Goal: Task Accomplishment & Management: Use online tool/utility

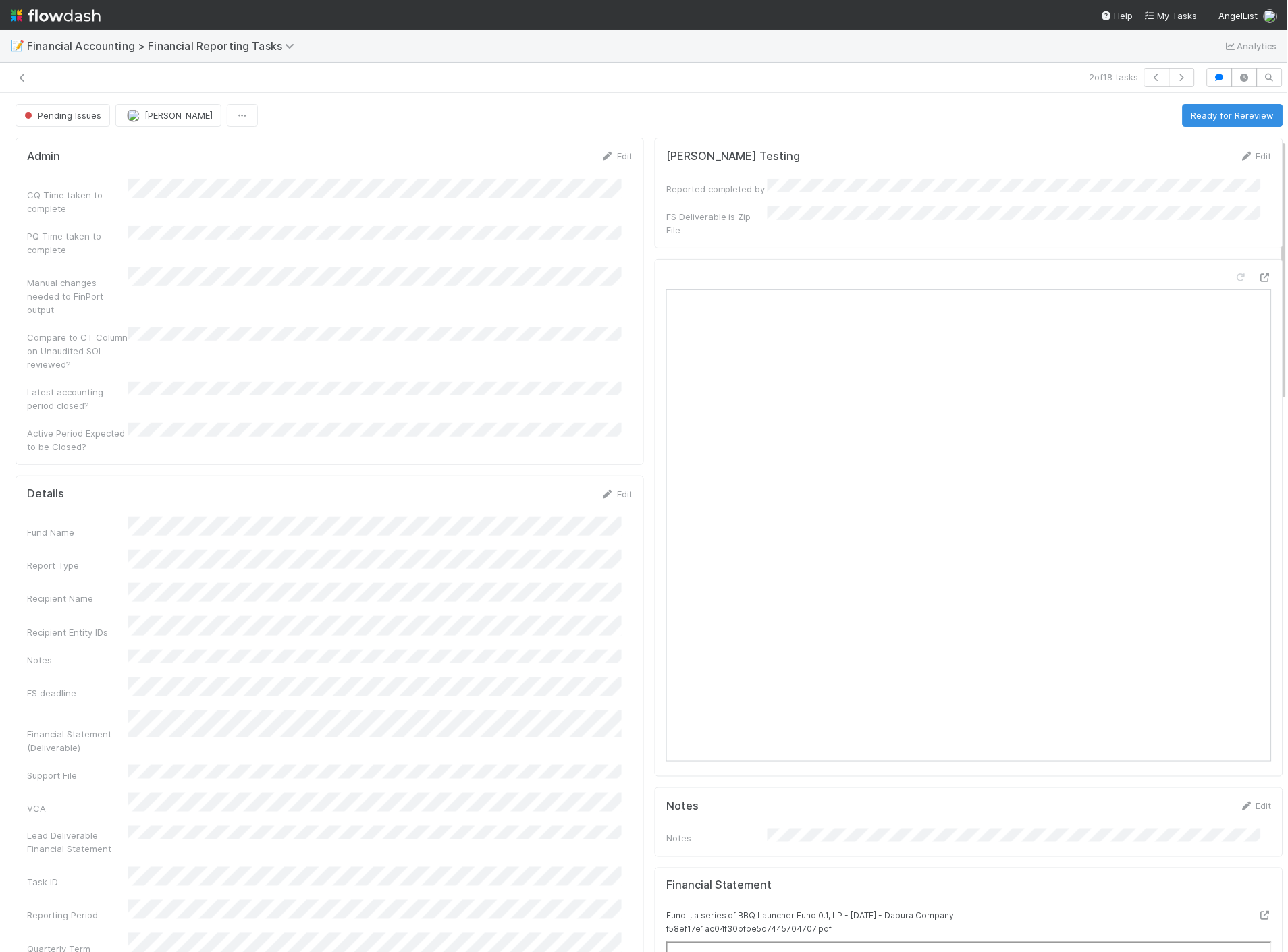
scroll to position [150, 0]
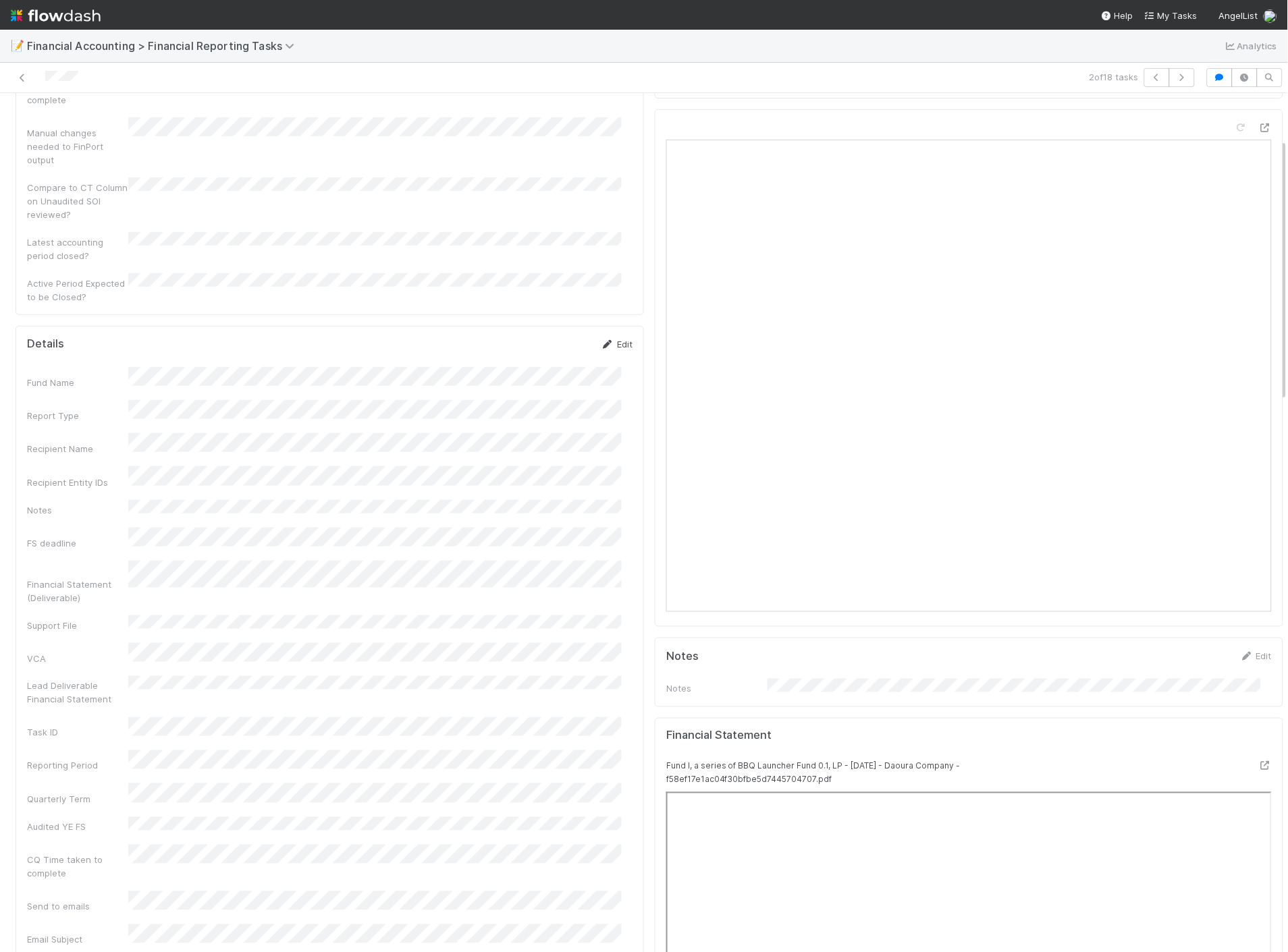
click at [608, 338] on link "Edit" at bounding box center [617, 343] width 32 height 11
click at [551, 338] on button "Save" at bounding box center [560, 349] width 39 height 23
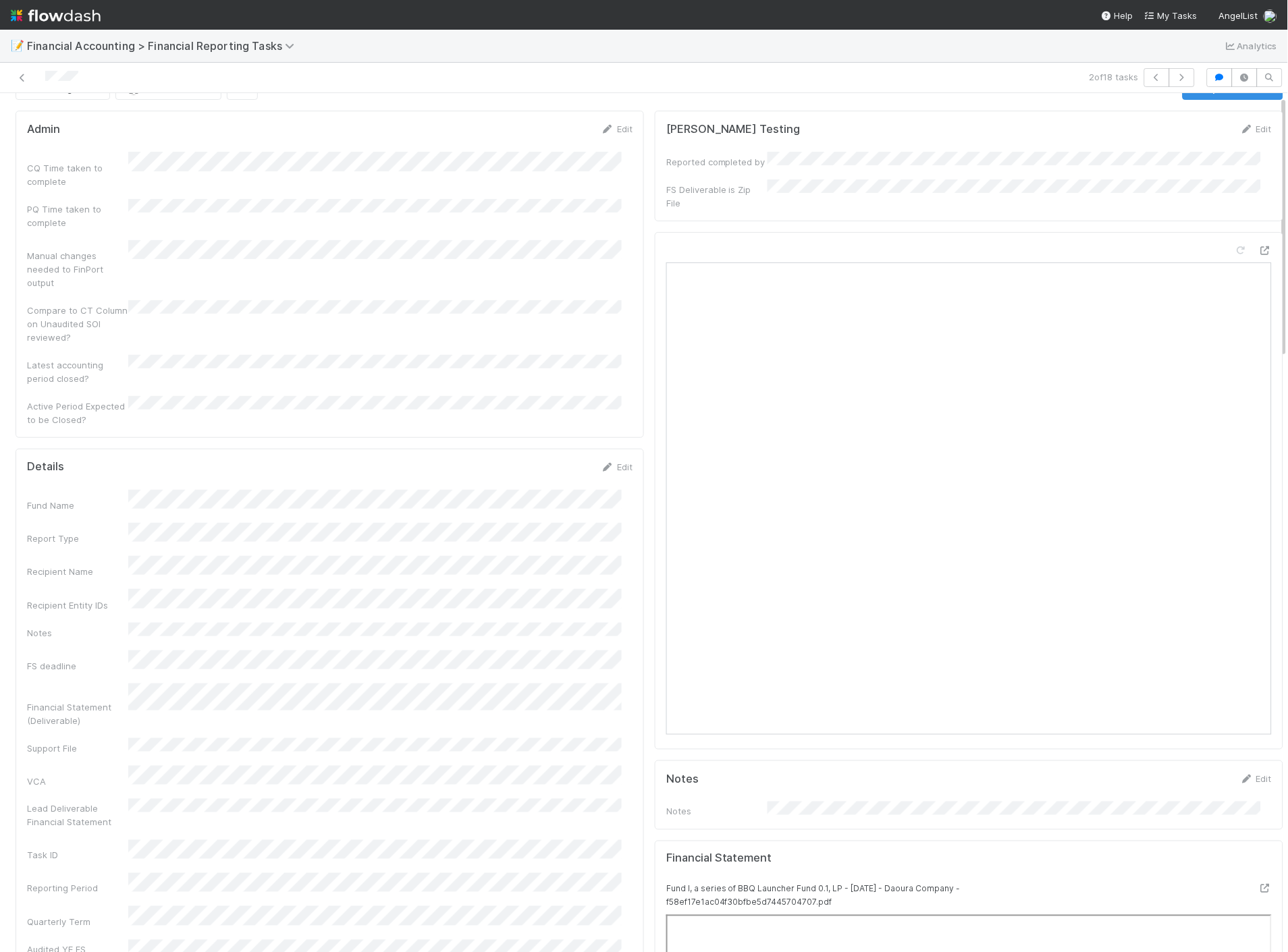
scroll to position [0, 0]
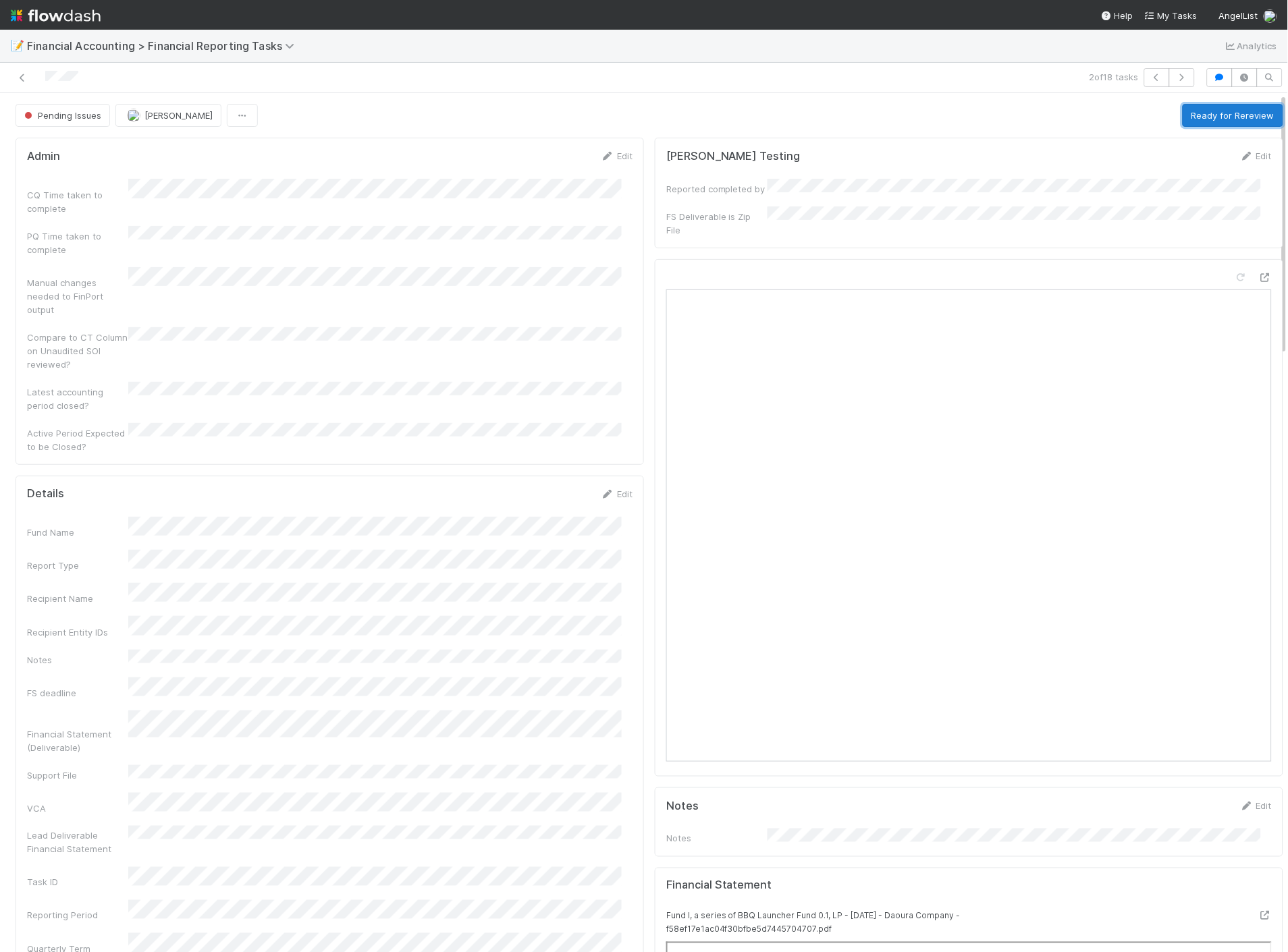
click at [1183, 123] on button "Ready for Rereview" at bounding box center [1233, 115] width 100 height 23
click at [72, 15] on img at bounding box center [56, 16] width 90 height 23
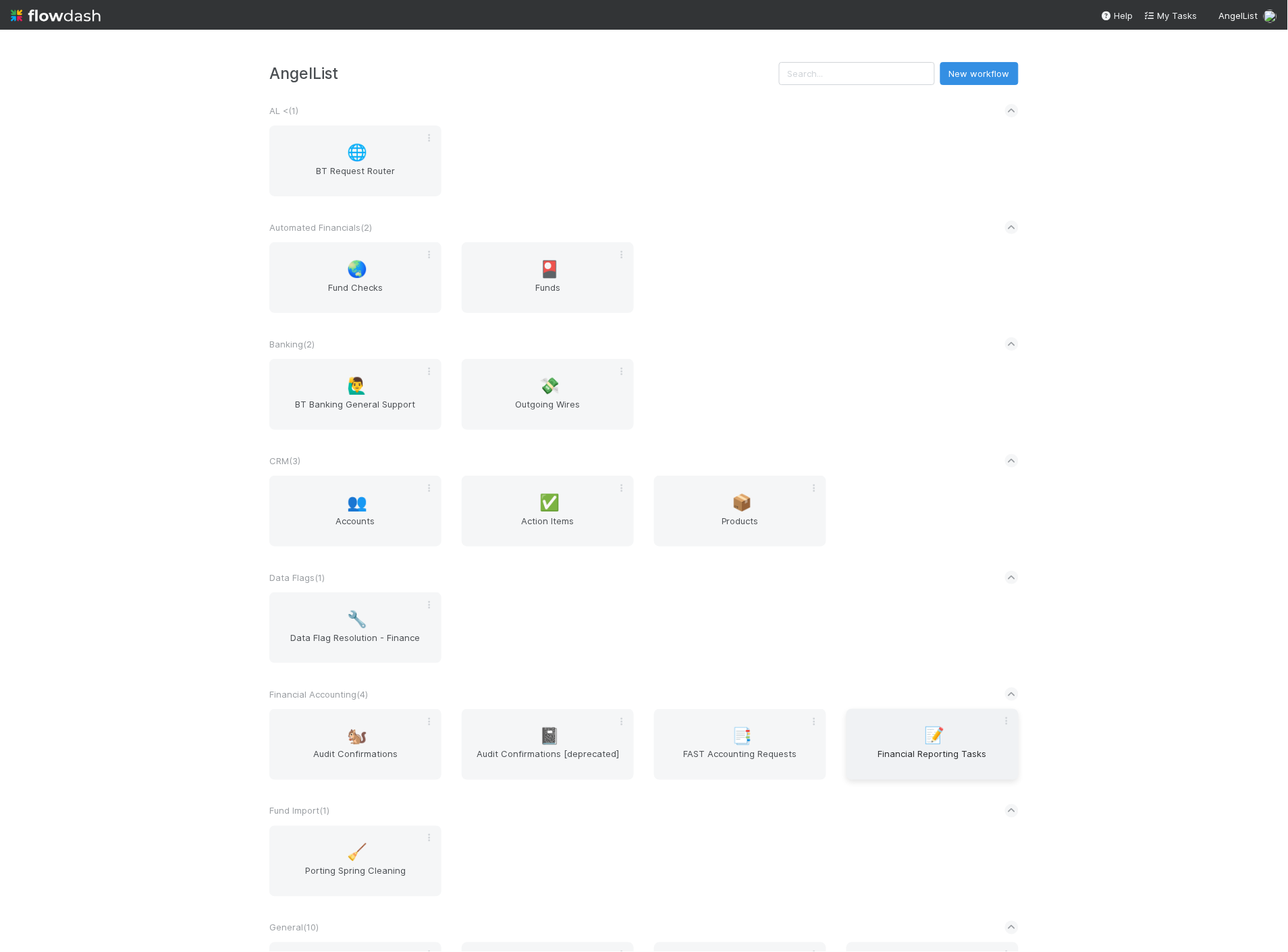
click at [887, 751] on span "Financial Reporting Tasks" at bounding box center [932, 760] width 161 height 27
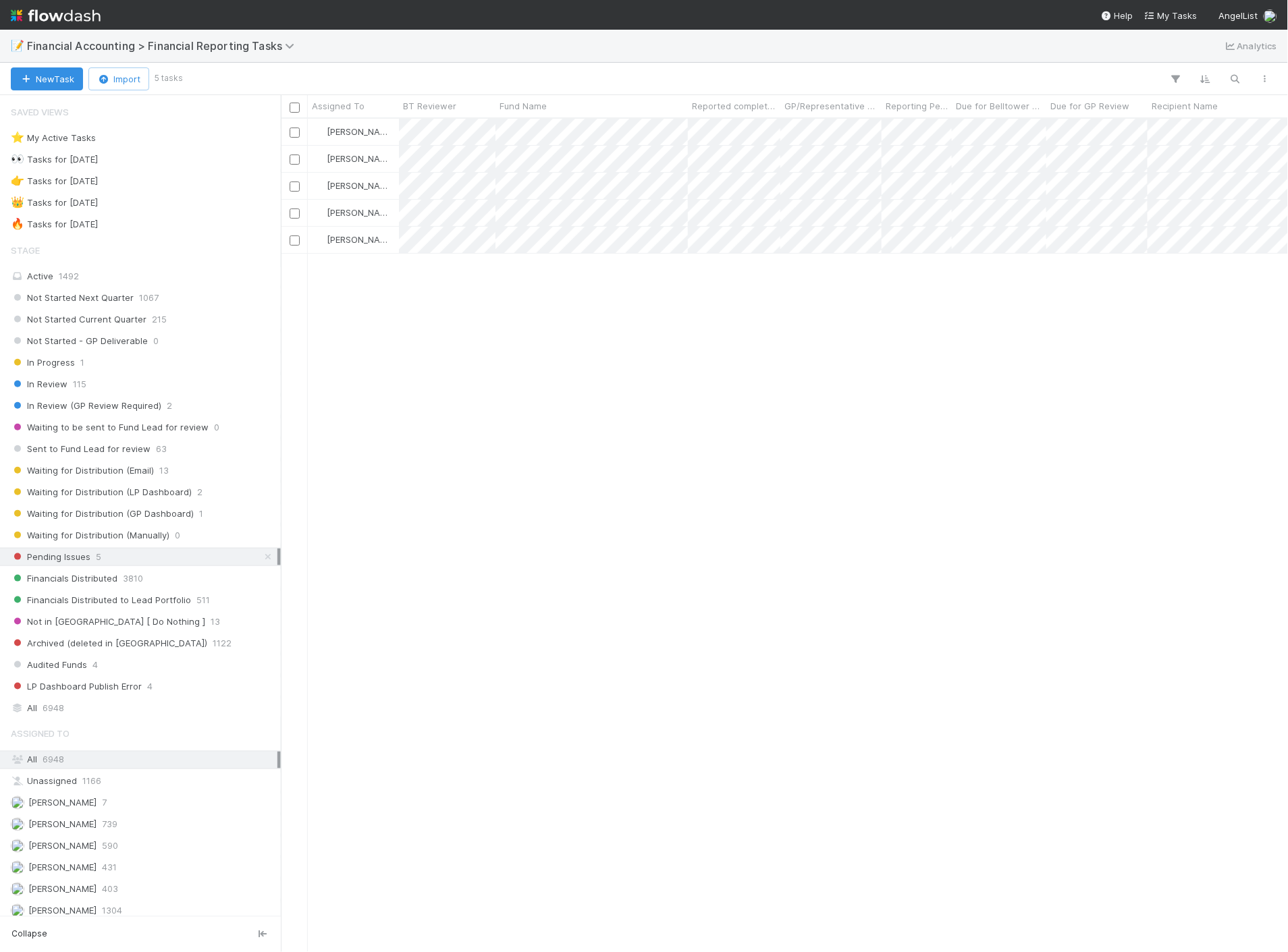
scroll to position [822, 995]
click at [78, 280] on span "1492" at bounding box center [69, 276] width 20 height 11
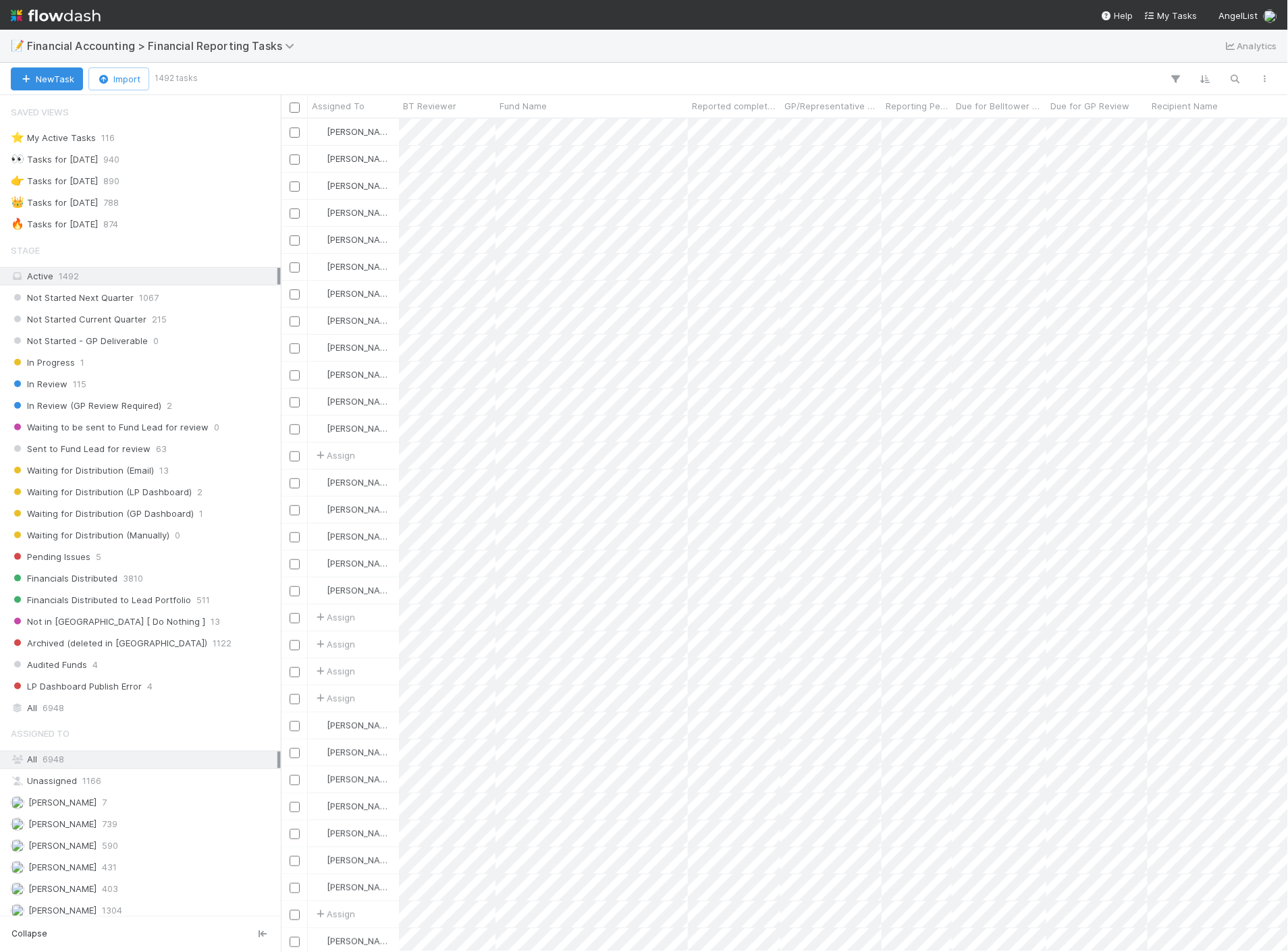
scroll to position [822, 995]
click at [152, 320] on span "215" at bounding box center [159, 319] width 15 height 17
click at [109, 873] on div "Jacob Luna 431" at bounding box center [144, 868] width 267 height 17
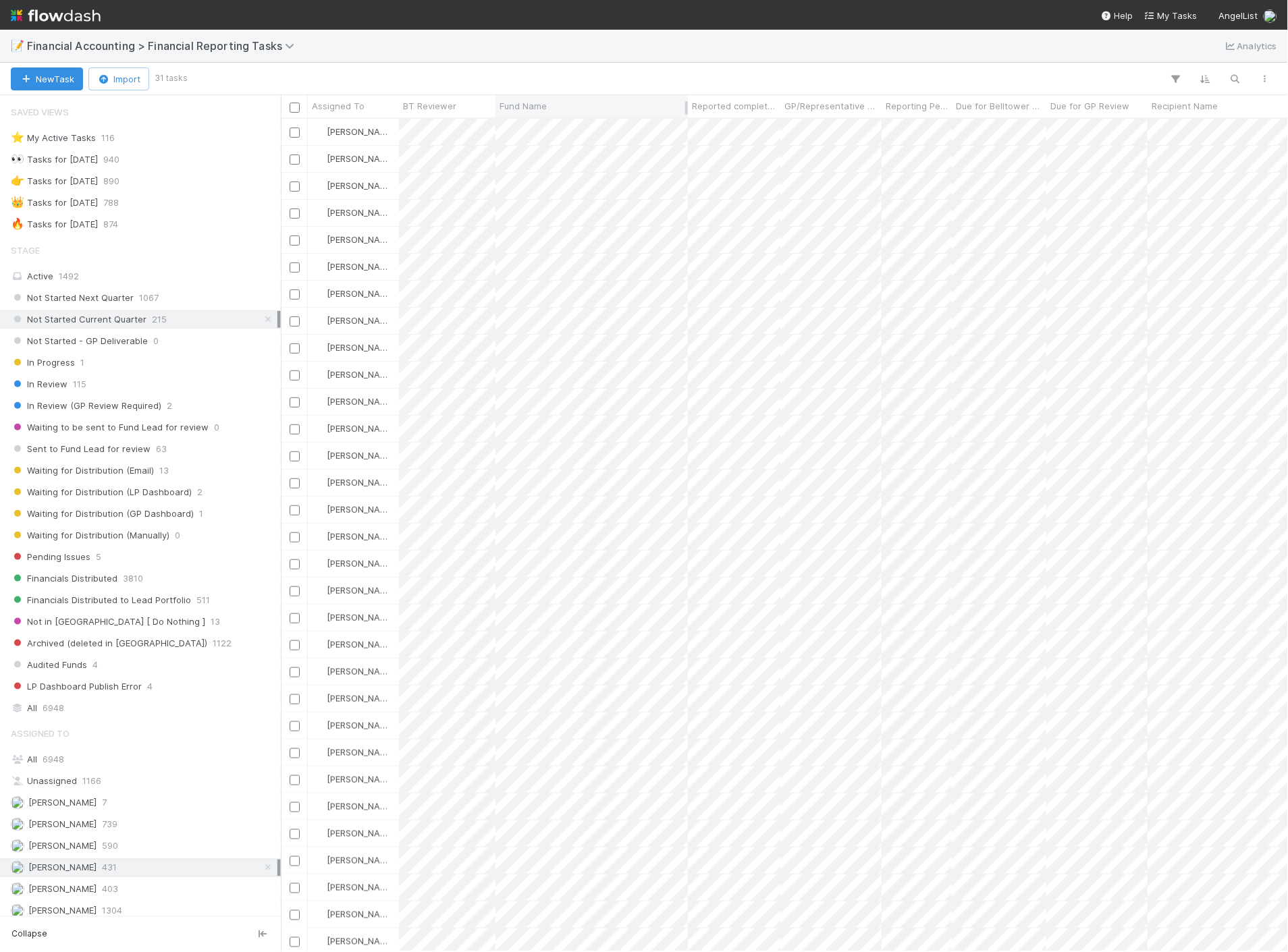
click at [596, 110] on div "Fund Name" at bounding box center [591, 106] width 185 height 14
click at [599, 127] on div "Sort A → Z" at bounding box center [577, 131] width 154 height 20
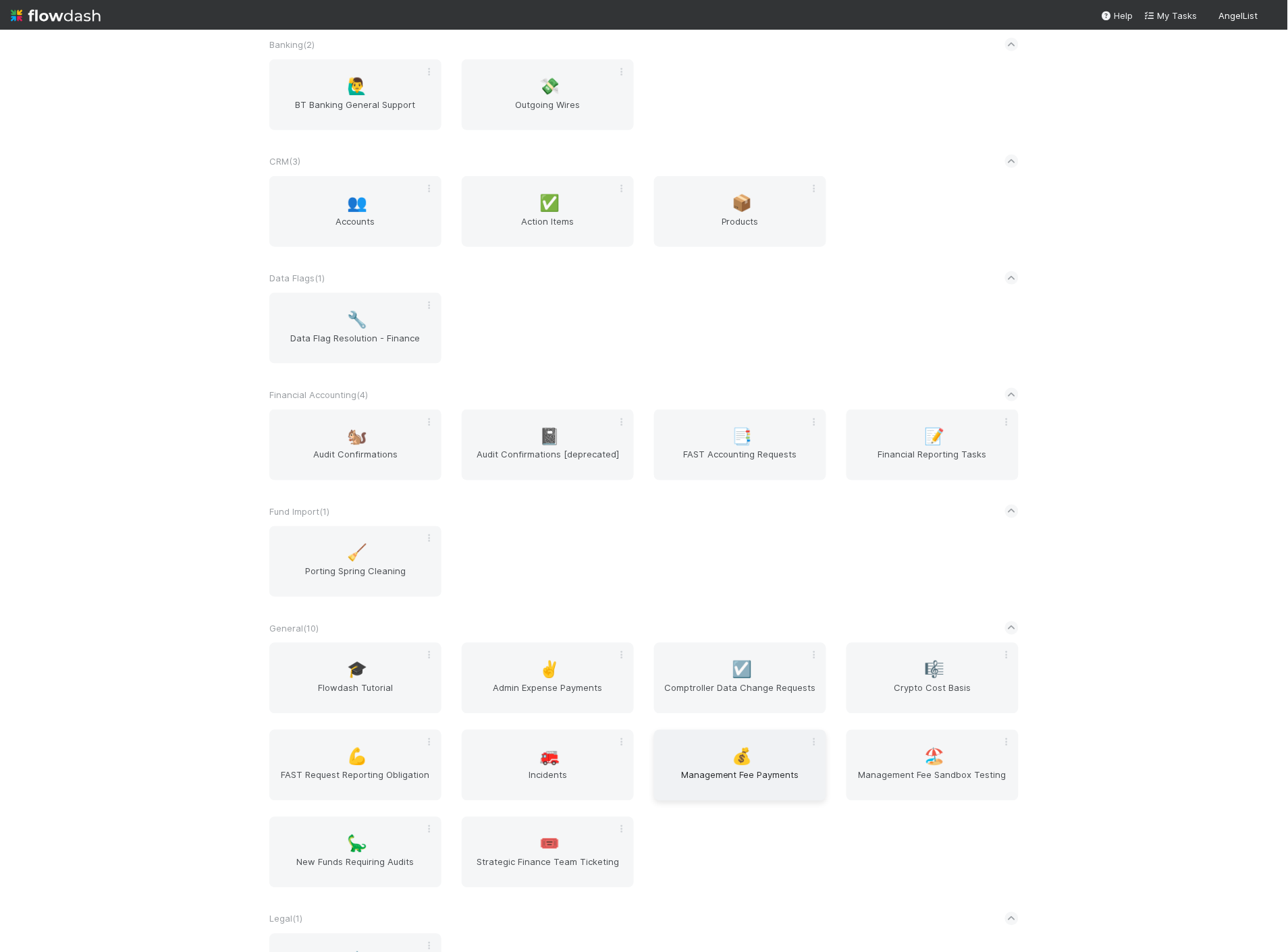
scroll to position [599, 0]
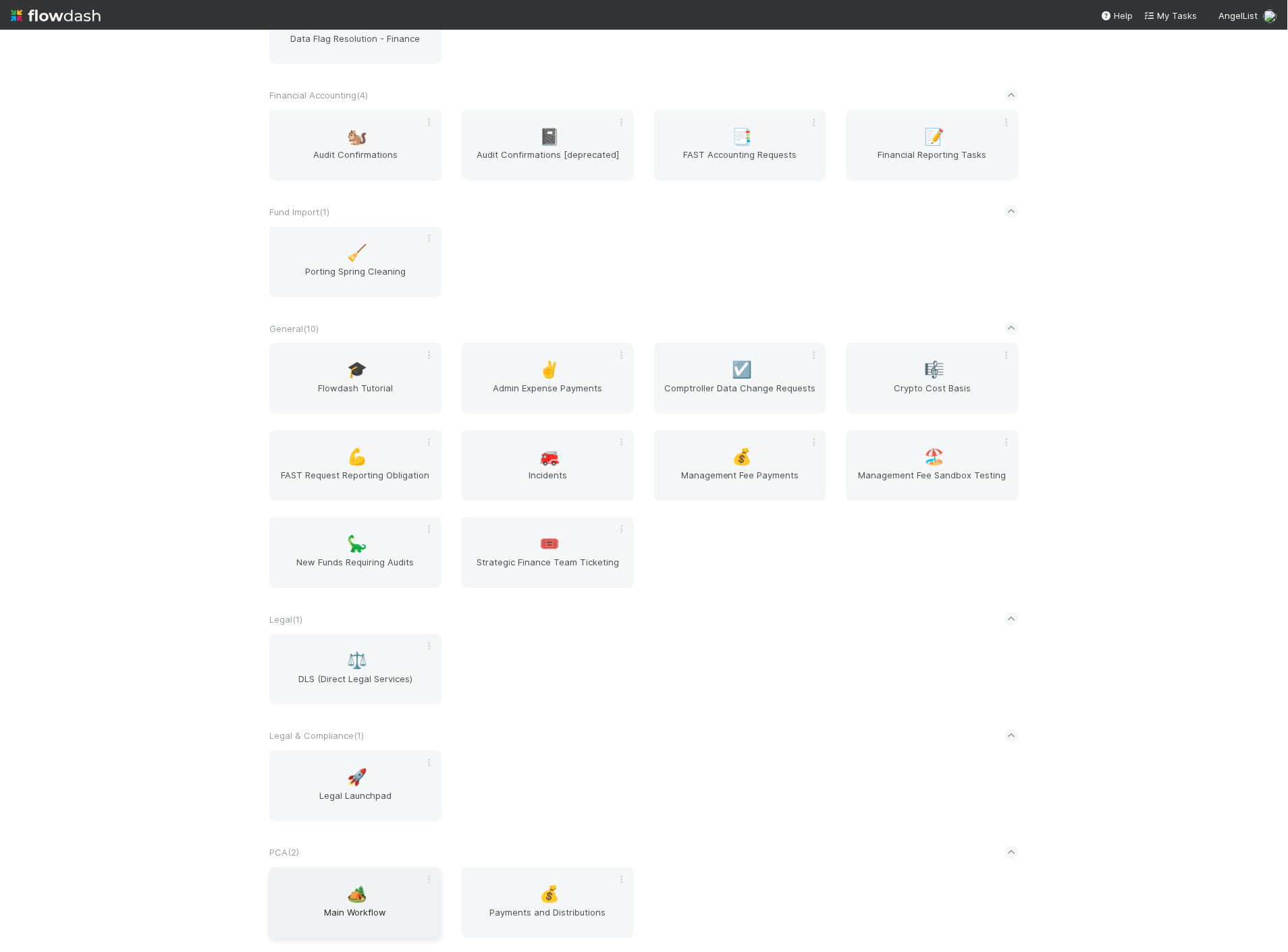
click at [392, 915] on span "Main Workflow" at bounding box center [355, 919] width 161 height 27
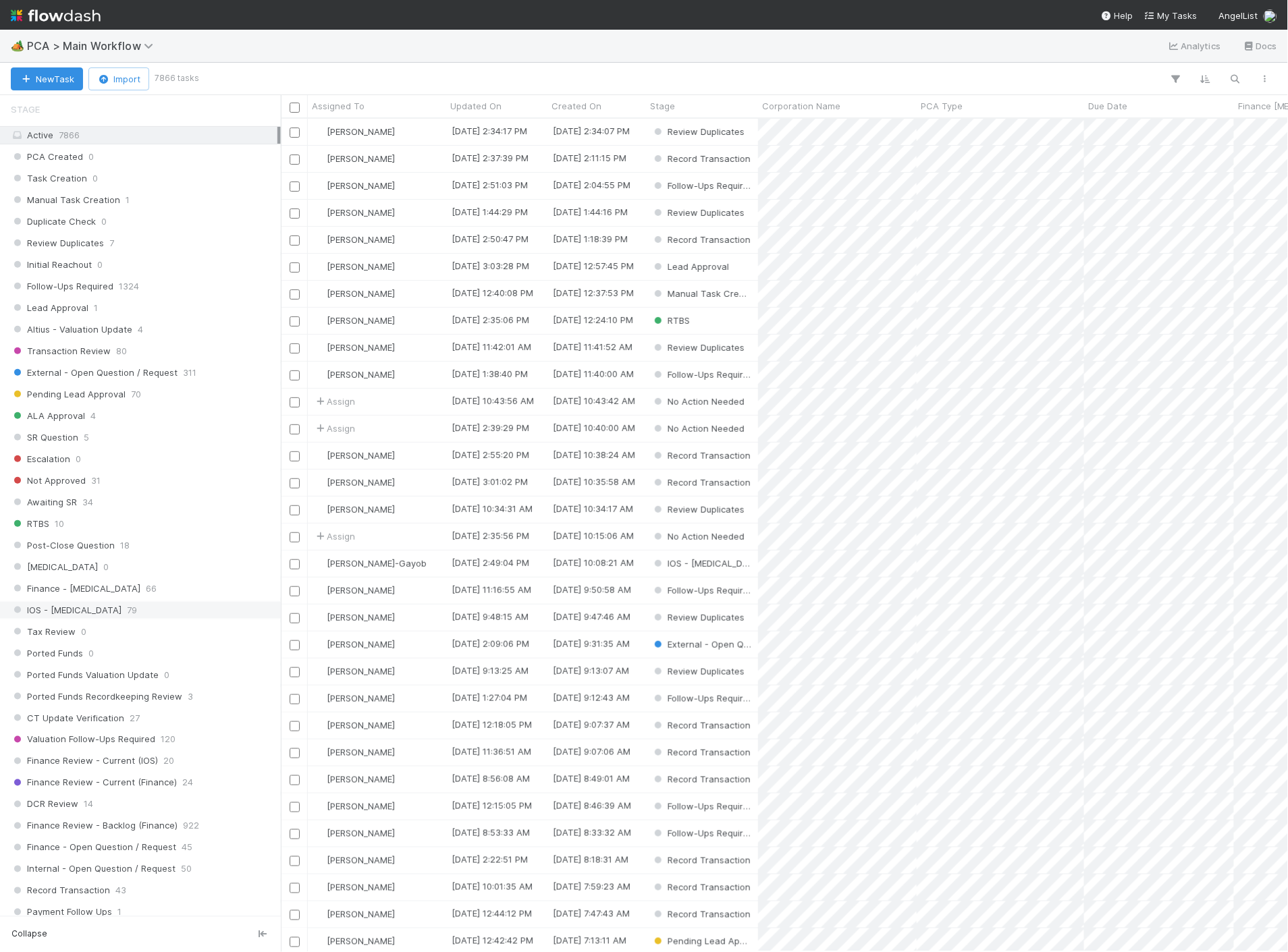
scroll to position [449, 0]
click at [107, 784] on span "Finance Review - Current (Finance)" at bounding box center [94, 776] width 166 height 17
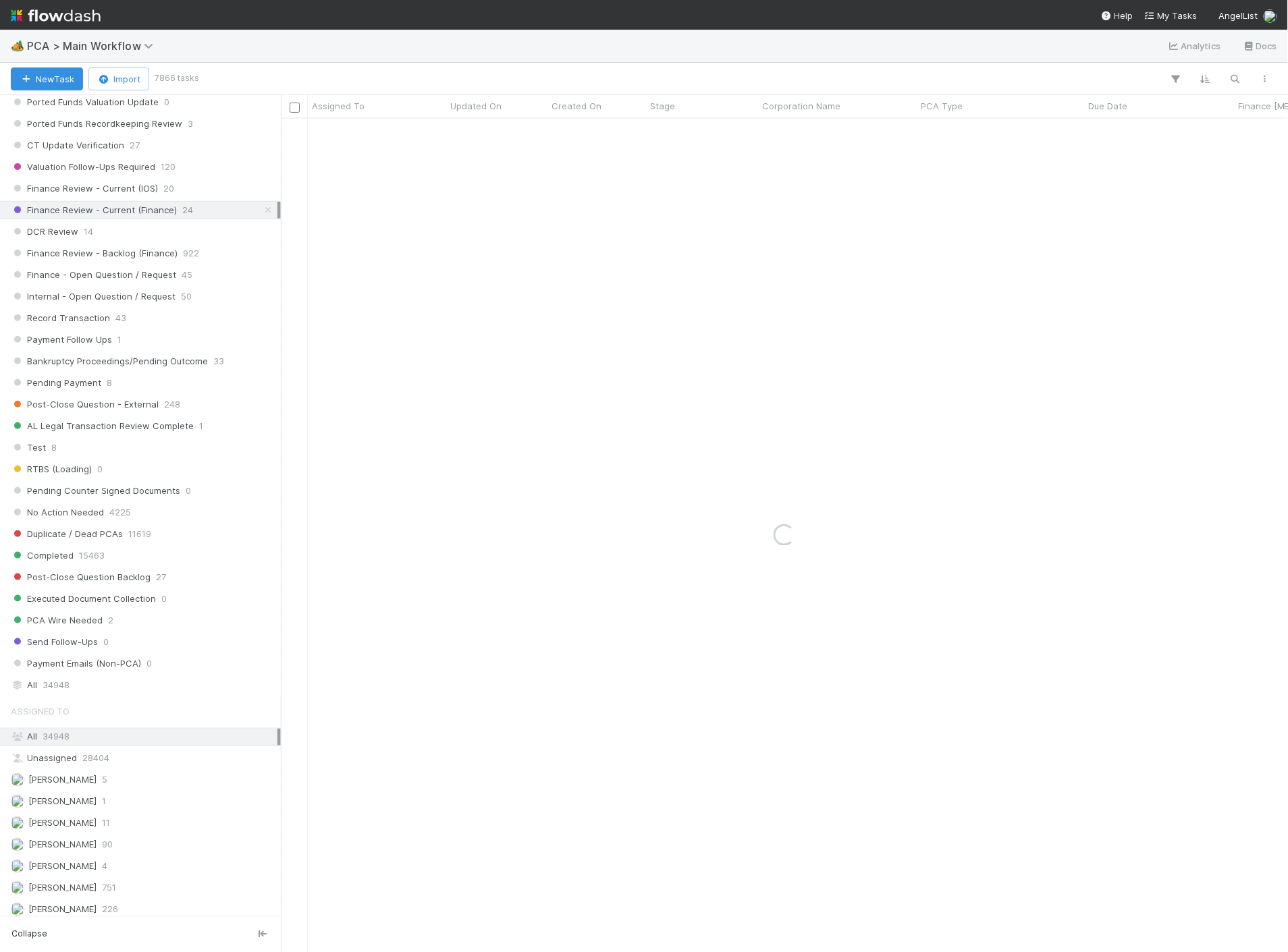
scroll to position [1199, 0]
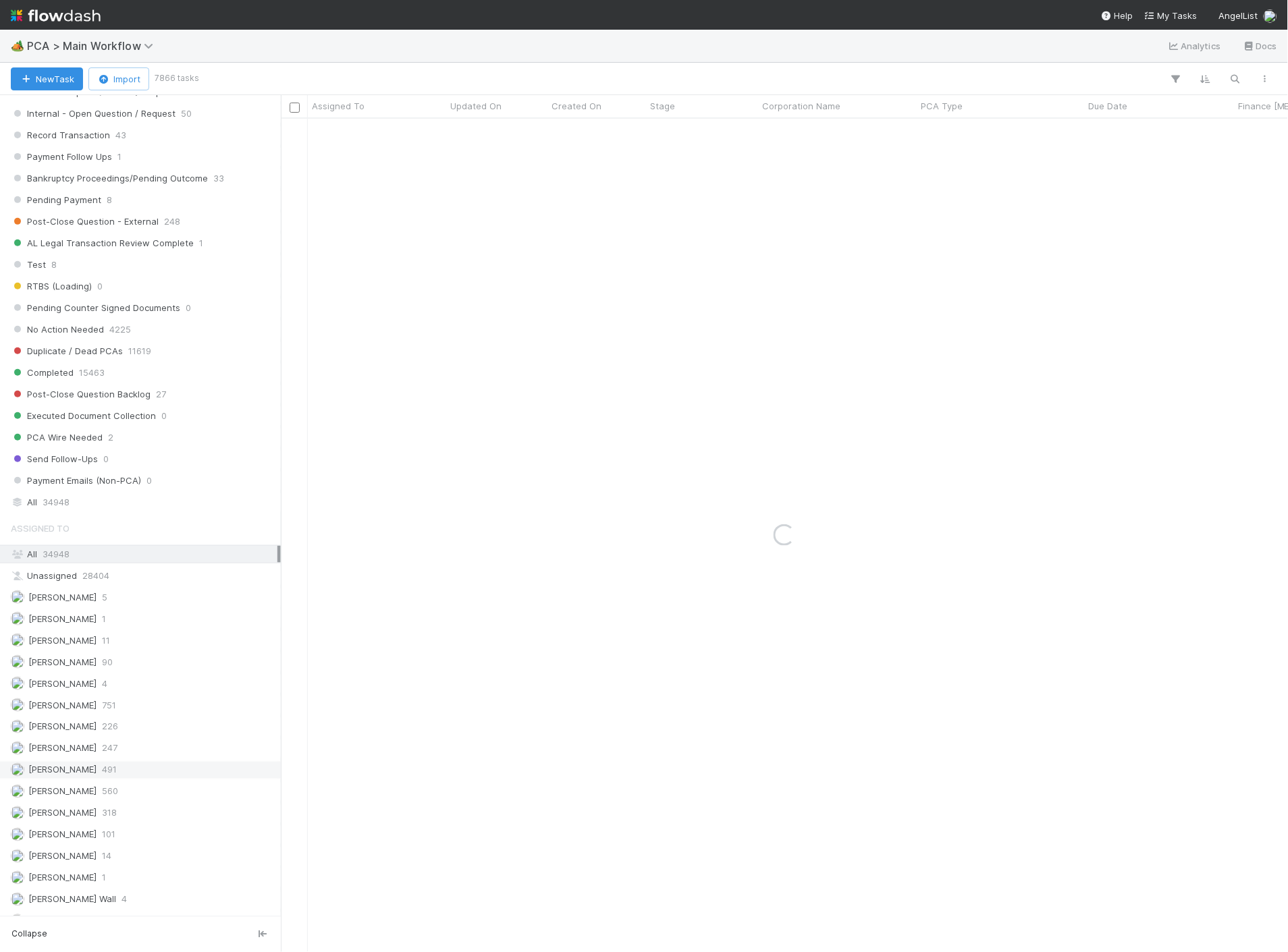
click at [70, 775] on span "[PERSON_NAME]" at bounding box center [62, 770] width 68 height 11
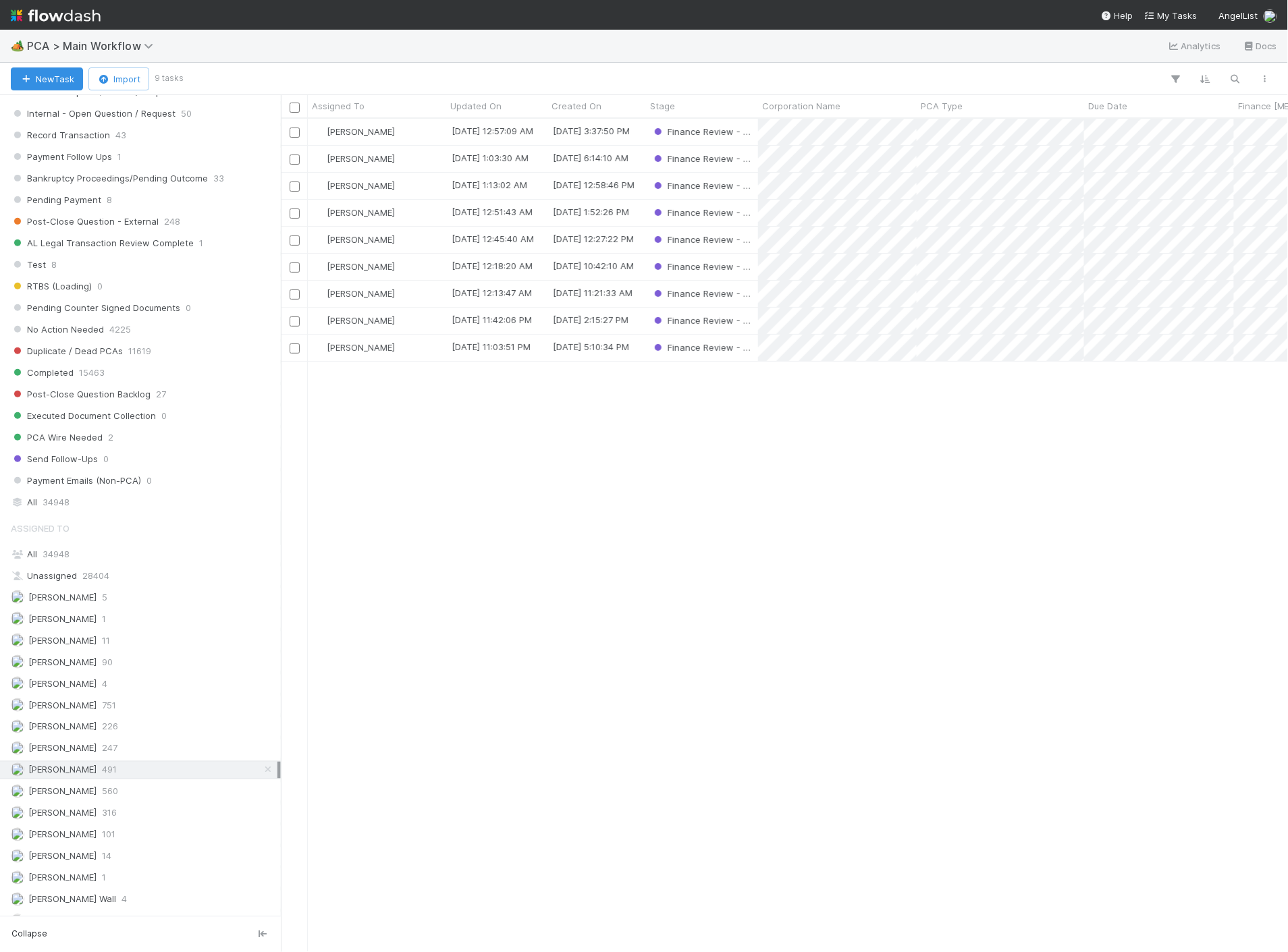
scroll to position [822, 995]
click at [420, 134] on div "[PERSON_NAME]" at bounding box center [377, 132] width 138 height 26
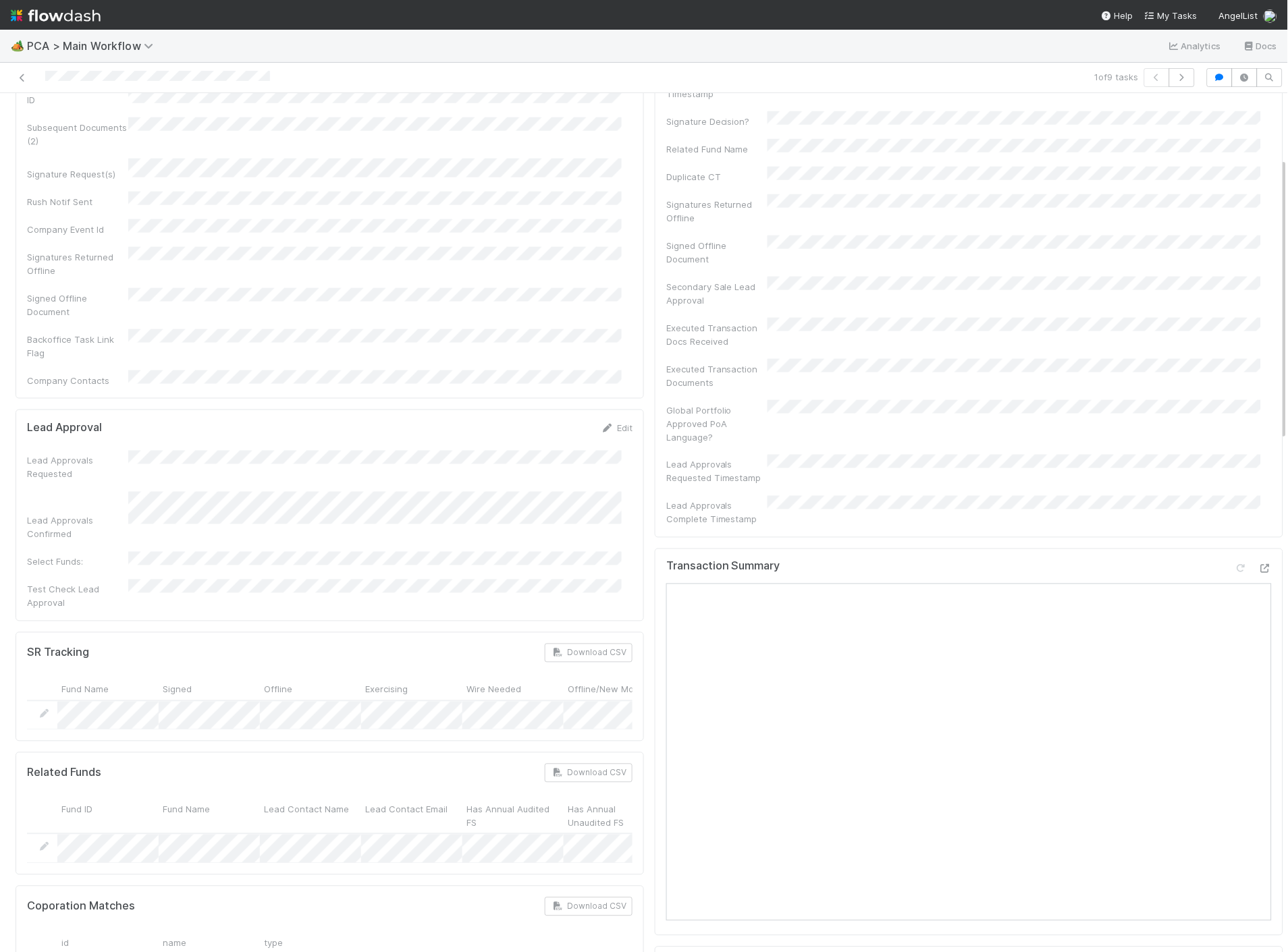
scroll to position [449, 0]
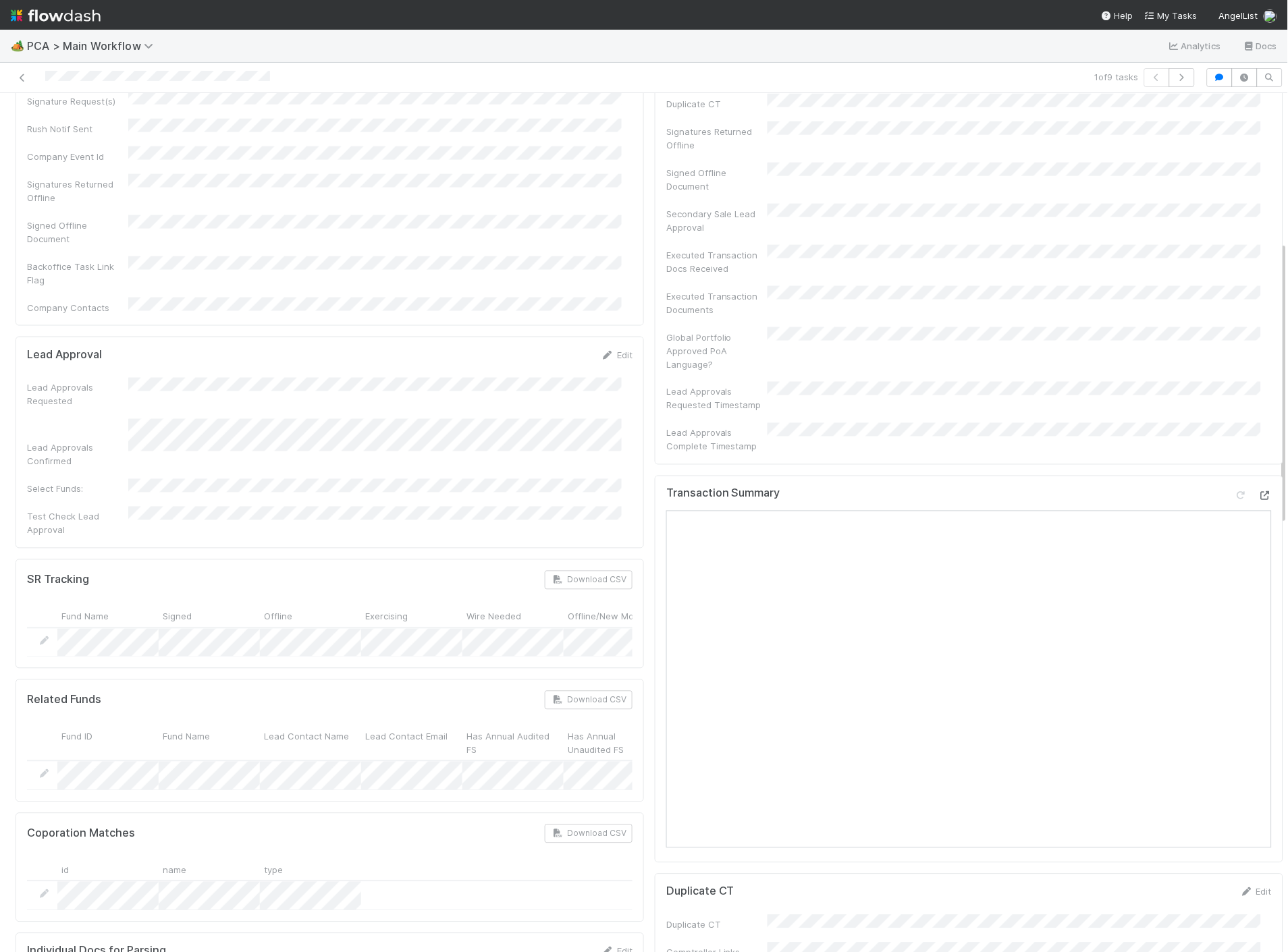
click at [1258, 489] on div at bounding box center [1265, 496] width 14 height 14
click at [25, 75] on icon at bounding box center [22, 78] width 14 height 9
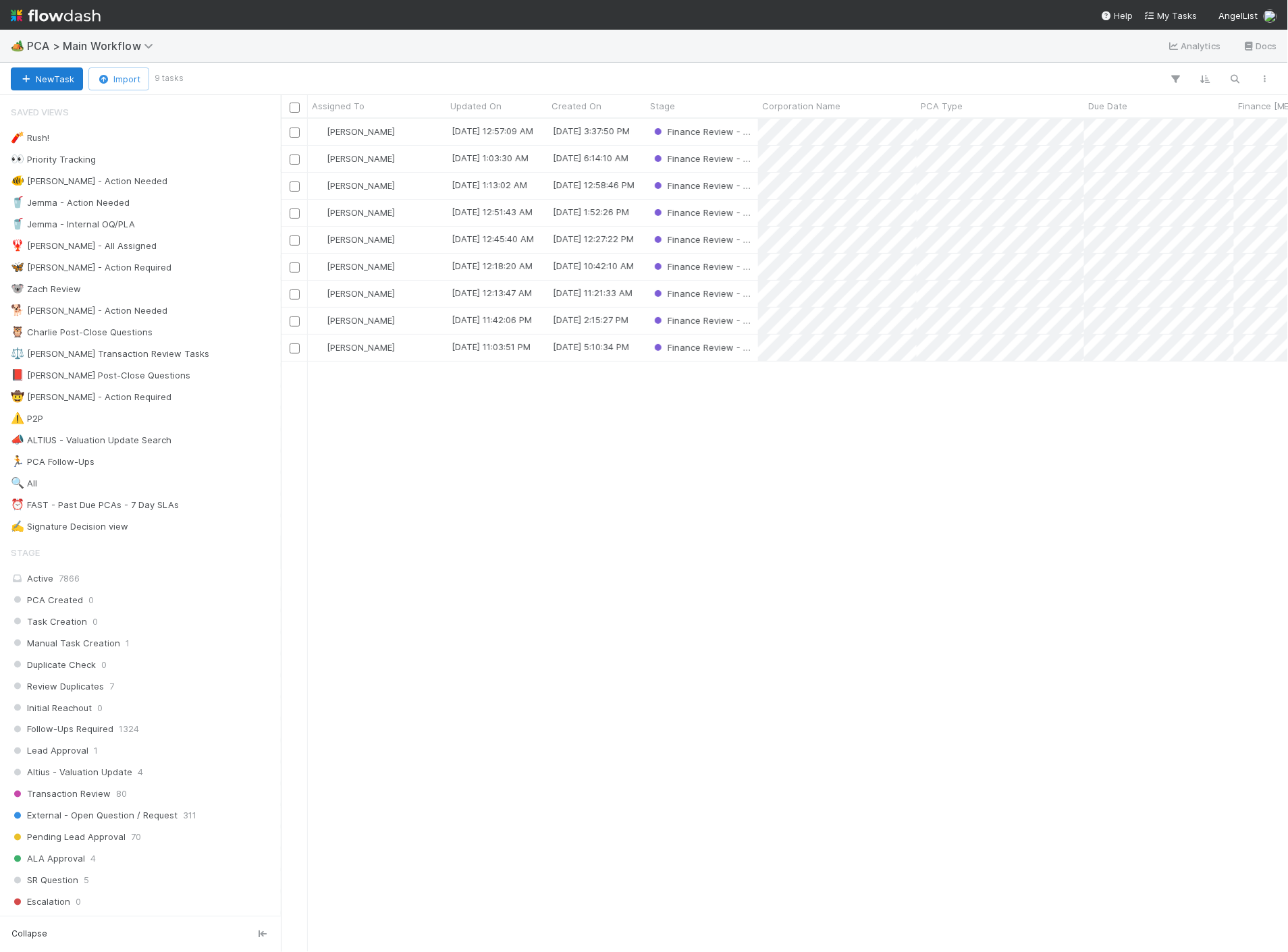
scroll to position [822, 995]
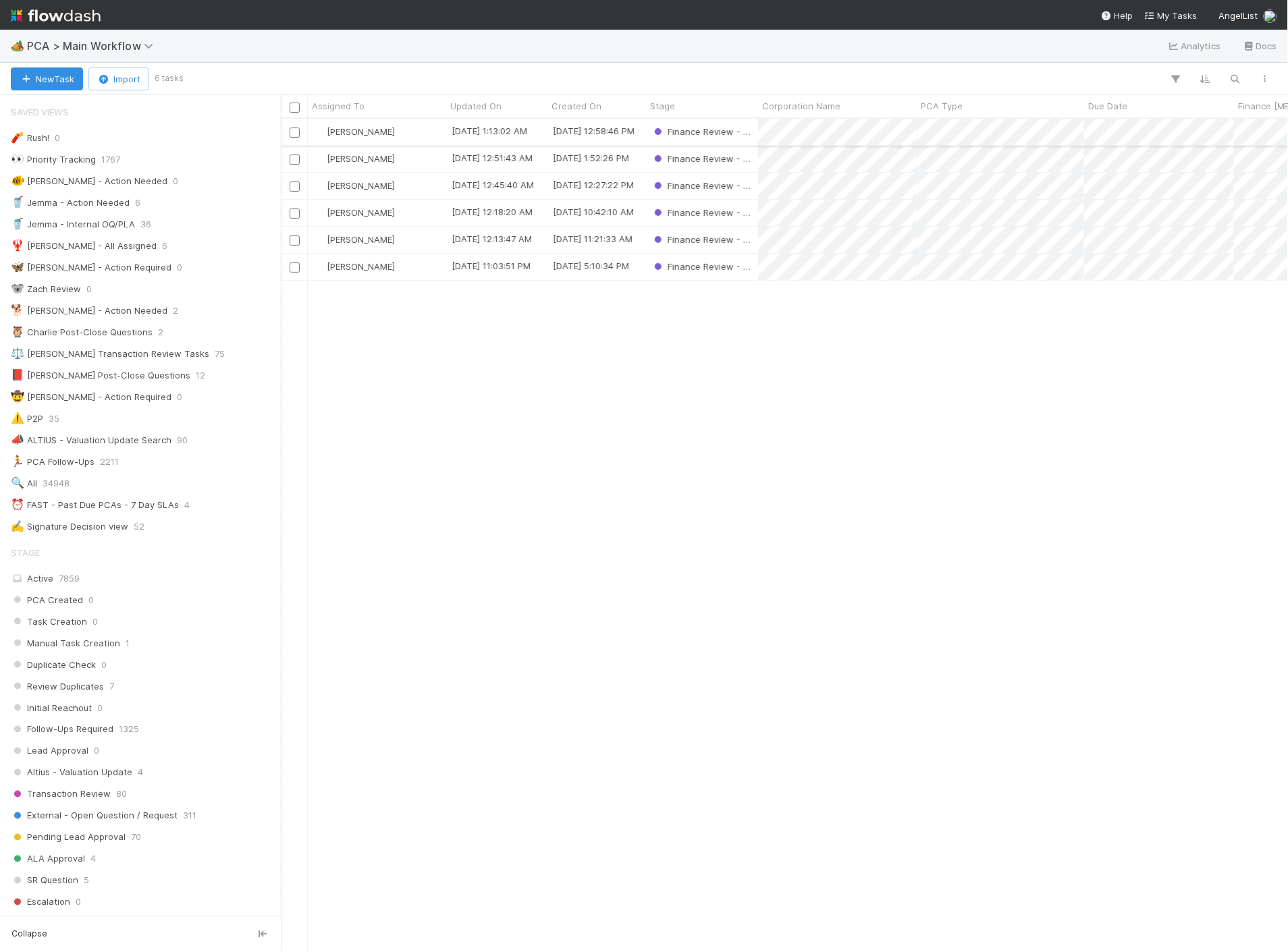
click at [421, 126] on div "[PERSON_NAME]" at bounding box center [377, 132] width 138 height 26
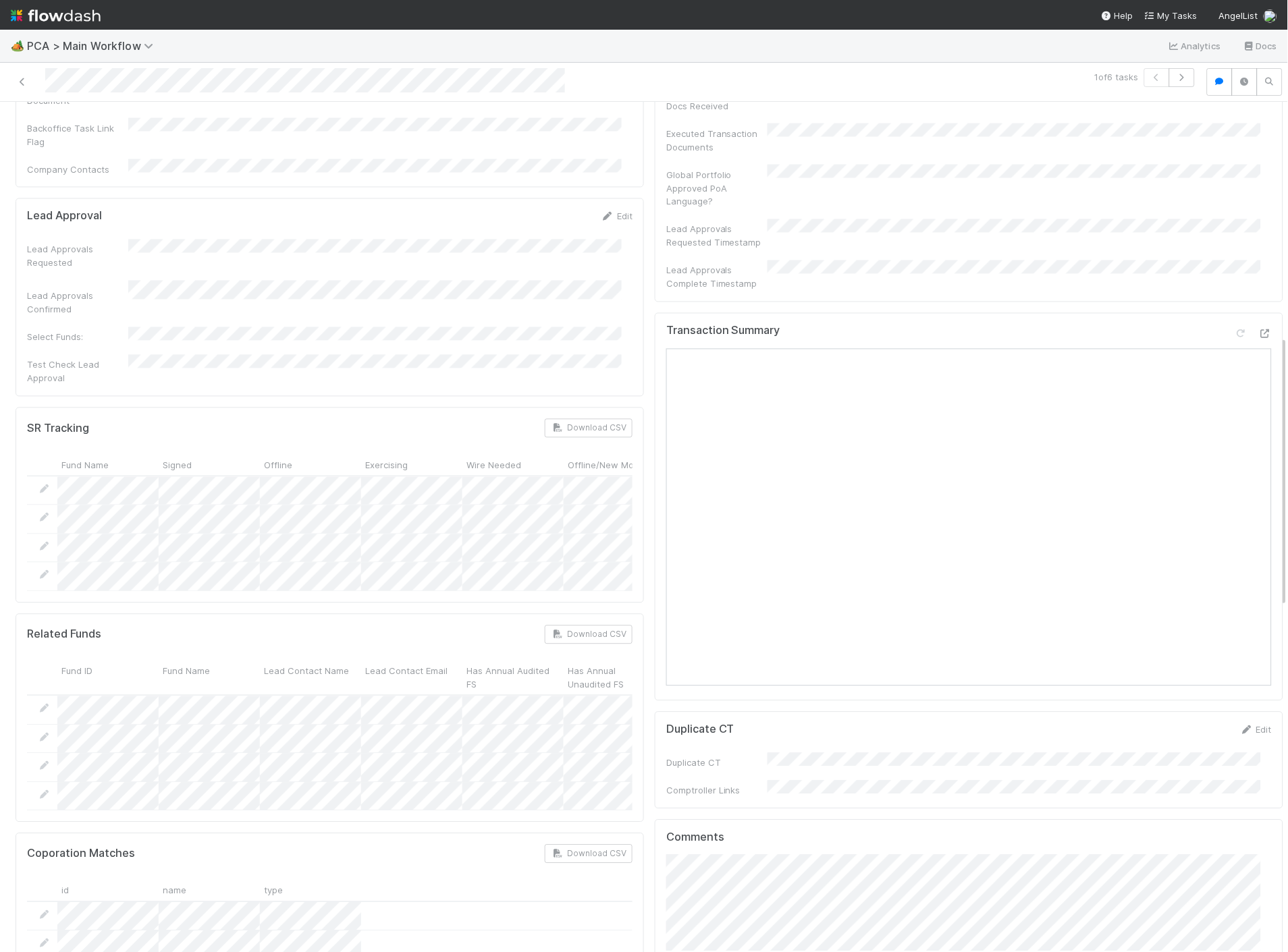
scroll to position [524, 0]
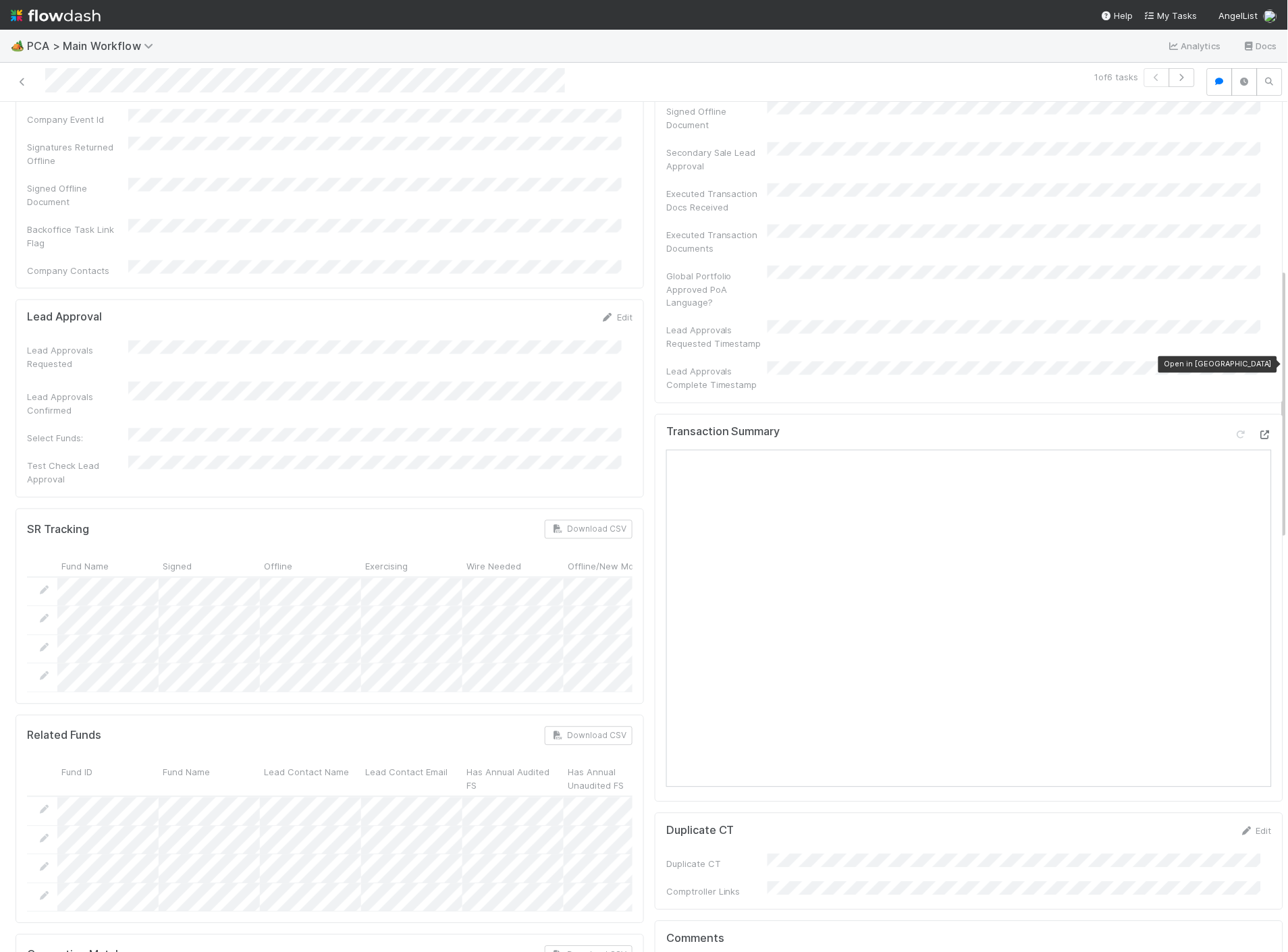
click at [1258, 431] on icon at bounding box center [1265, 436] width 14 height 9
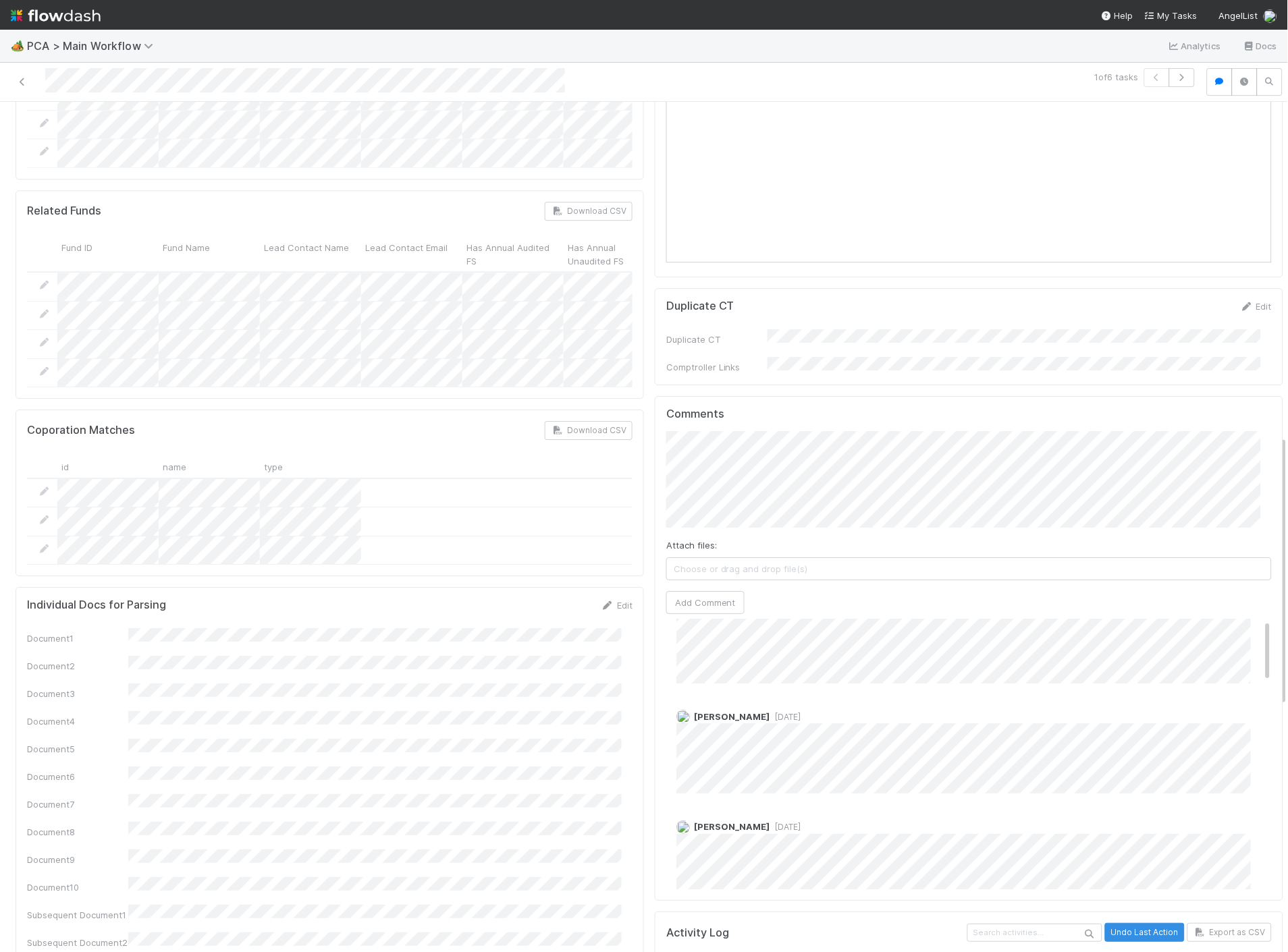
scroll to position [0, 0]
click at [712, 591] on button "Add Comment" at bounding box center [705, 603] width 78 height 23
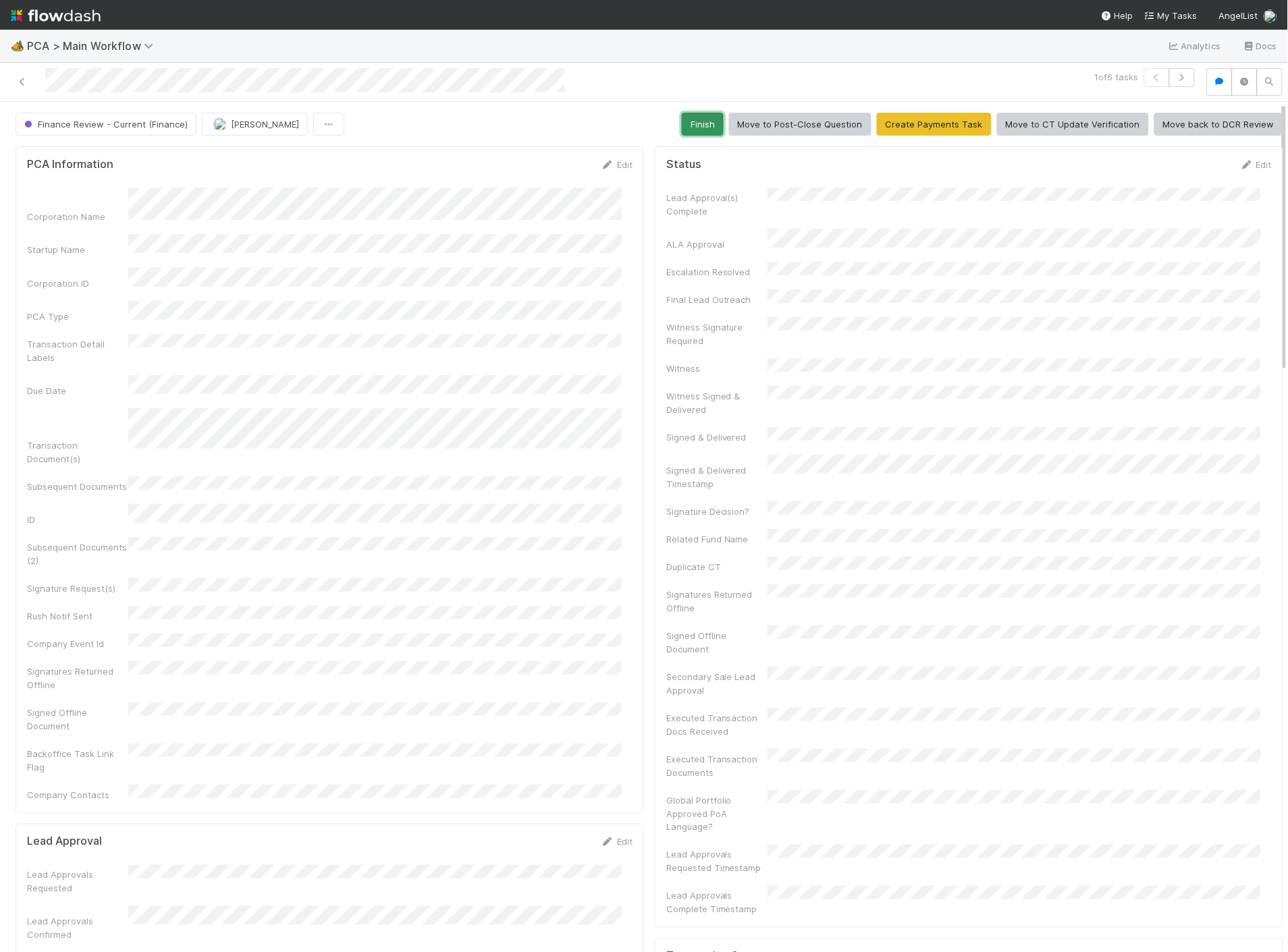
click at [696, 119] on button "Finish" at bounding box center [702, 124] width 42 height 23
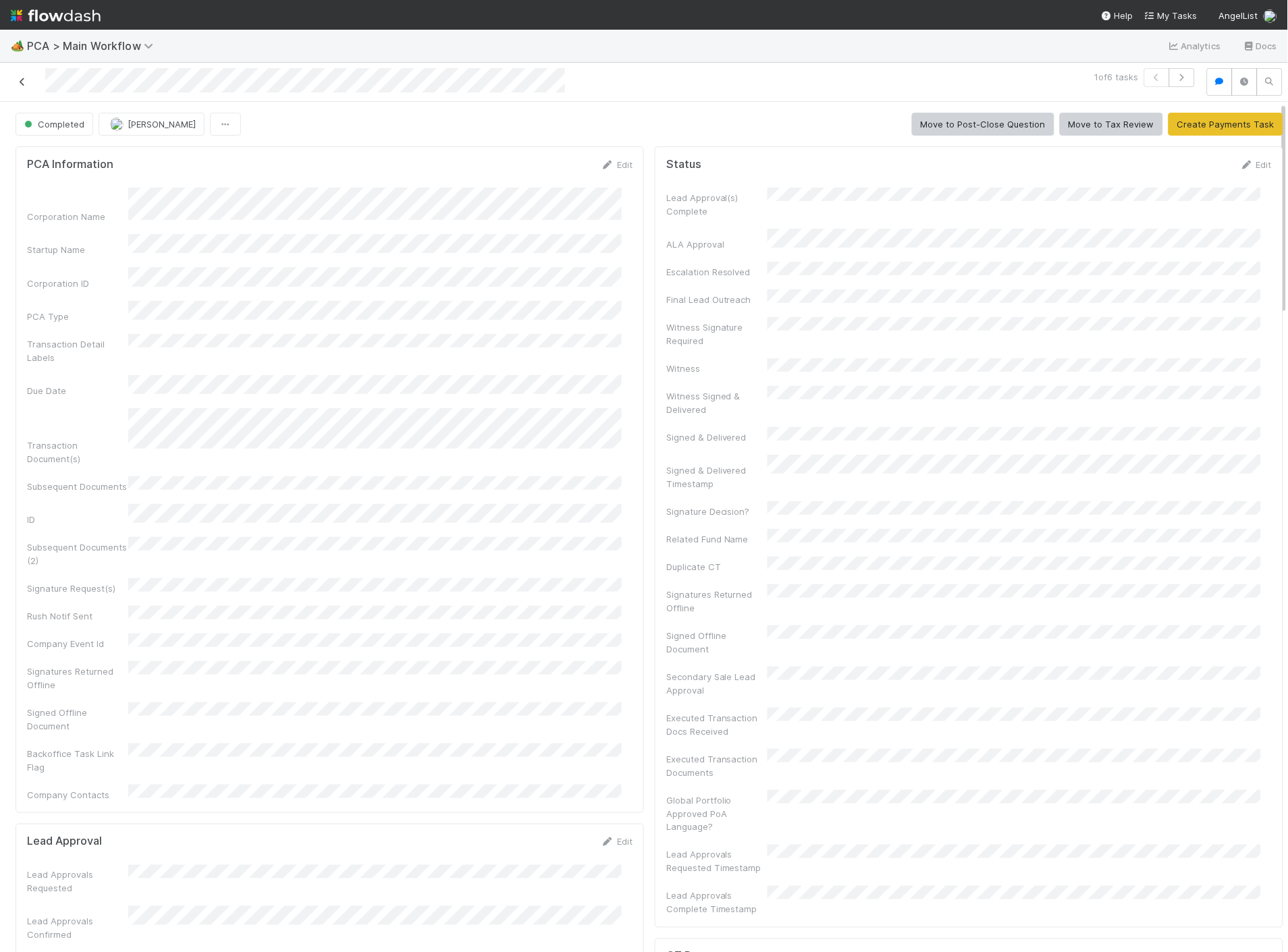
click at [25, 86] on icon at bounding box center [22, 82] width 14 height 9
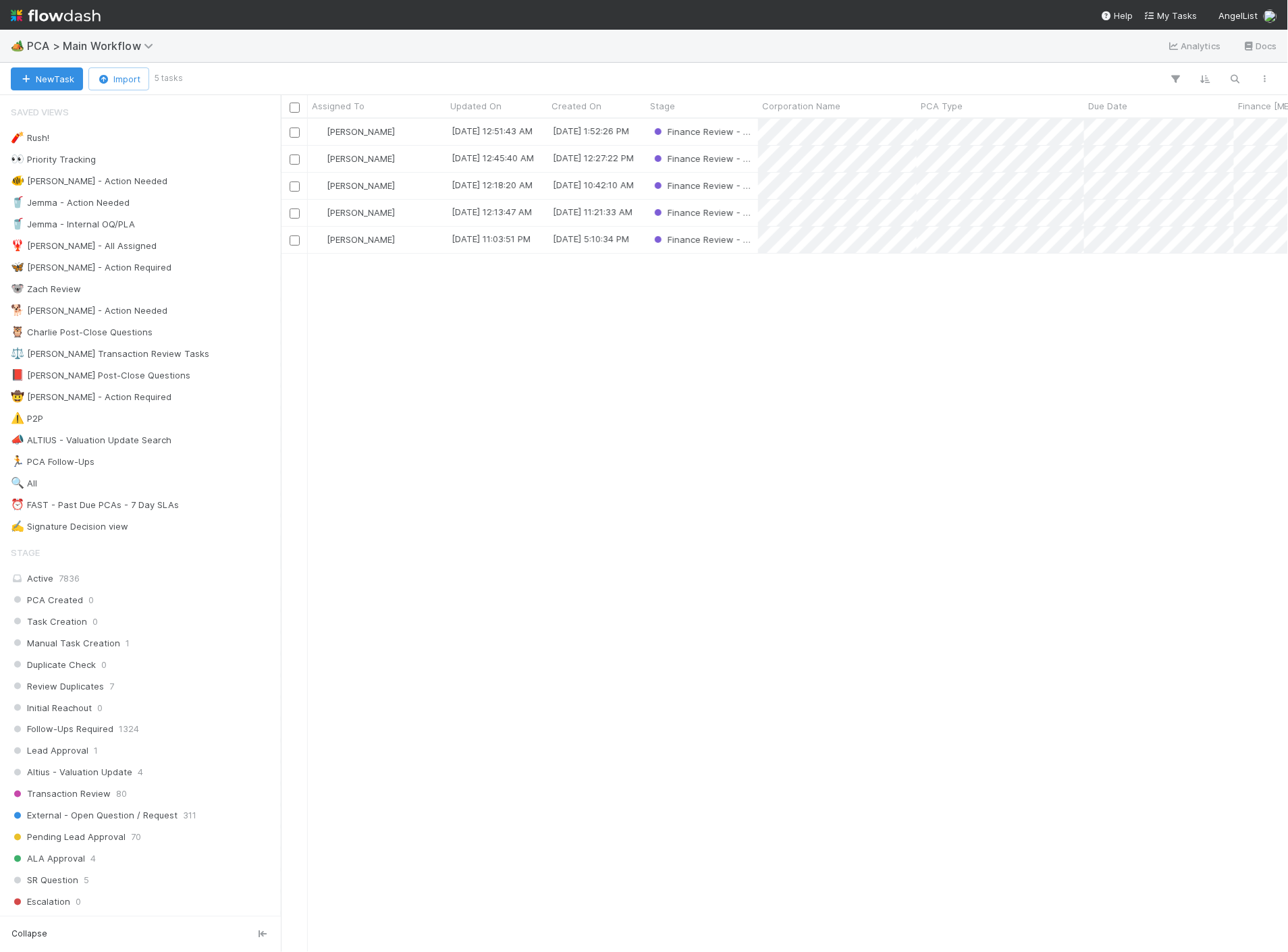
scroll to position [822, 995]
click at [420, 133] on div "[PERSON_NAME]" at bounding box center [377, 132] width 138 height 26
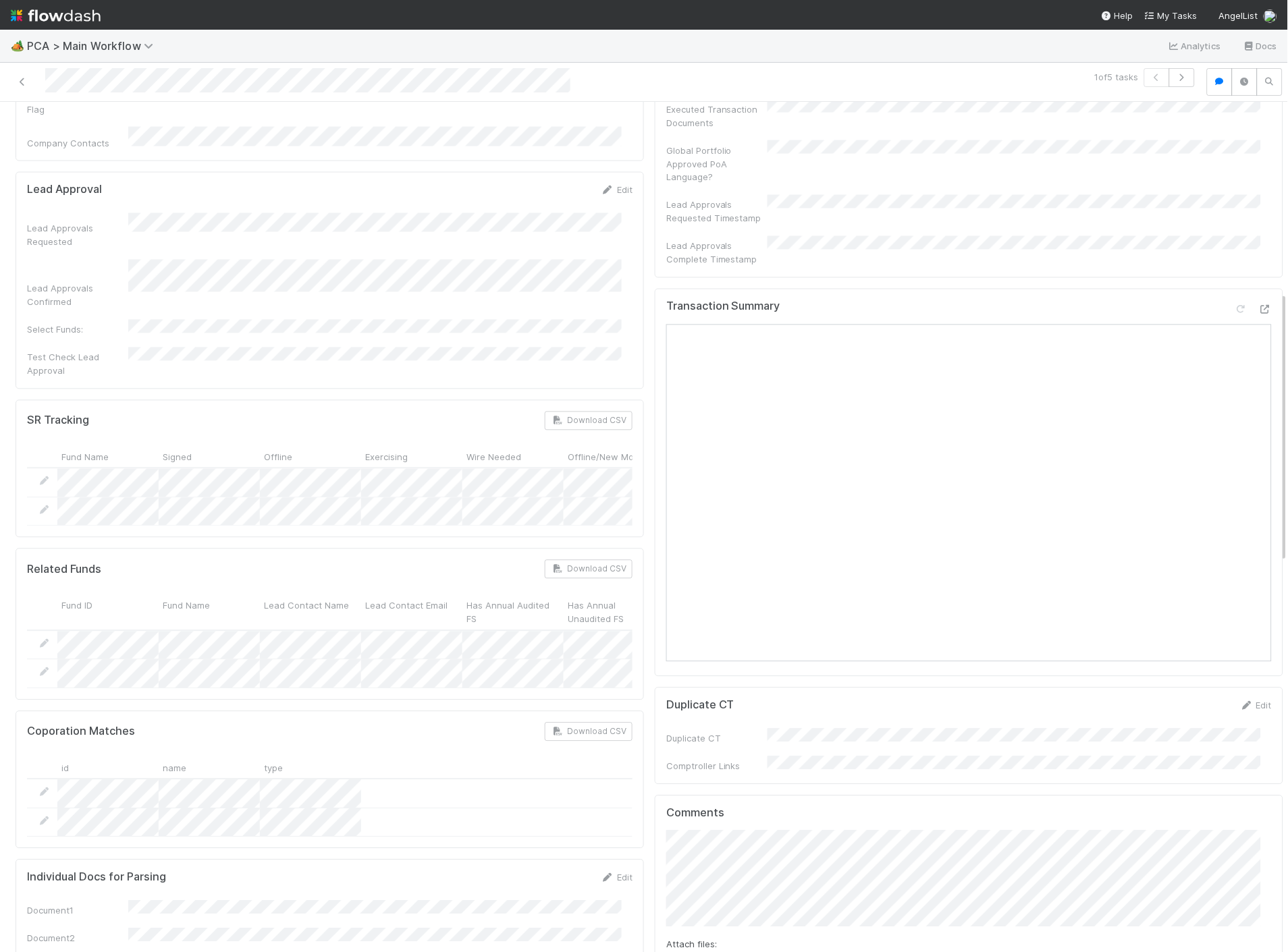
scroll to position [599, 0]
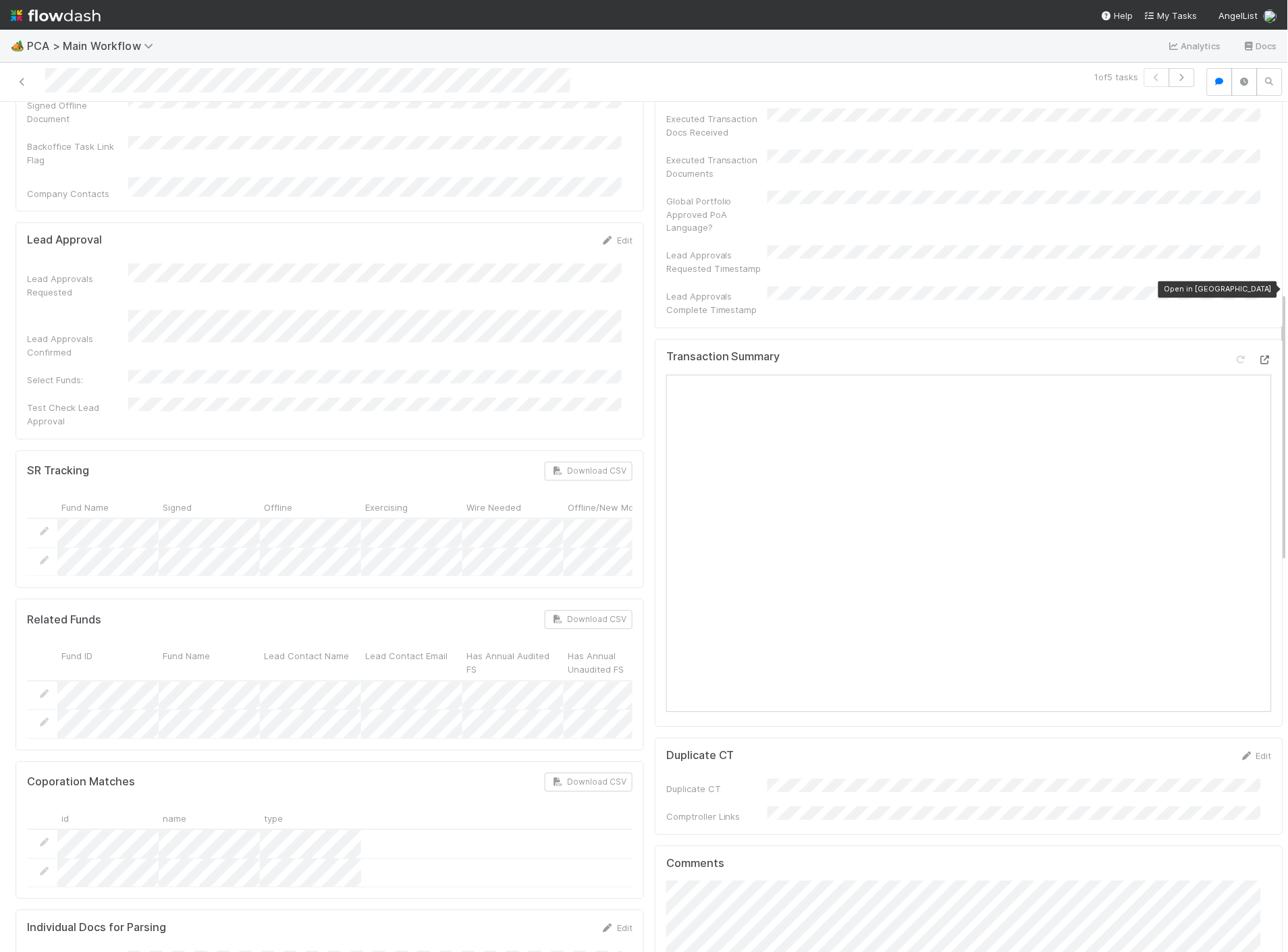
click at [1258, 357] on icon at bounding box center [1265, 361] width 14 height 9
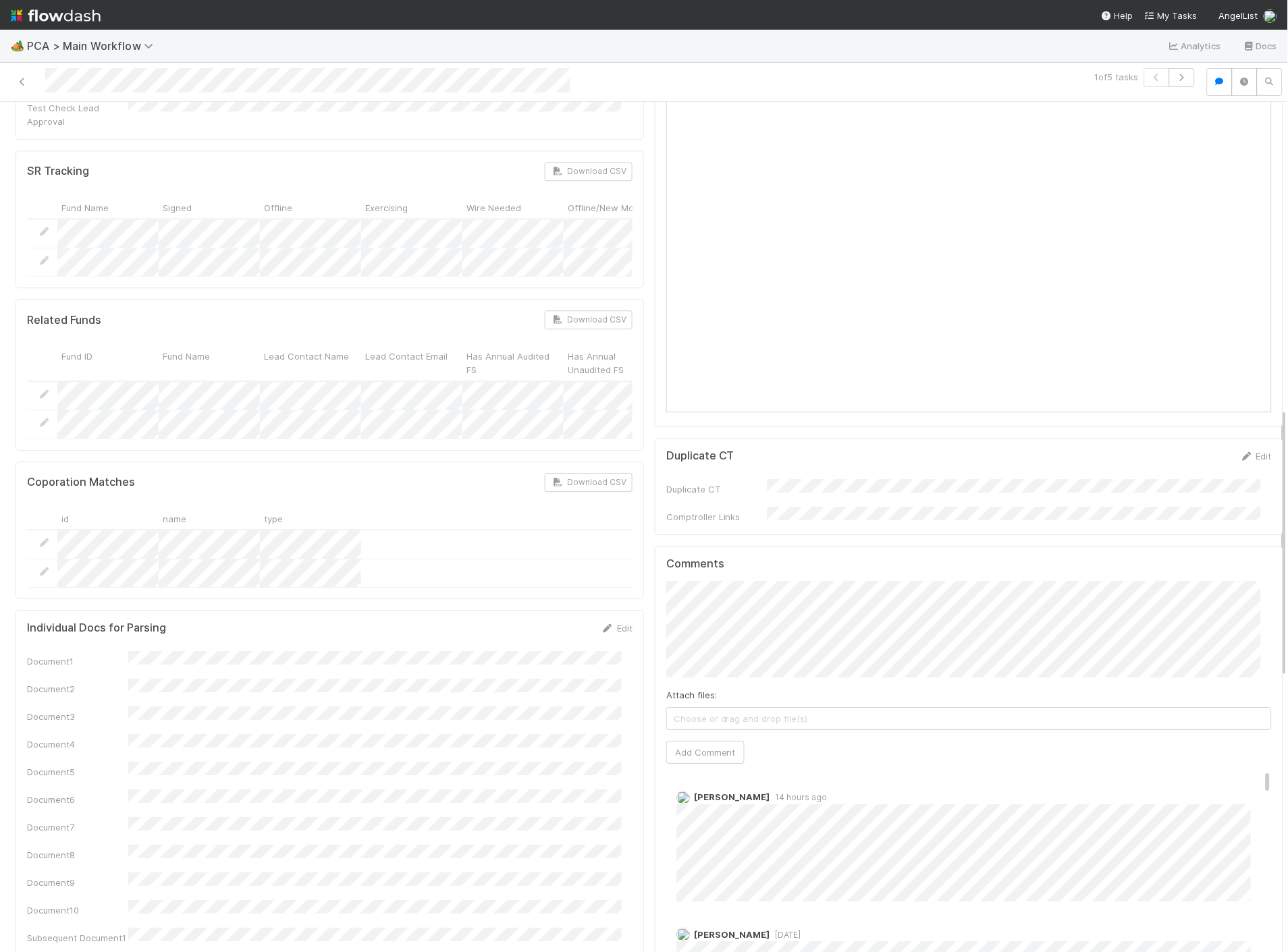
scroll to position [974, 0]
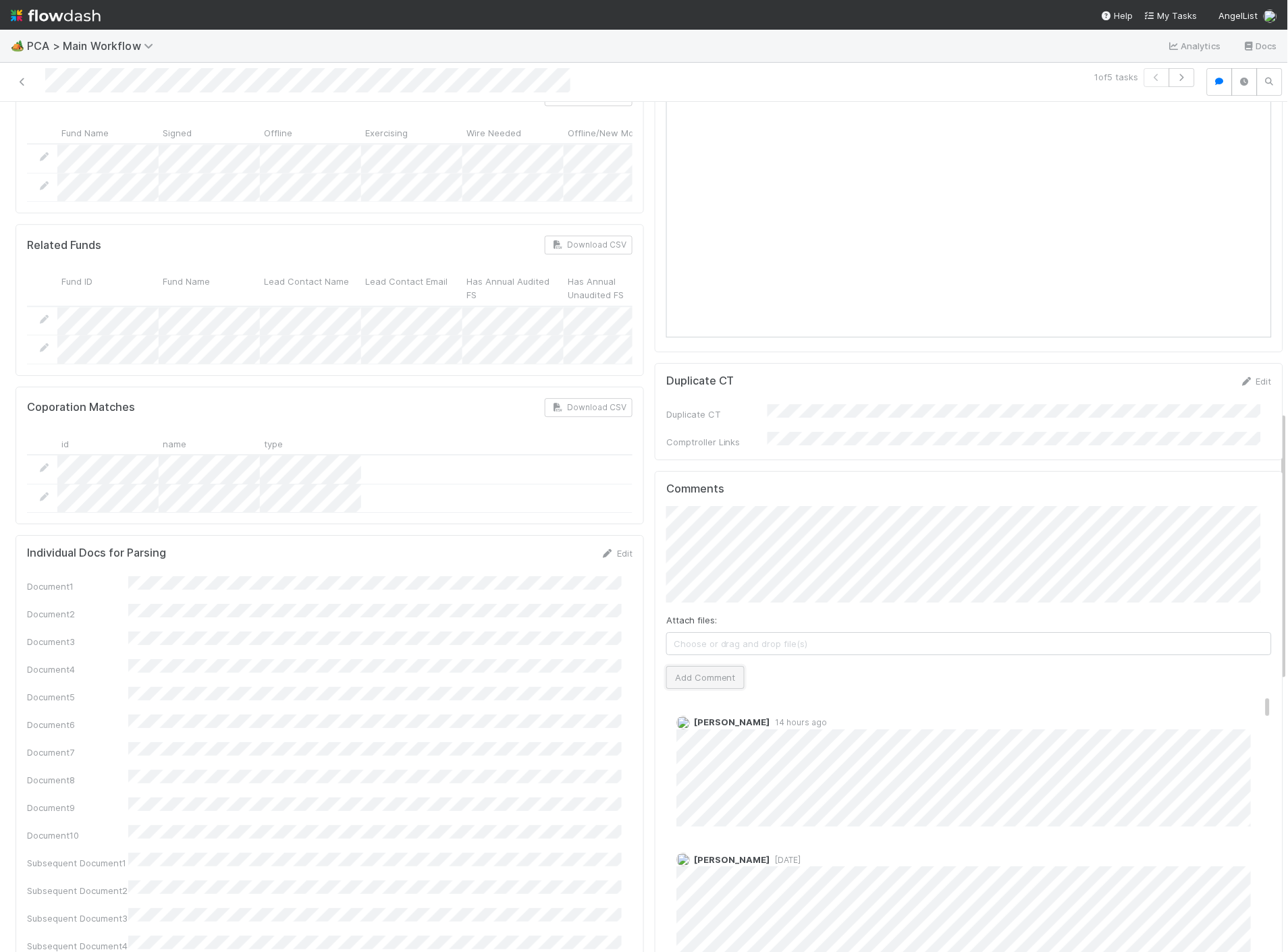
click at [670, 666] on button "Add Comment" at bounding box center [705, 678] width 78 height 23
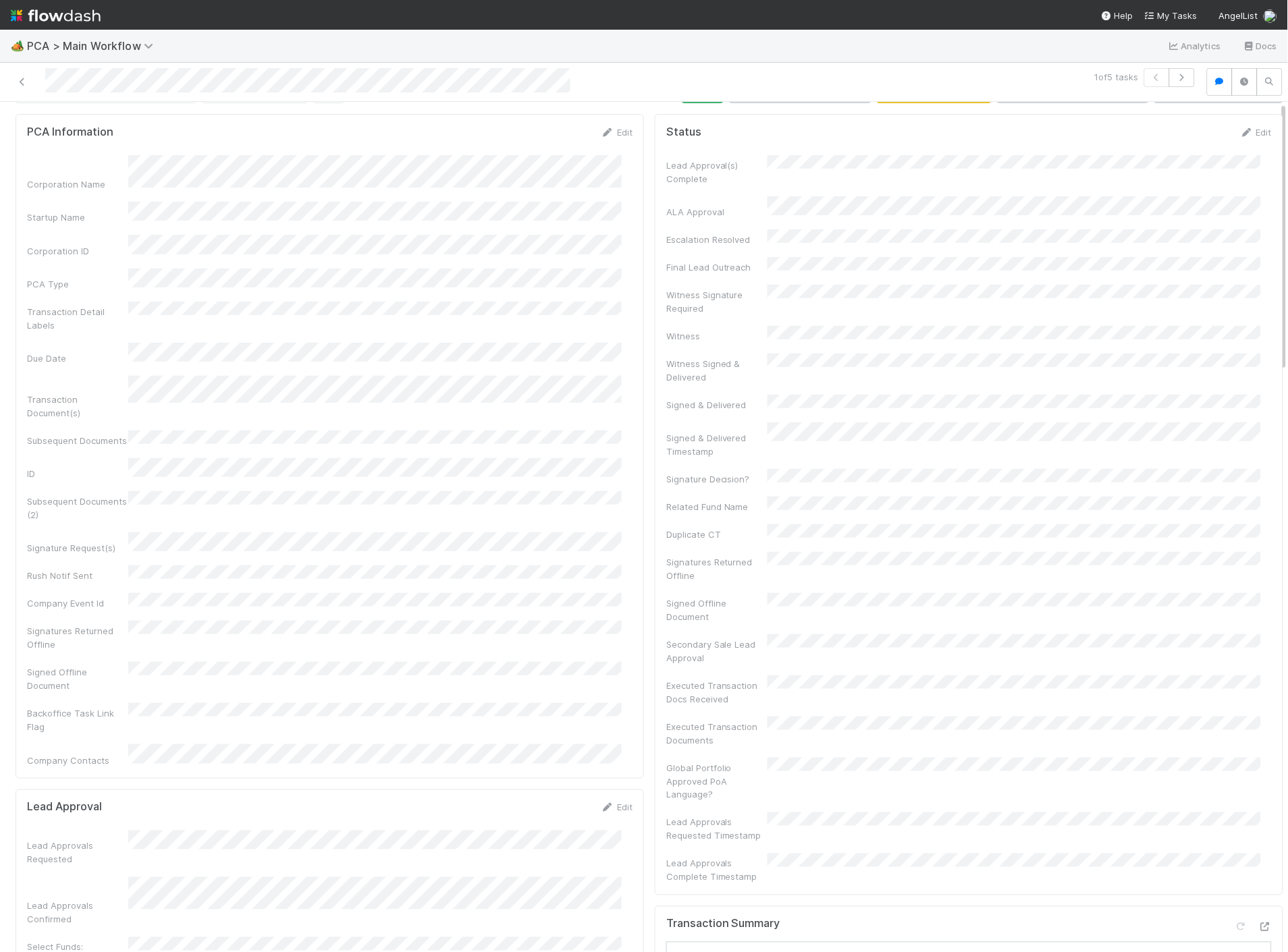
scroll to position [0, 0]
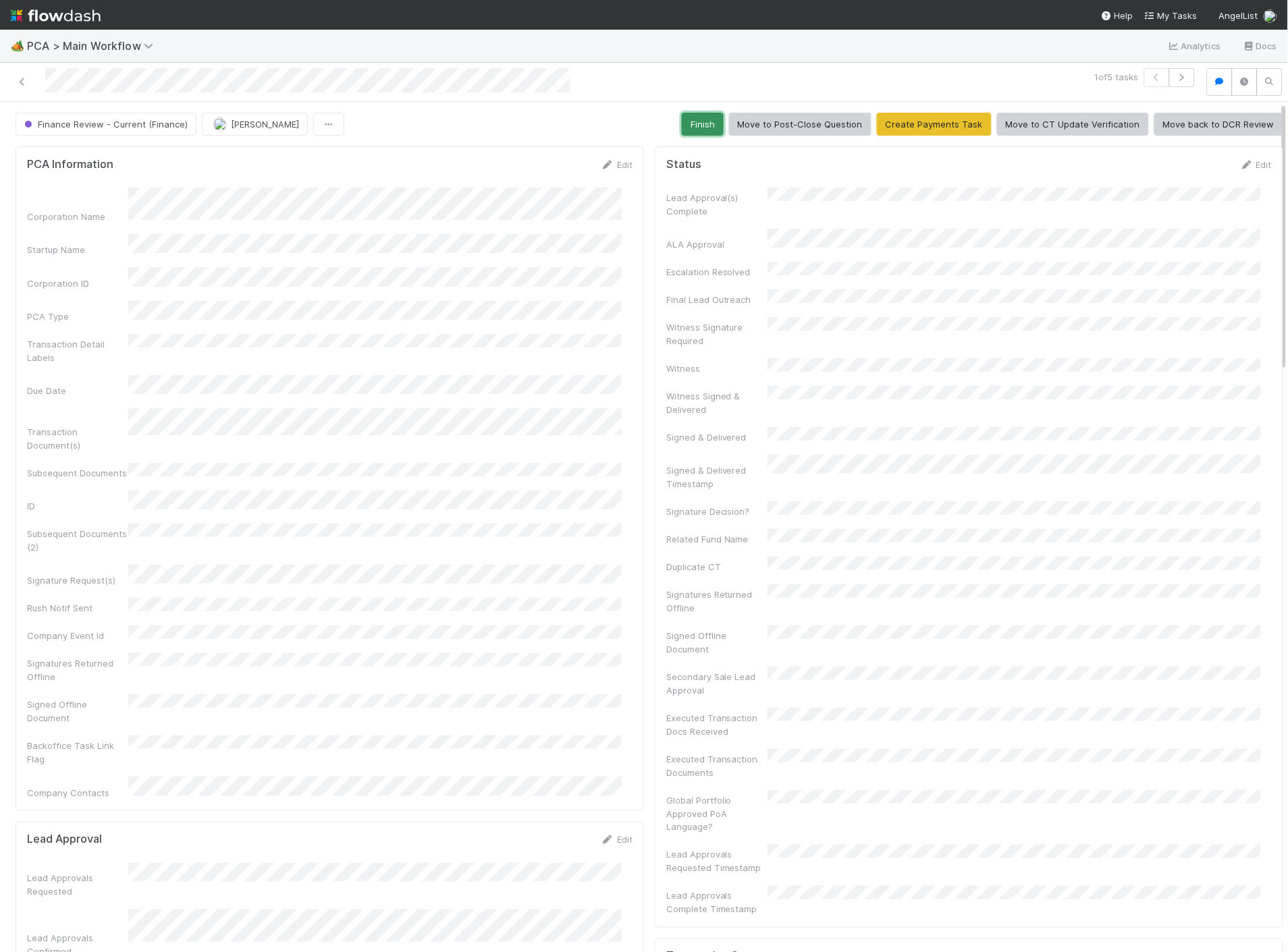
click at [706, 126] on button "Finish" at bounding box center [702, 124] width 42 height 23
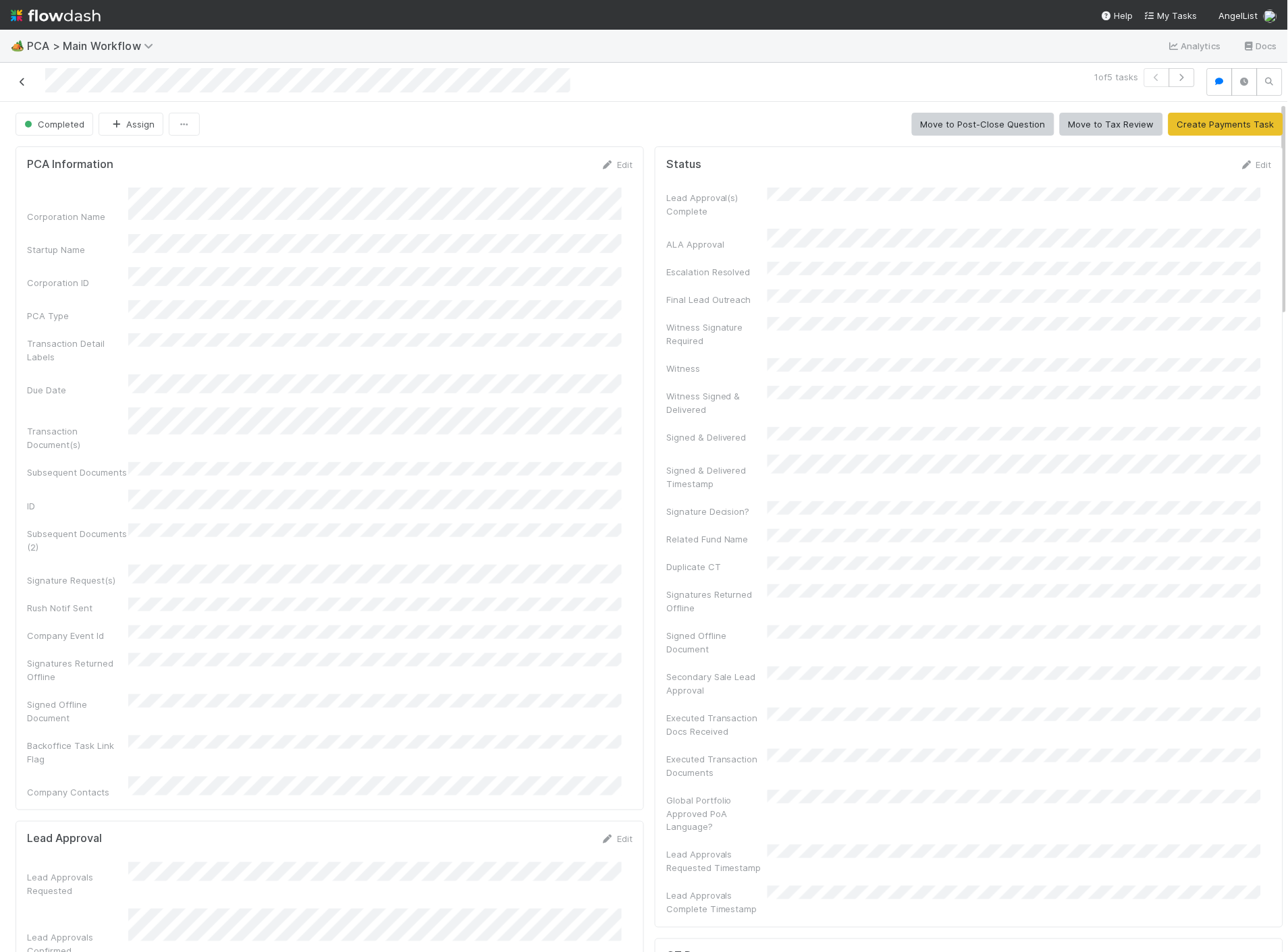
click at [23, 88] on link at bounding box center [22, 81] width 14 height 14
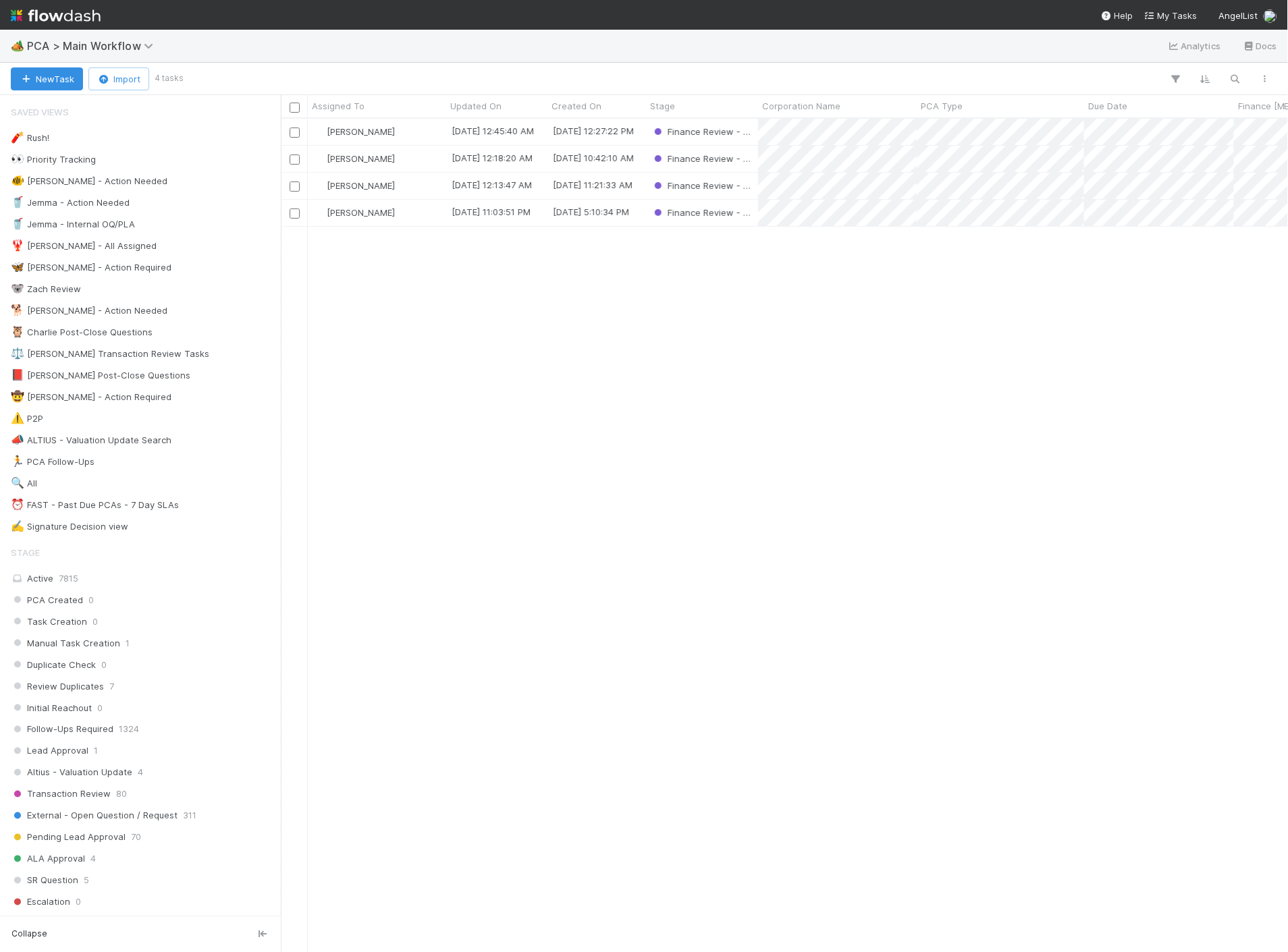
scroll to position [822, 995]
click at [399, 132] on div "[PERSON_NAME]" at bounding box center [377, 132] width 138 height 26
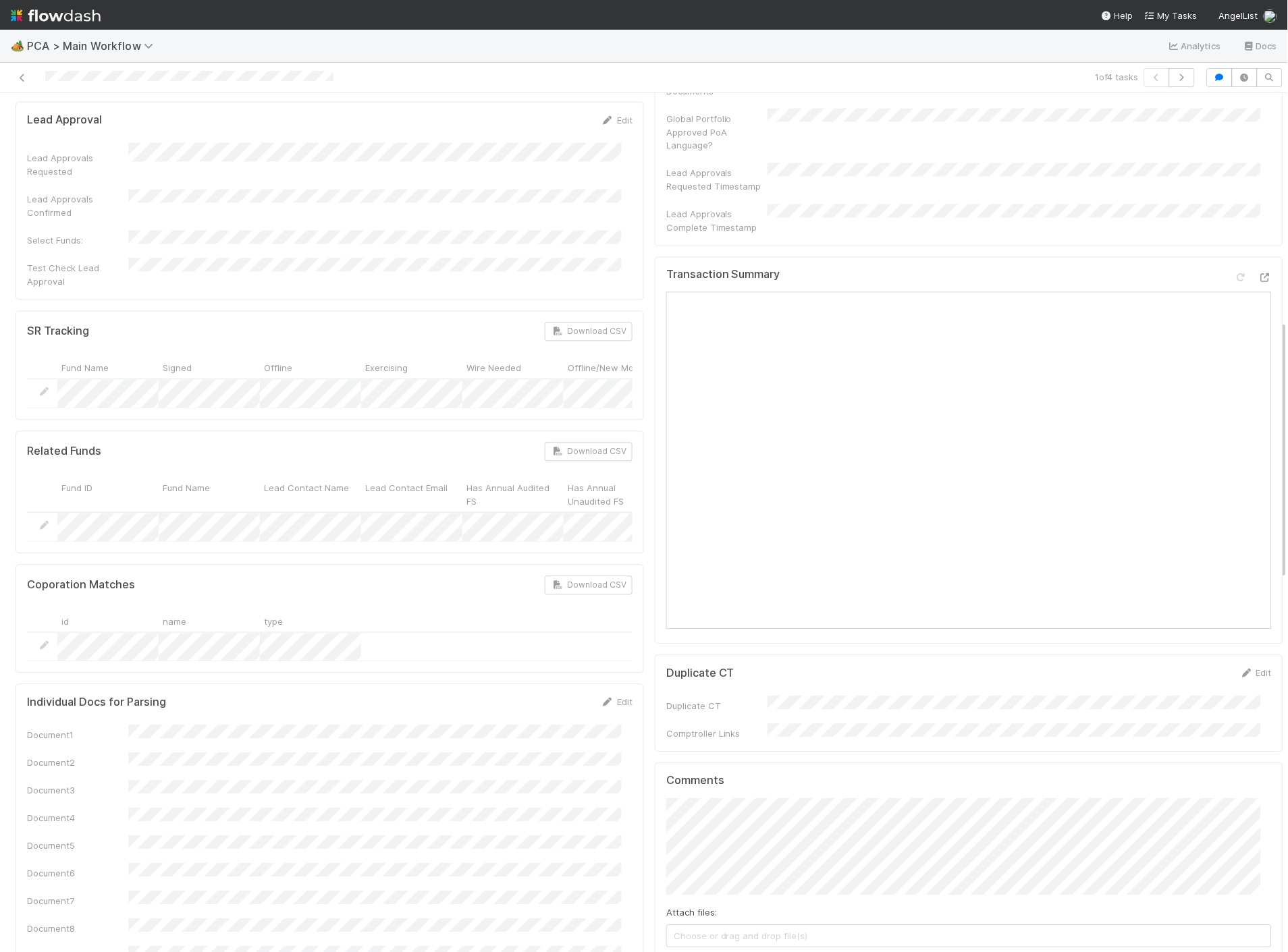
scroll to position [599, 0]
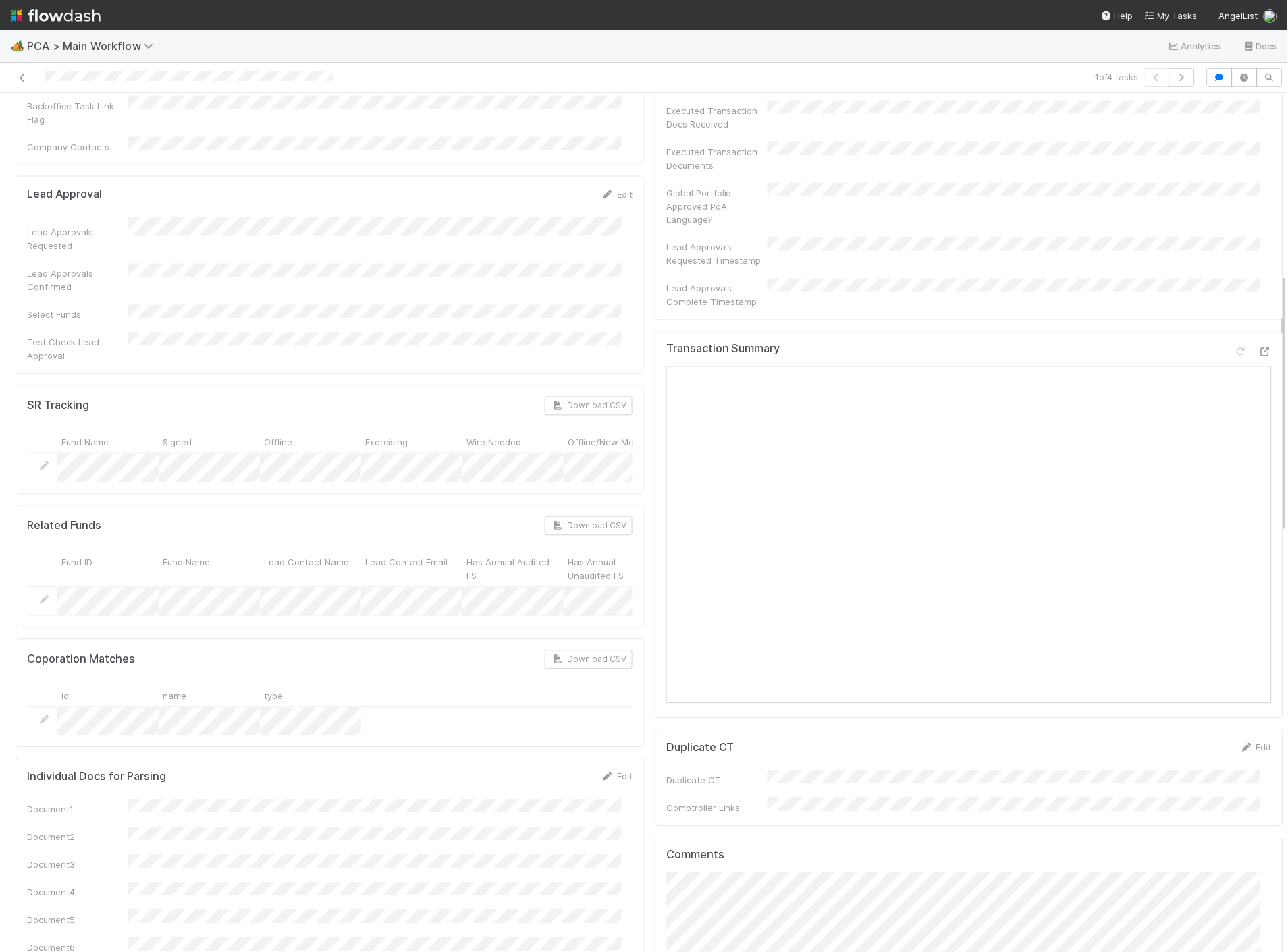
click at [1243, 343] on div "Transaction Summary" at bounding box center [968, 354] width 605 height 24
click at [1258, 346] on div at bounding box center [1265, 352] width 14 height 14
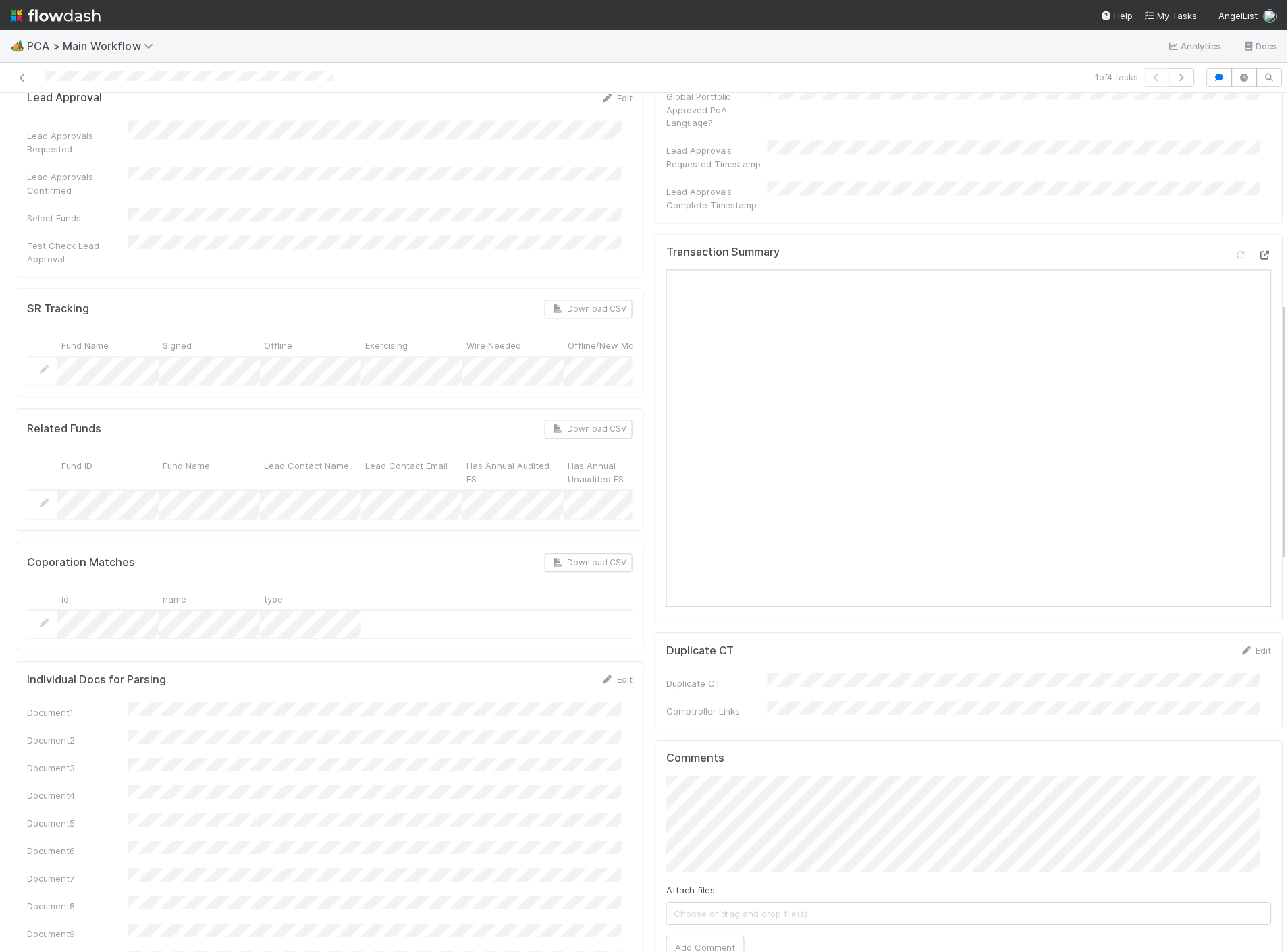
scroll to position [749, 0]
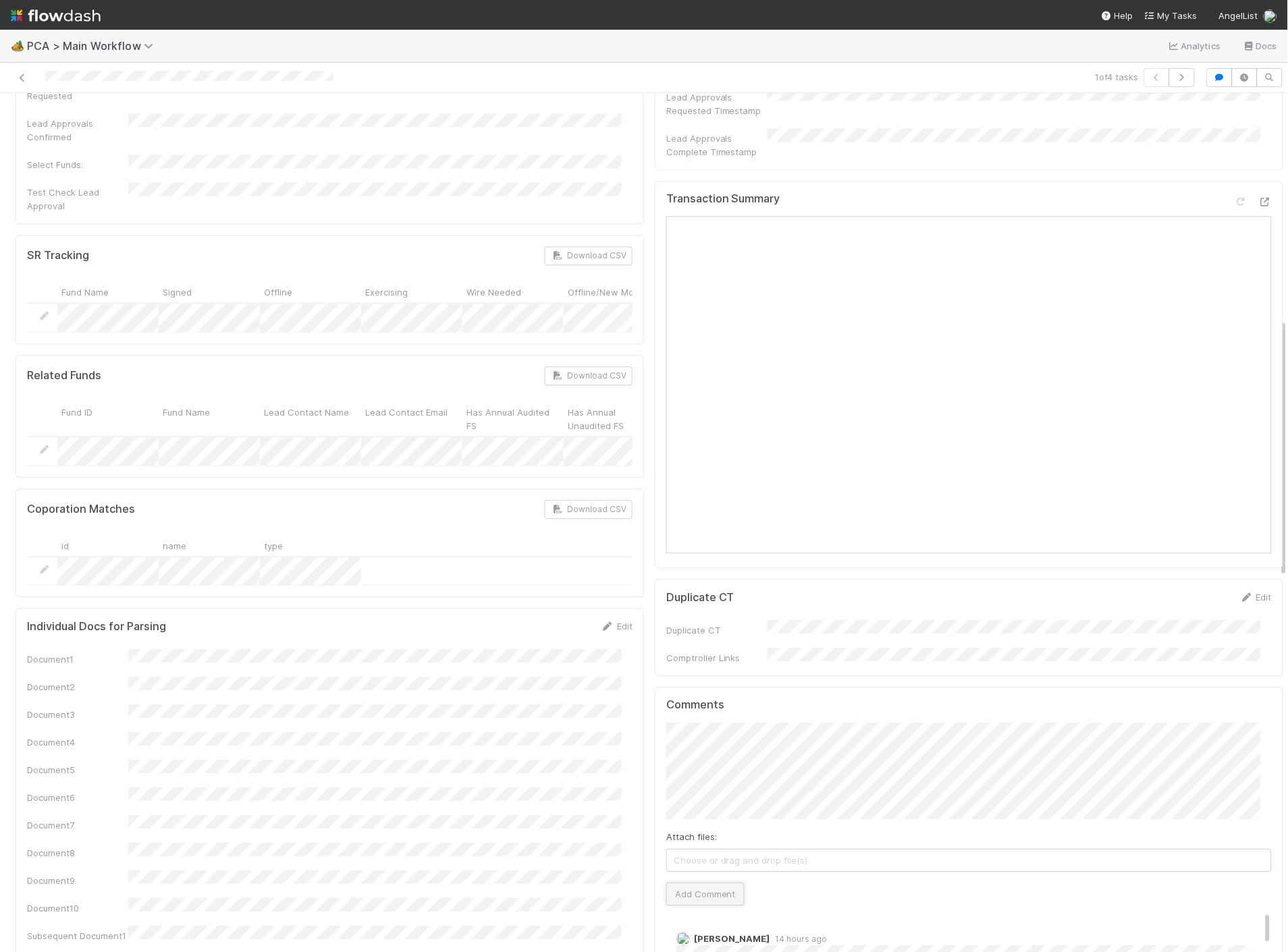
click at [677, 882] on button "Add Comment" at bounding box center [705, 894] width 78 height 23
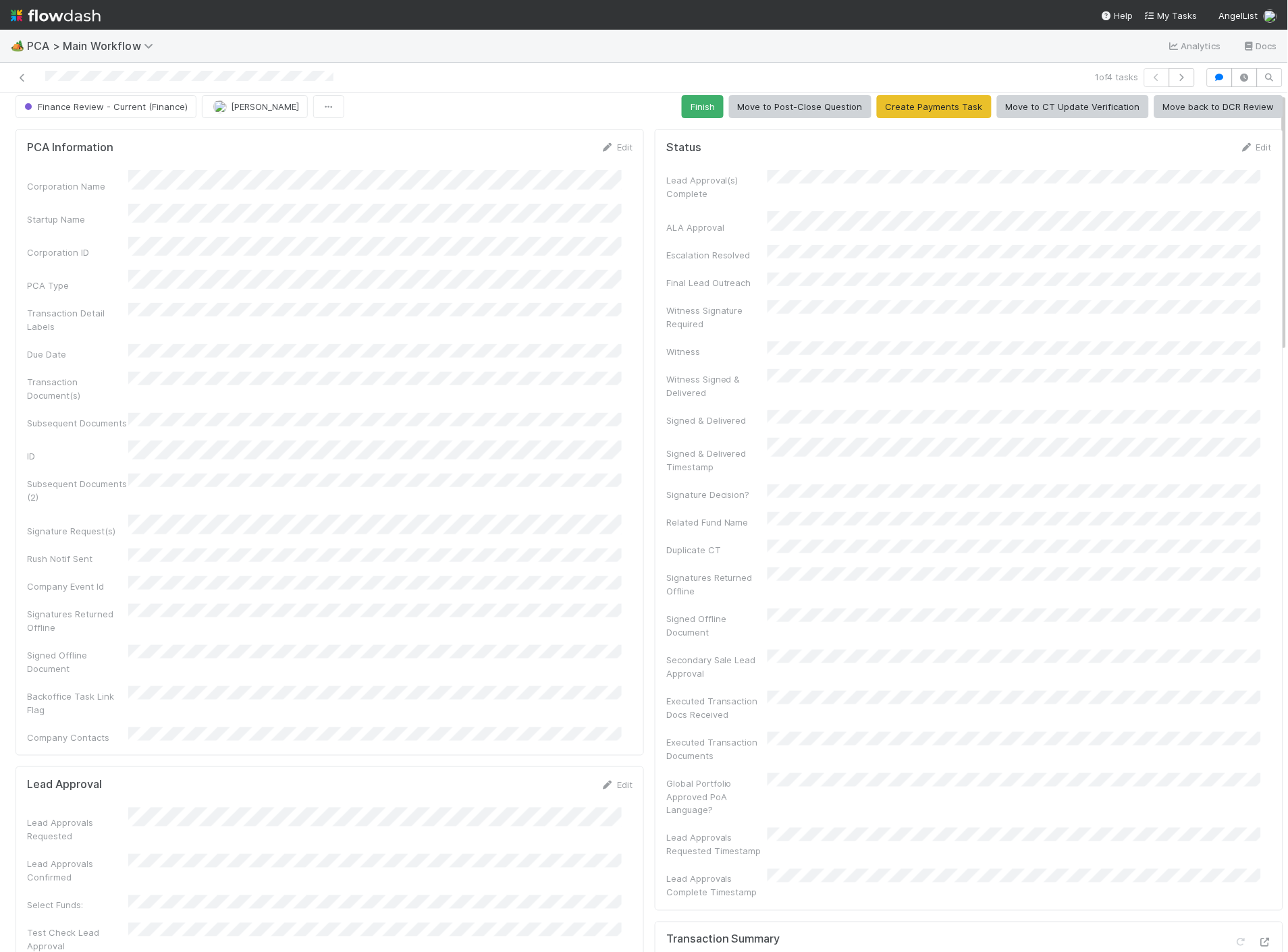
scroll to position [0, 0]
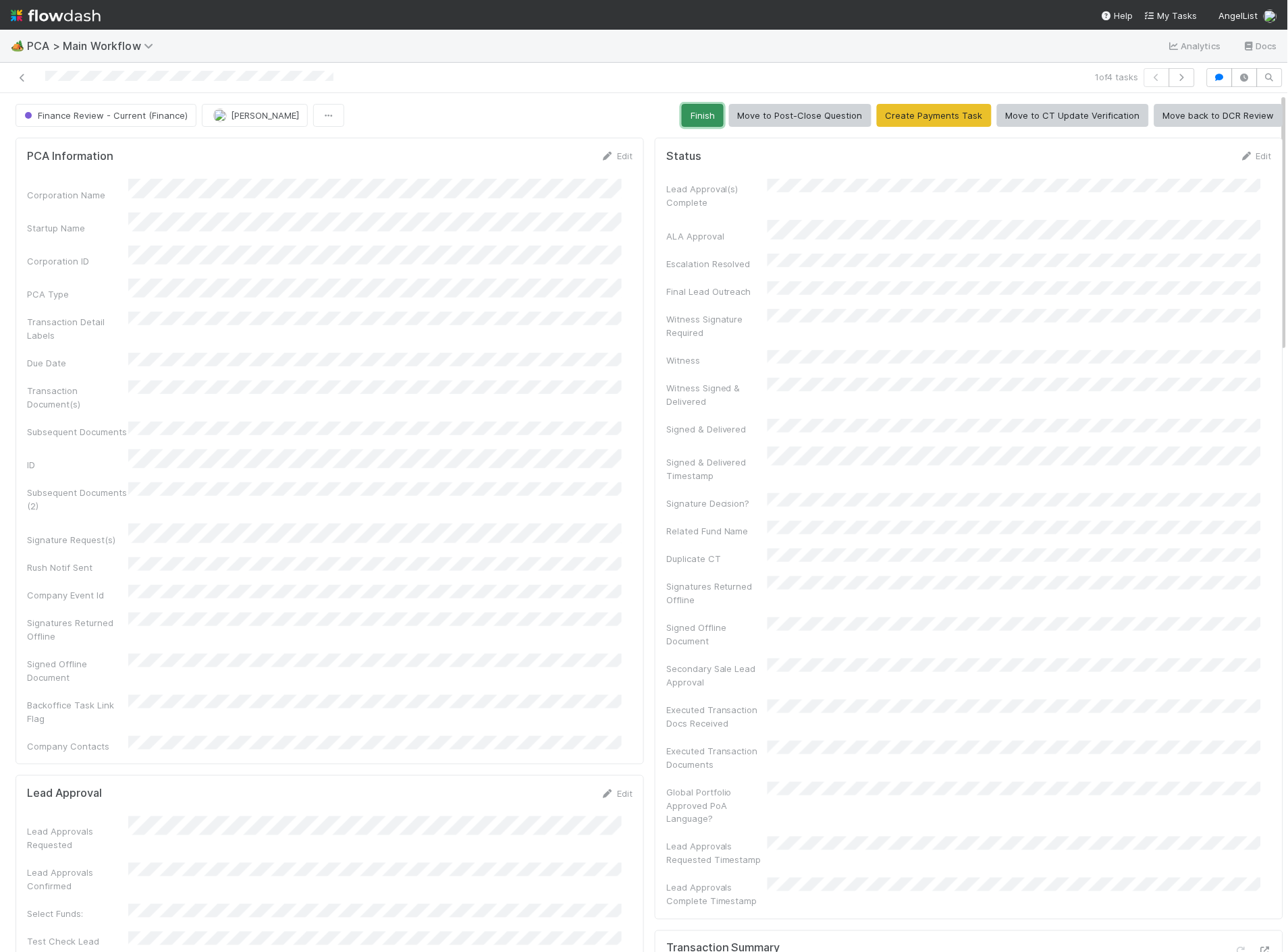
click at [697, 118] on button "Finish" at bounding box center [702, 115] width 42 height 23
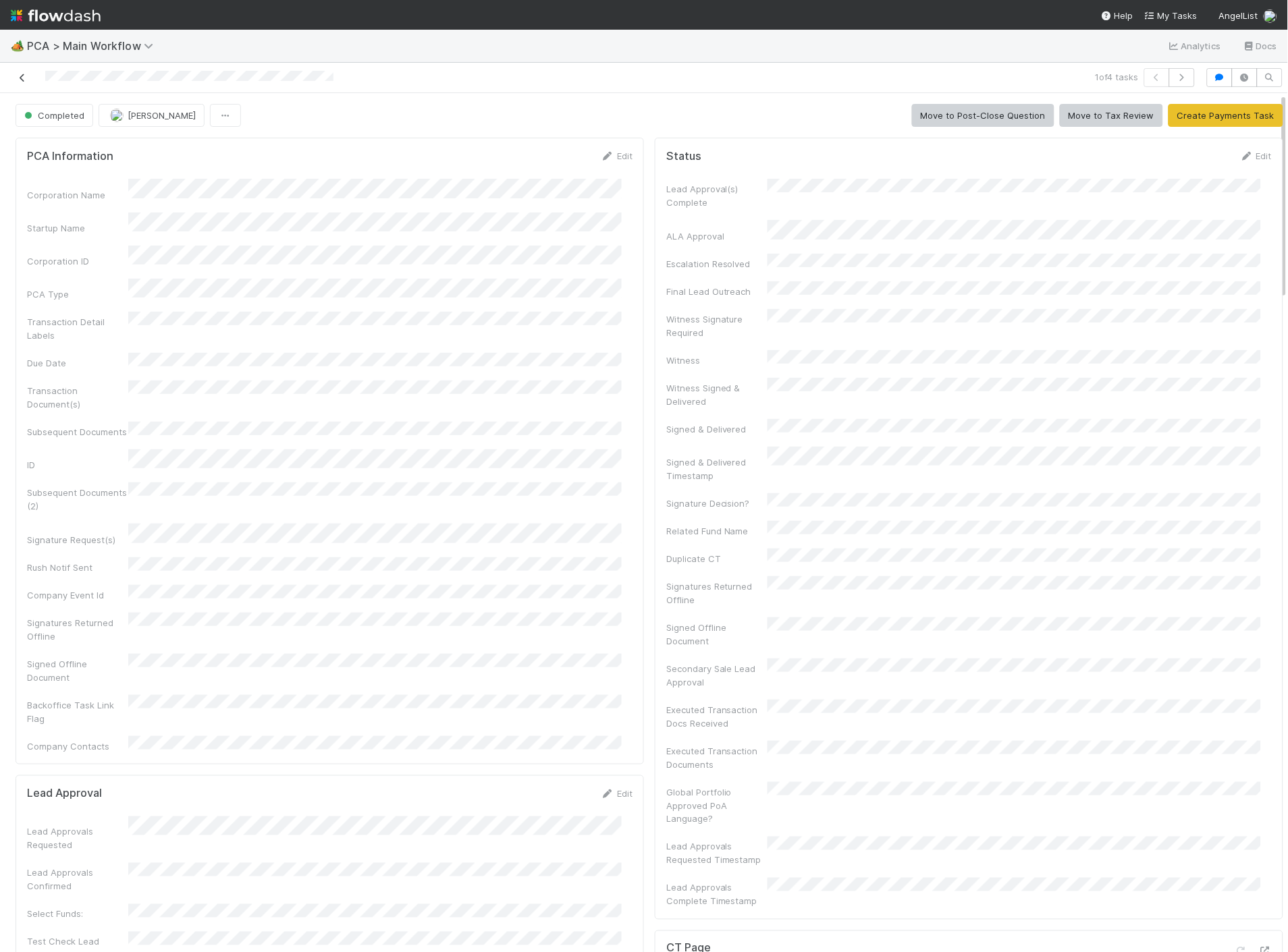
click at [25, 76] on icon at bounding box center [22, 78] width 14 height 9
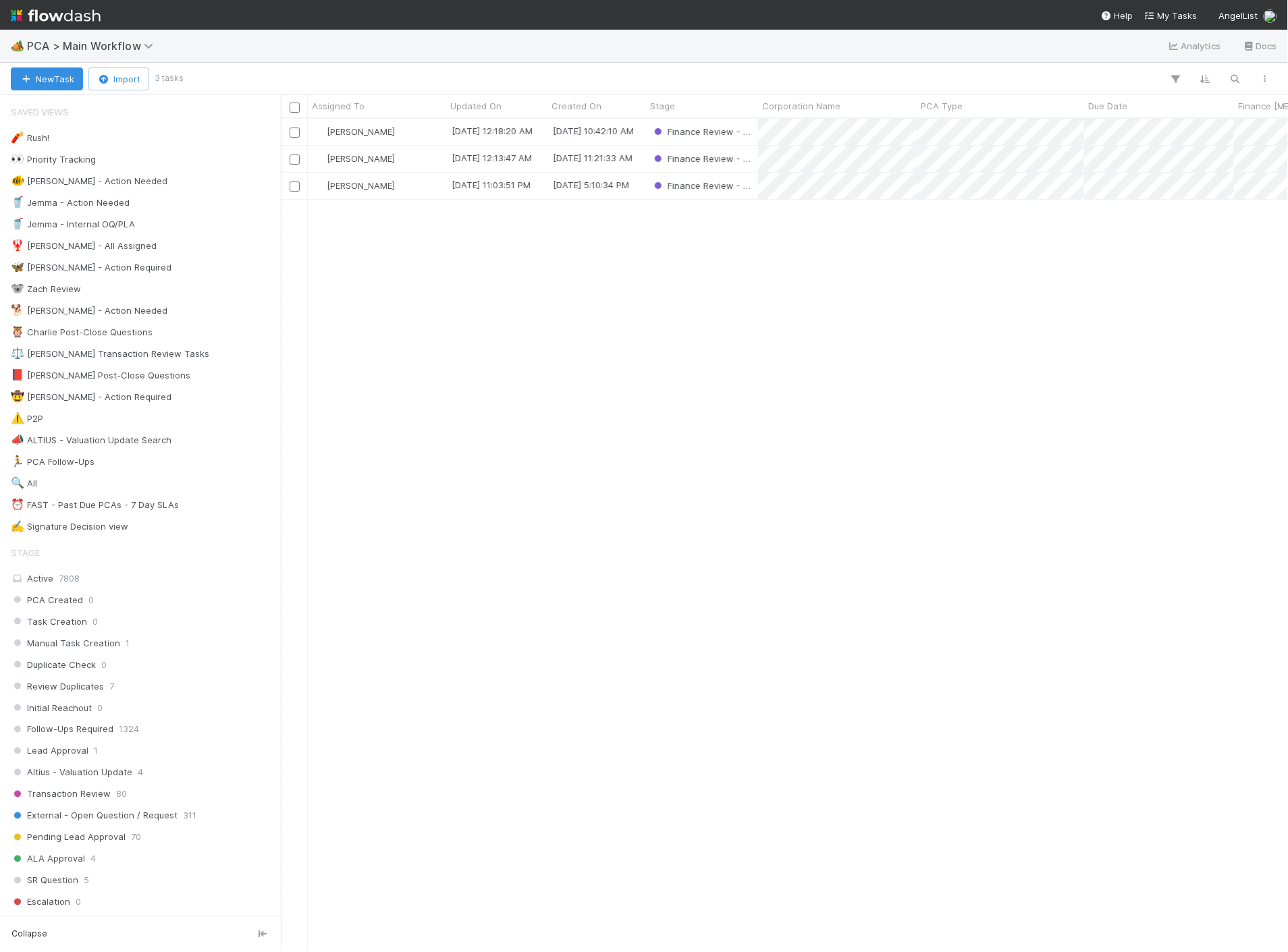
scroll to position [822, 995]
click at [413, 132] on div "[PERSON_NAME]" at bounding box center [377, 132] width 138 height 26
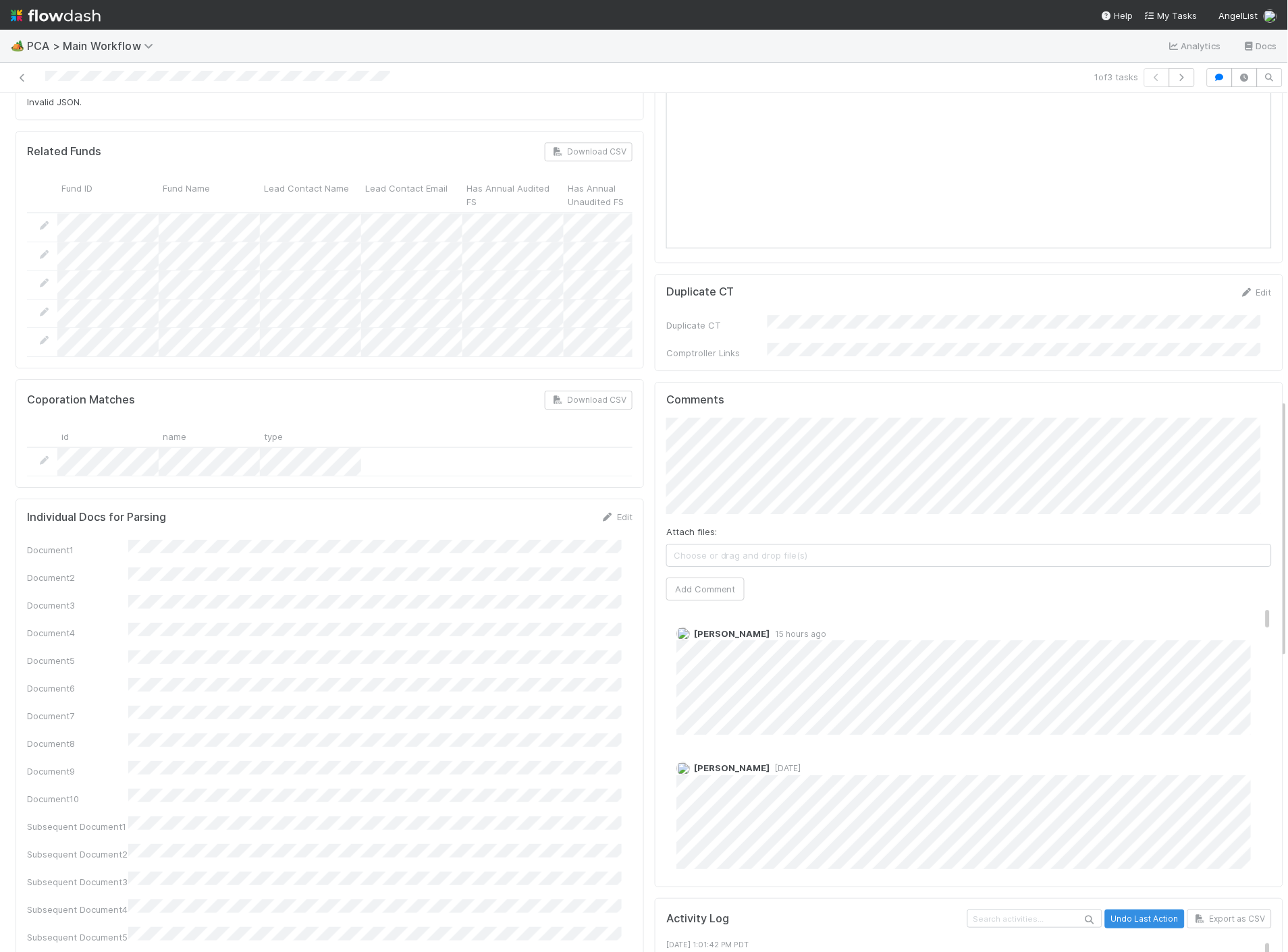
scroll to position [675, 0]
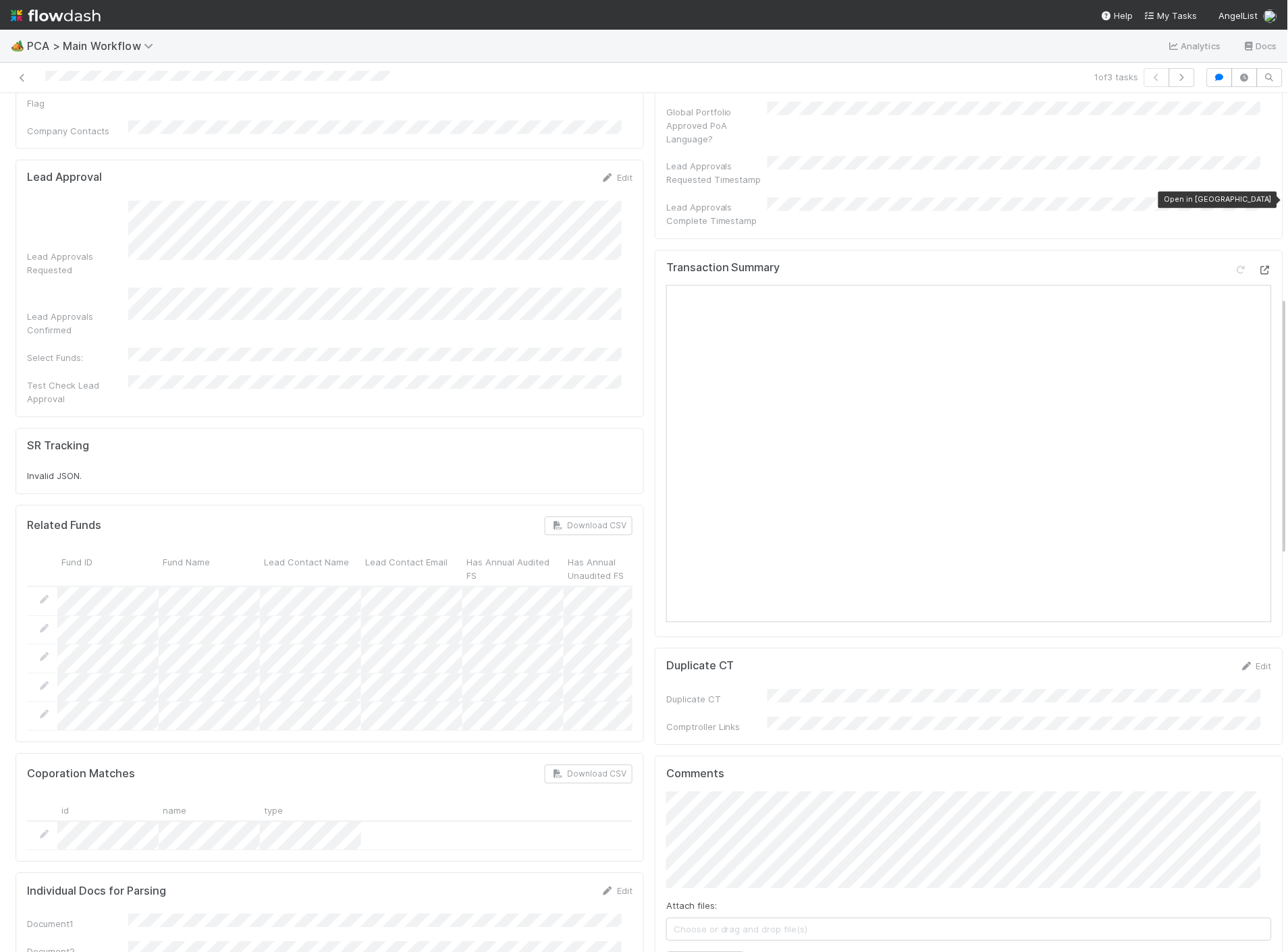
click at [1258, 267] on icon at bounding box center [1265, 271] width 14 height 9
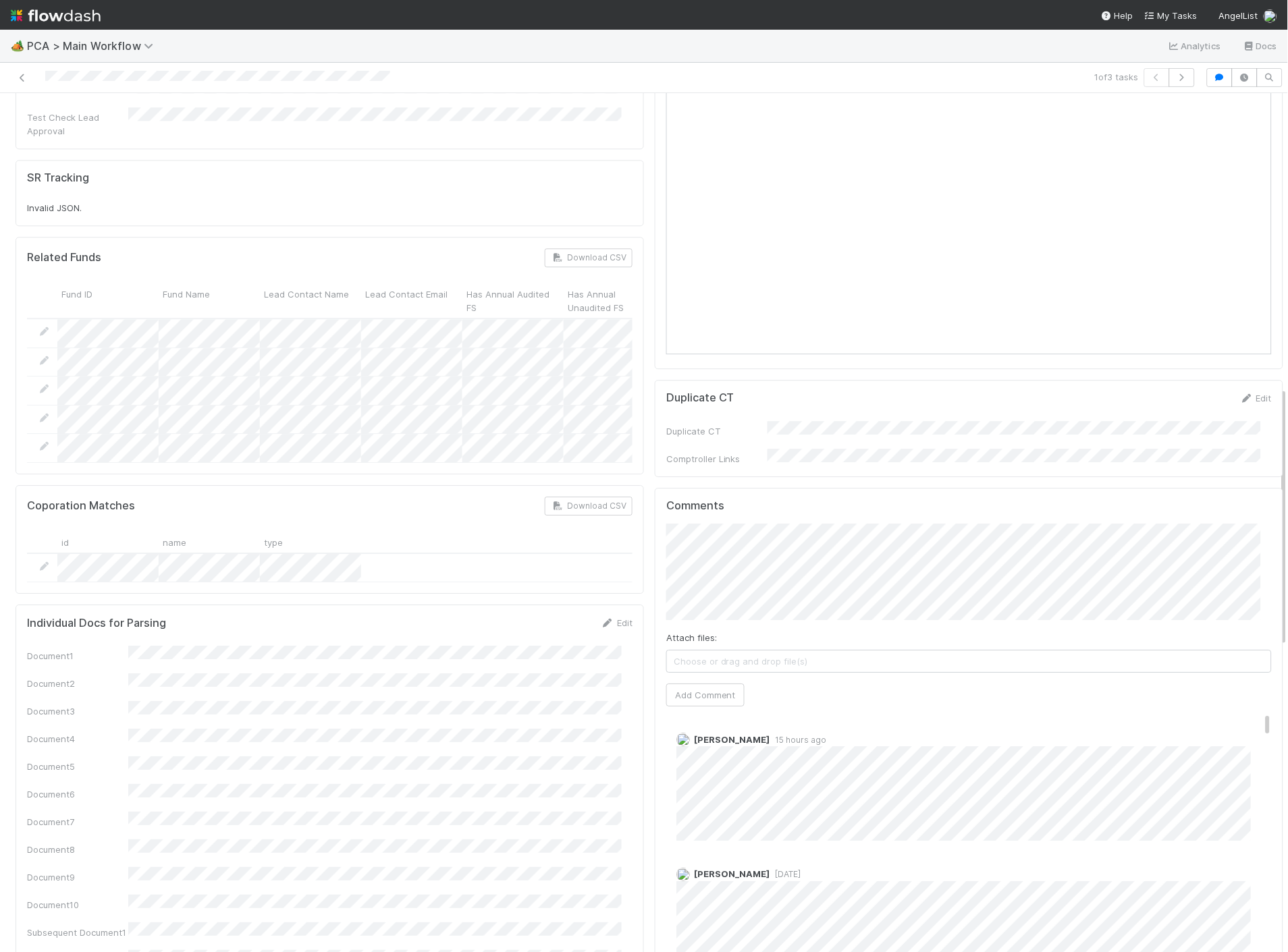
scroll to position [974, 0]
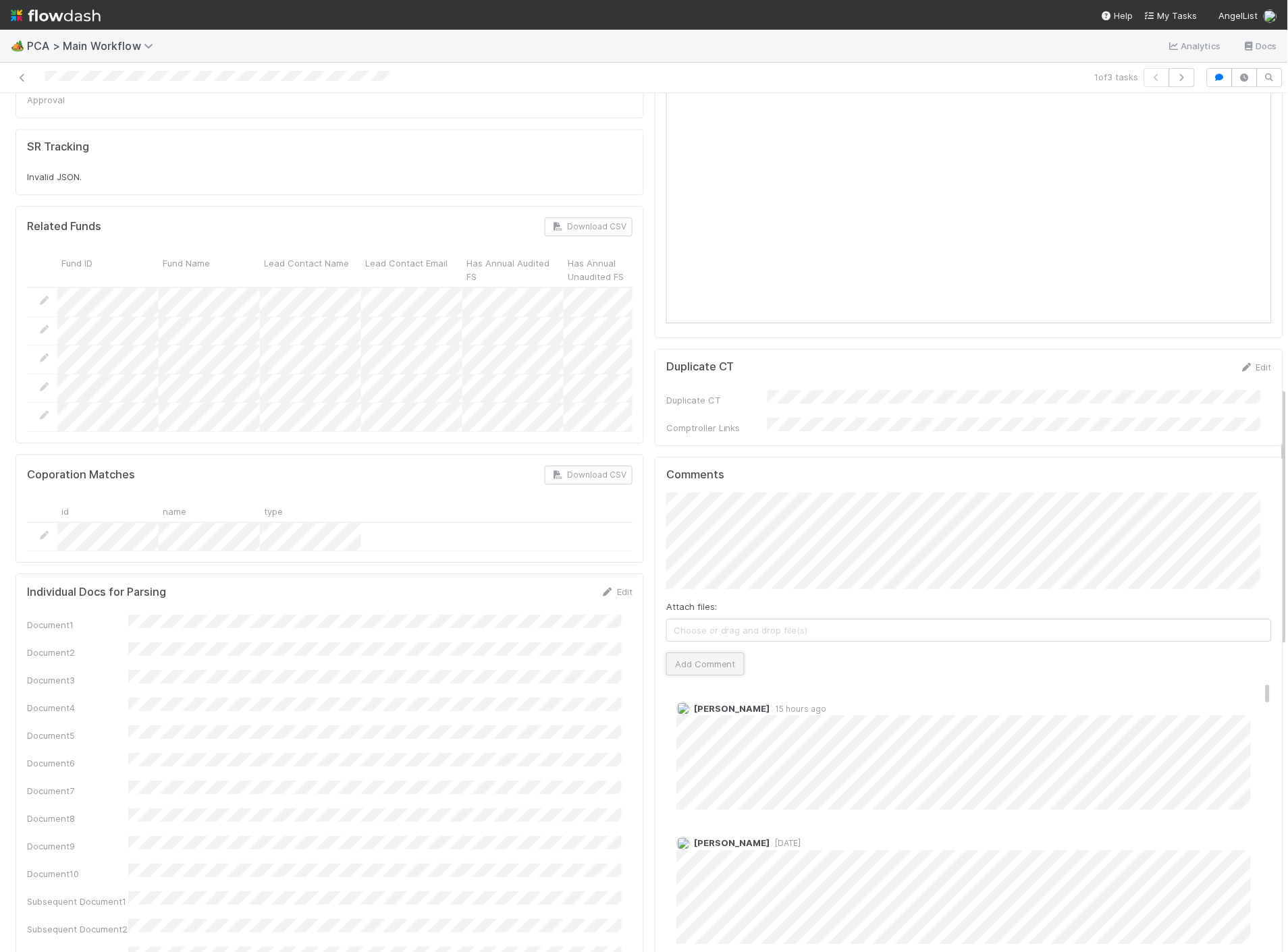
click at [708, 652] on button "Add Comment" at bounding box center [705, 664] width 78 height 23
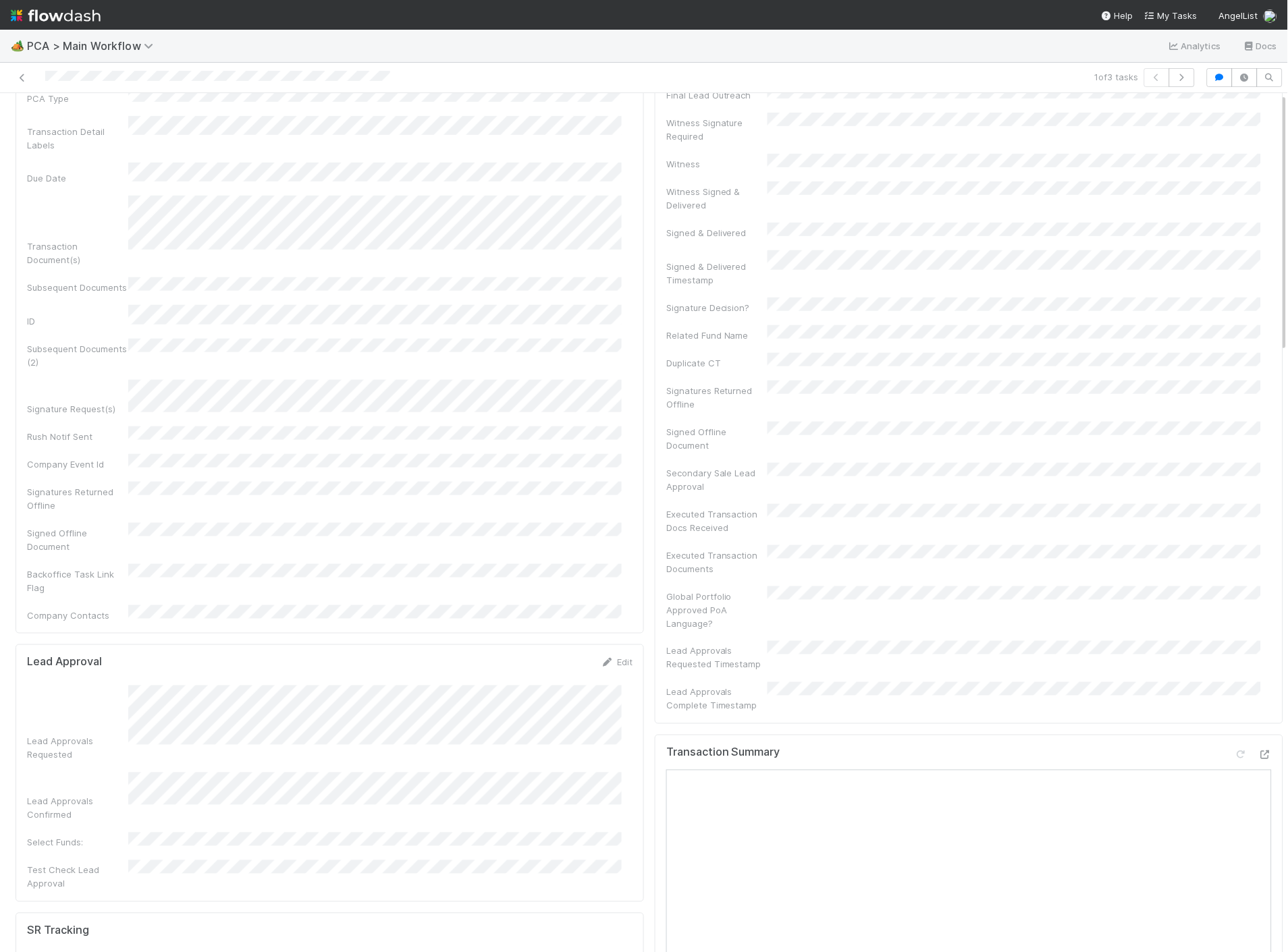
scroll to position [0, 0]
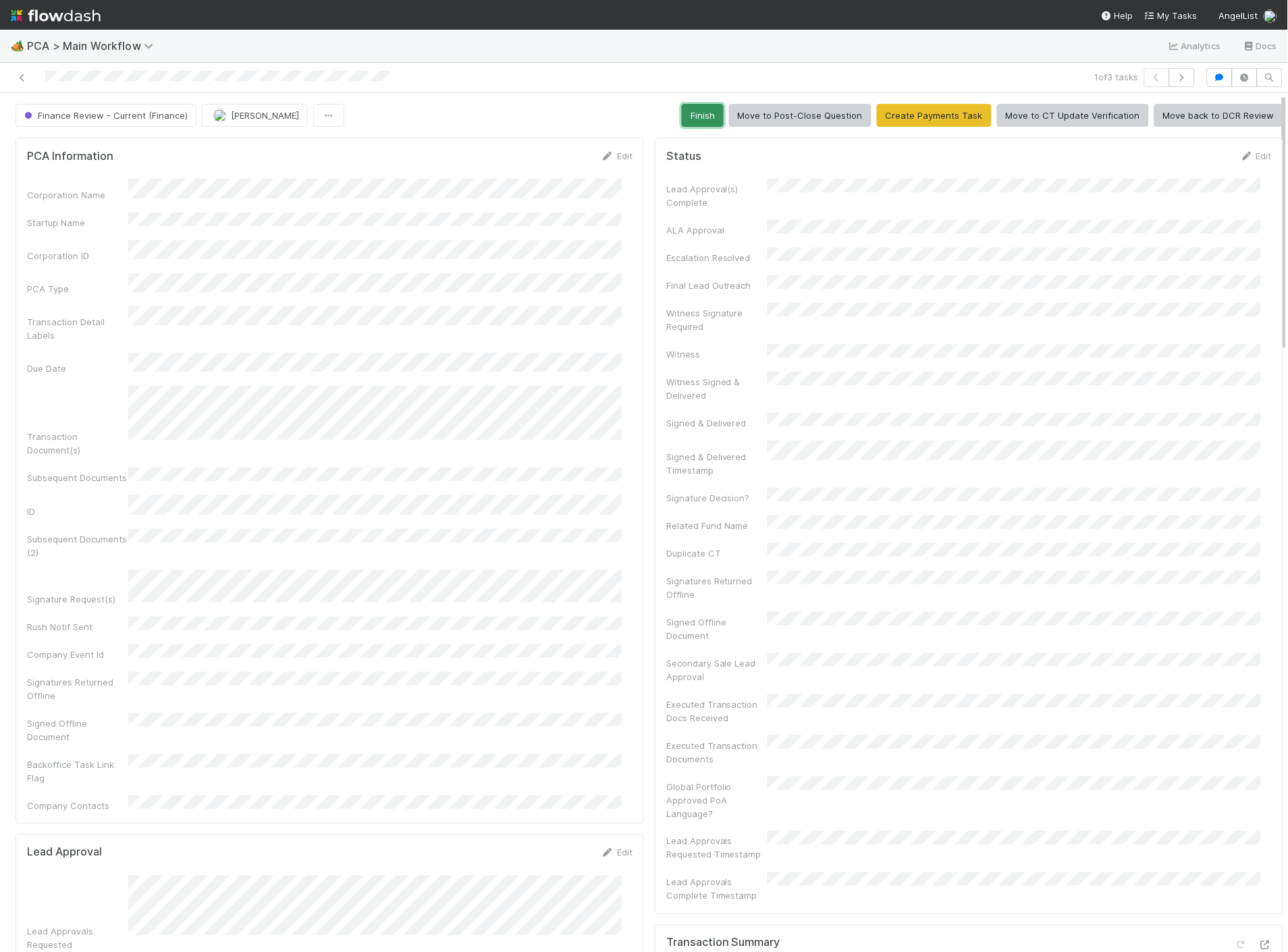
click at [699, 120] on button "Finish" at bounding box center [702, 115] width 42 height 23
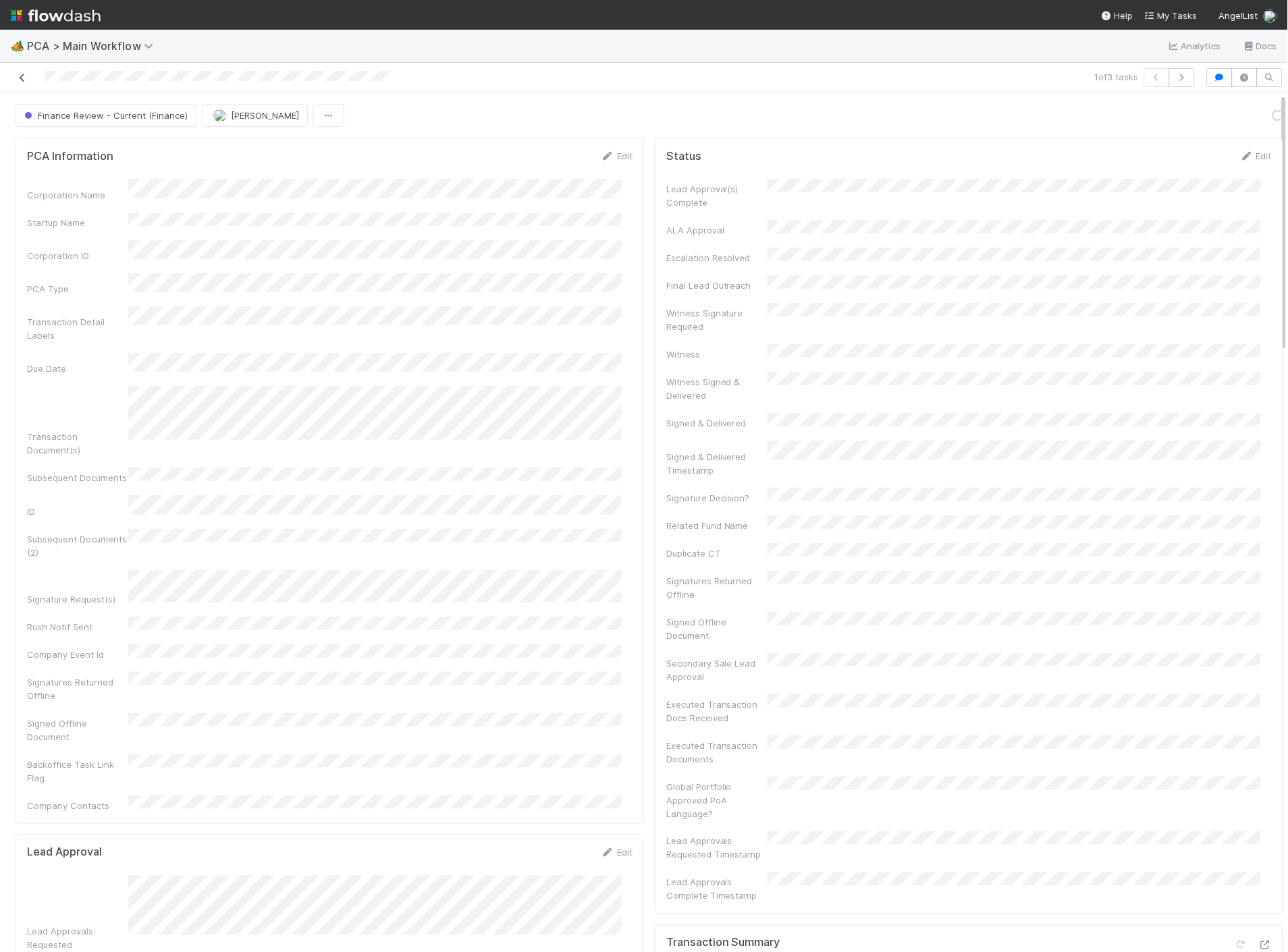
click at [21, 75] on icon at bounding box center [22, 78] width 14 height 9
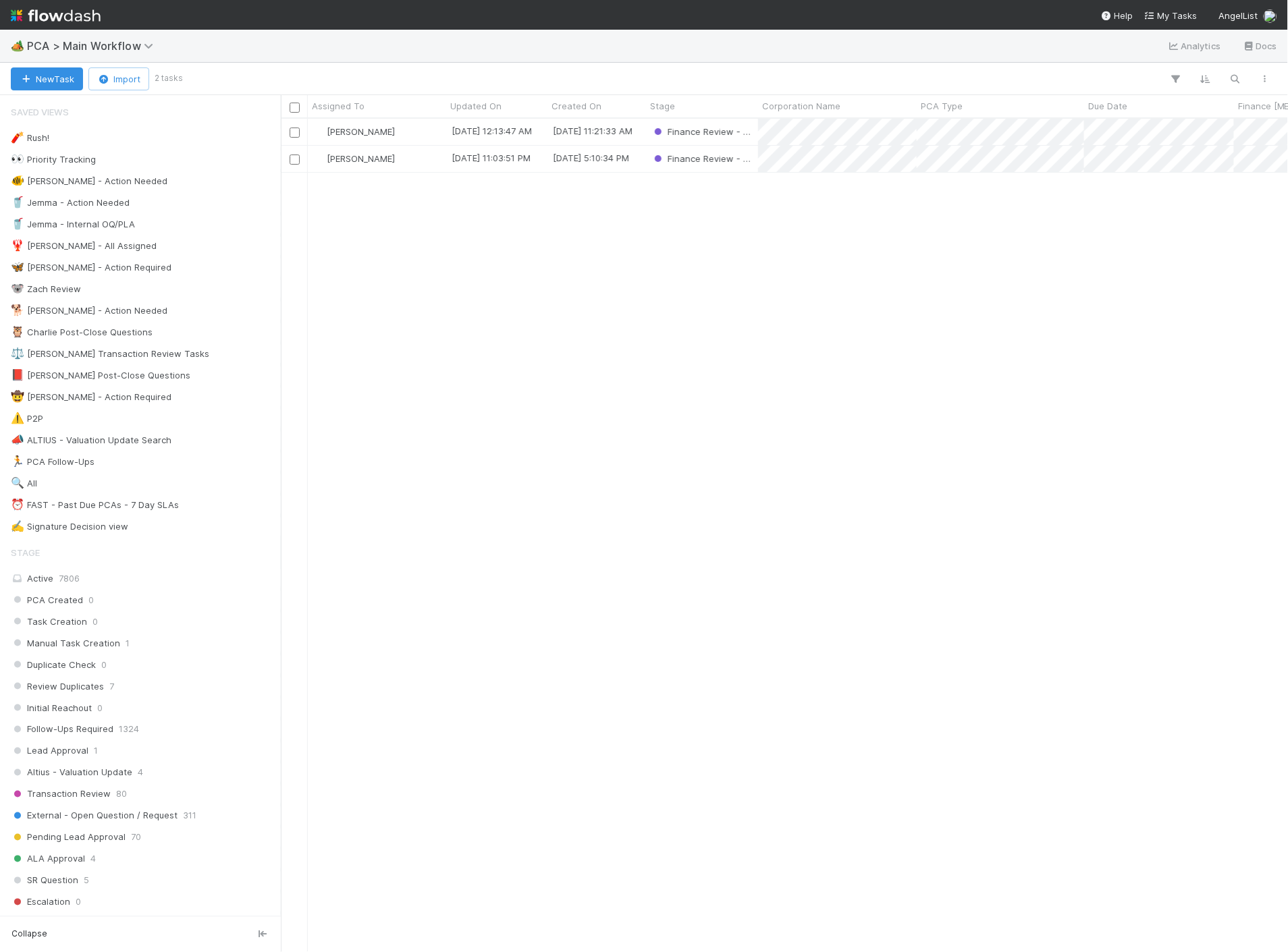
scroll to position [822, 995]
click at [397, 130] on div "[PERSON_NAME]" at bounding box center [377, 132] width 138 height 26
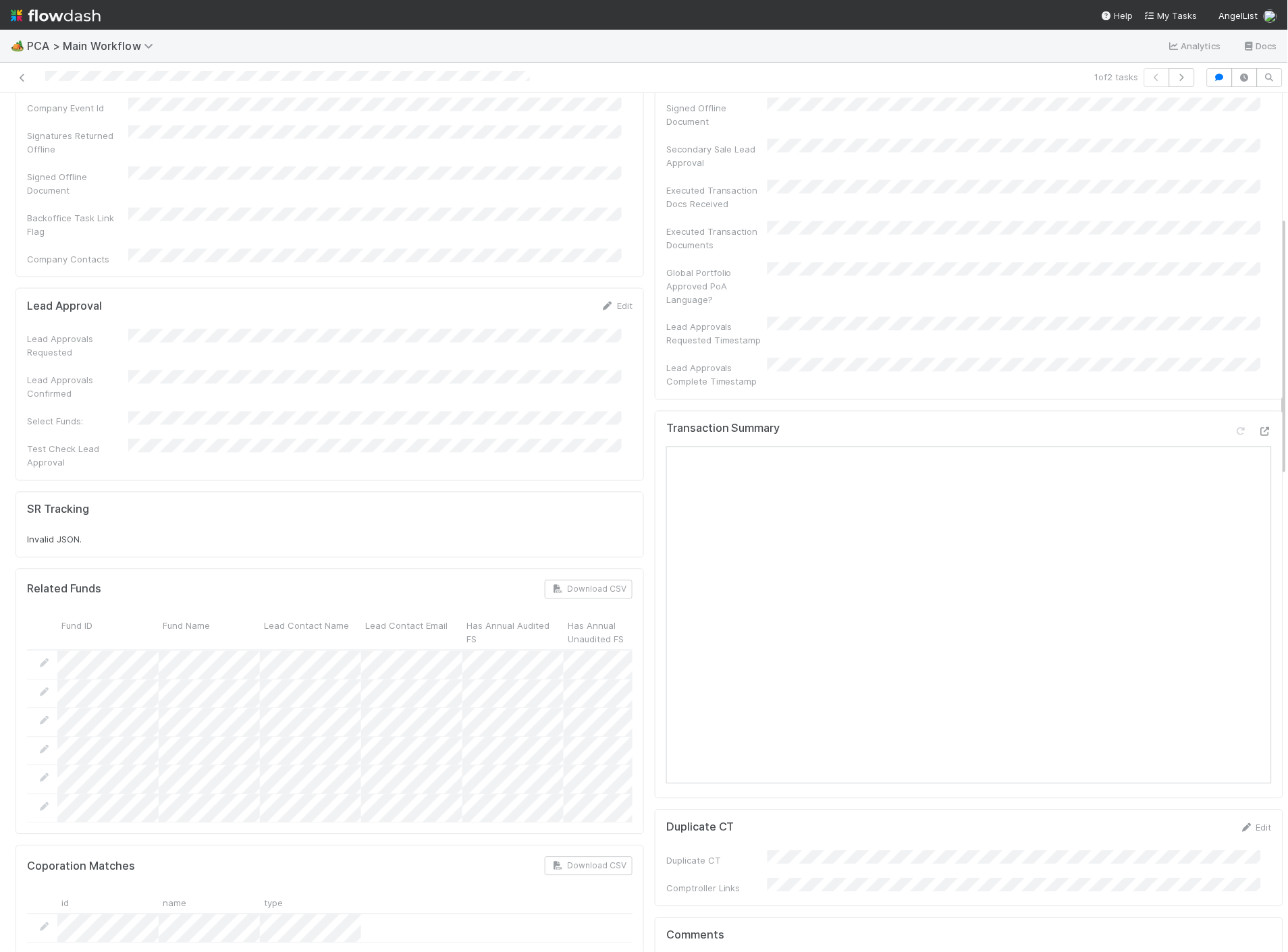
scroll to position [524, 0]
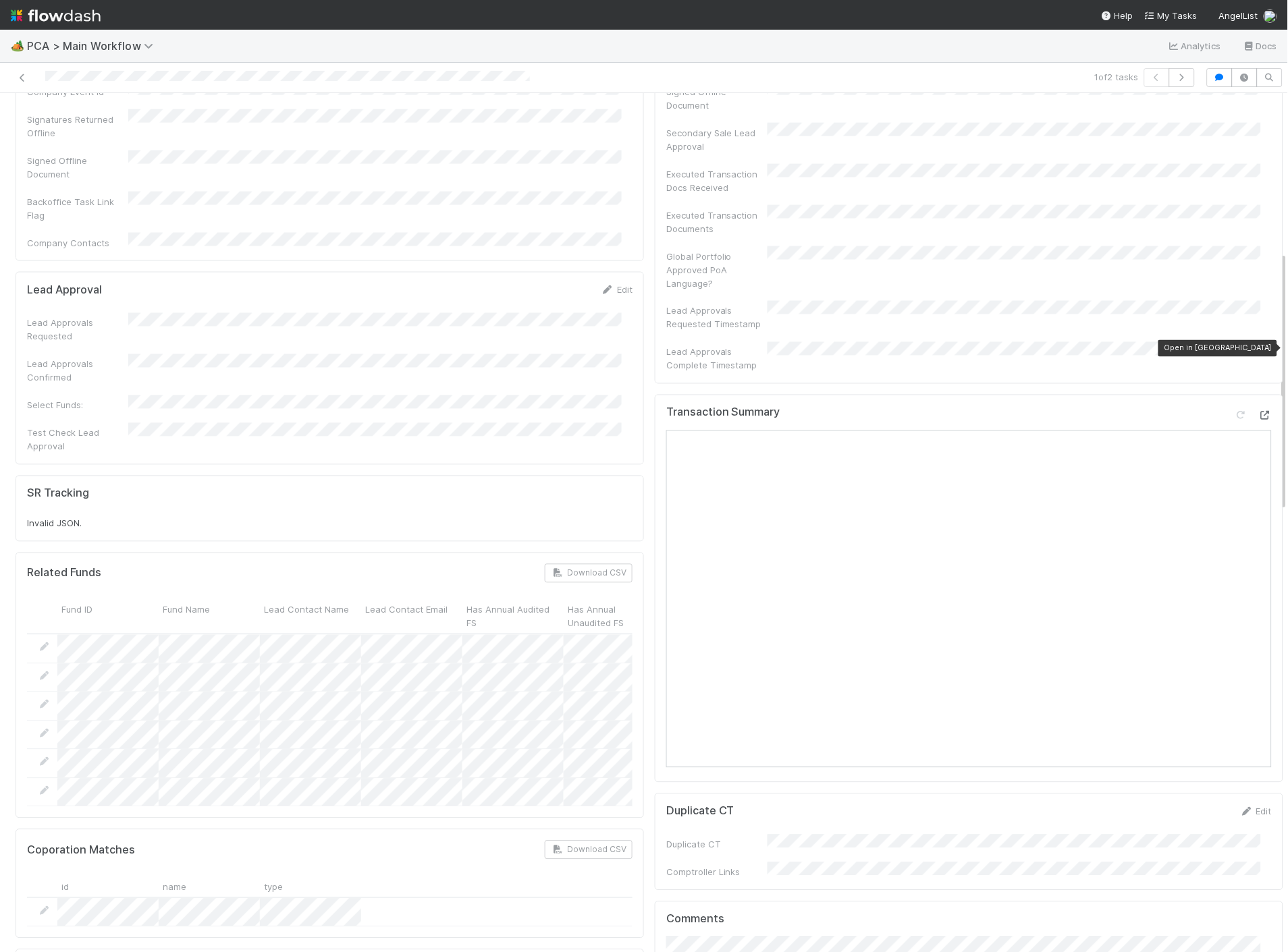
click at [1258, 412] on icon at bounding box center [1265, 416] width 14 height 9
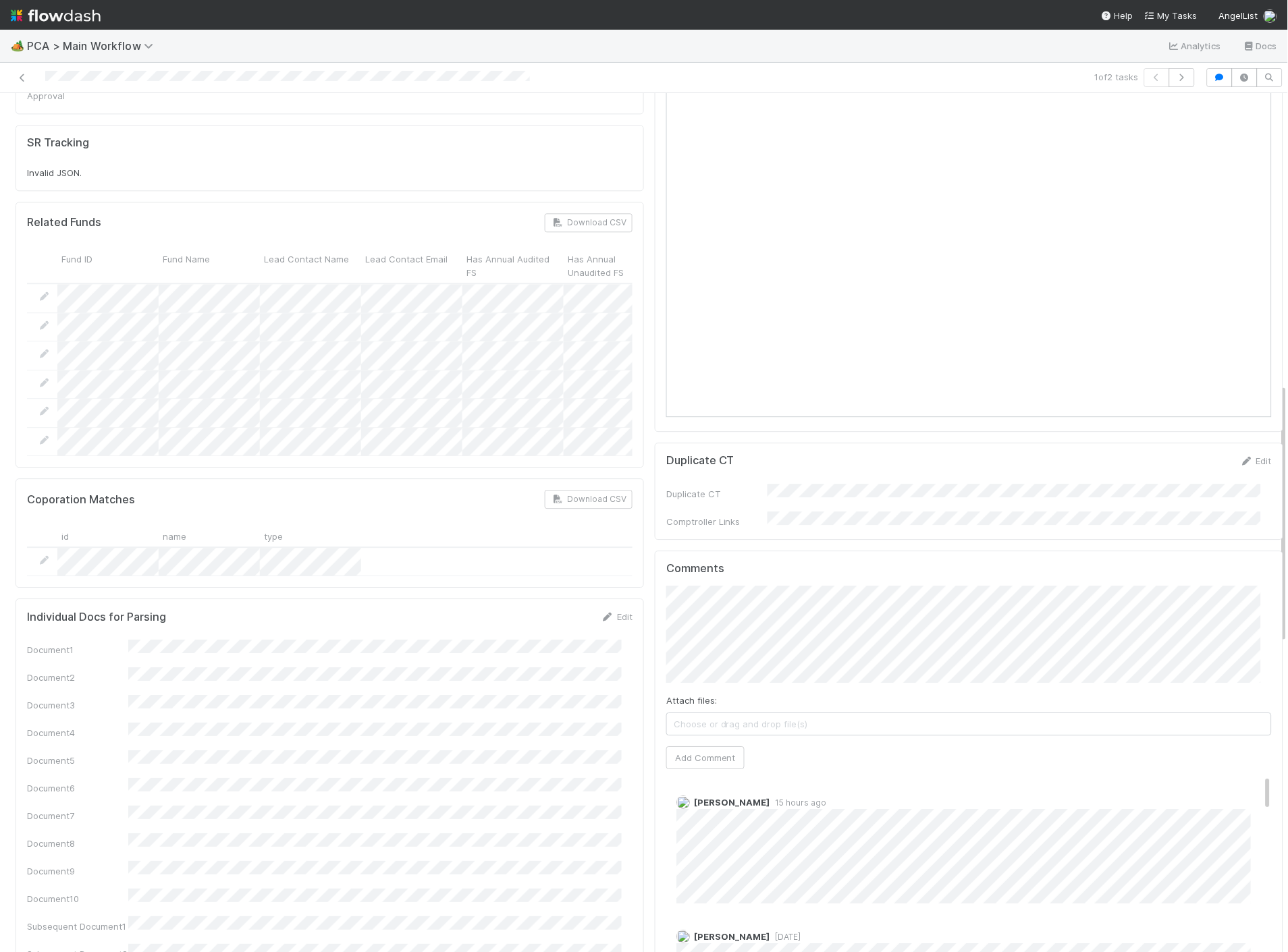
scroll to position [974, 0]
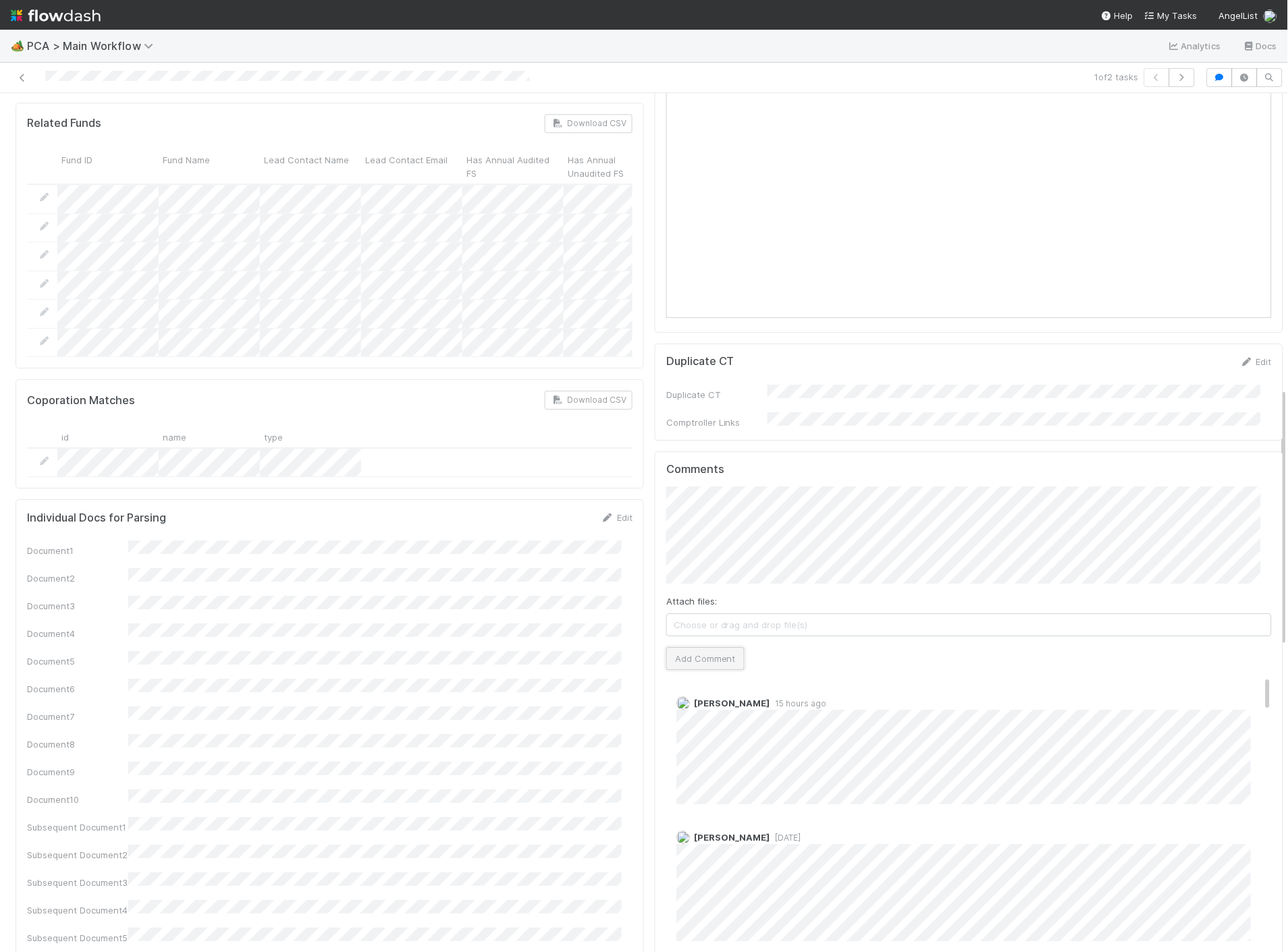
click at [702, 647] on button "Add Comment" at bounding box center [705, 659] width 78 height 23
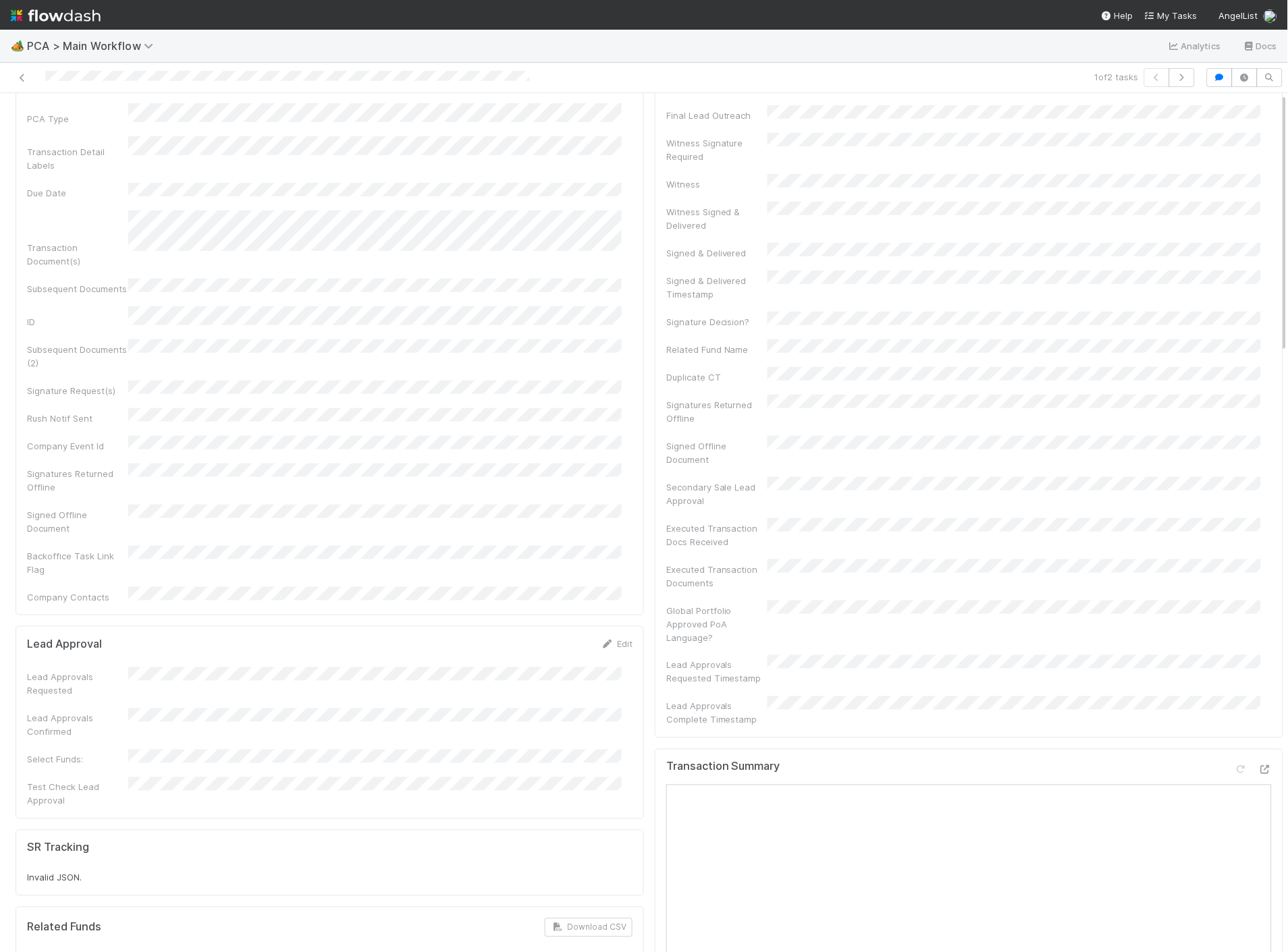
scroll to position [0, 0]
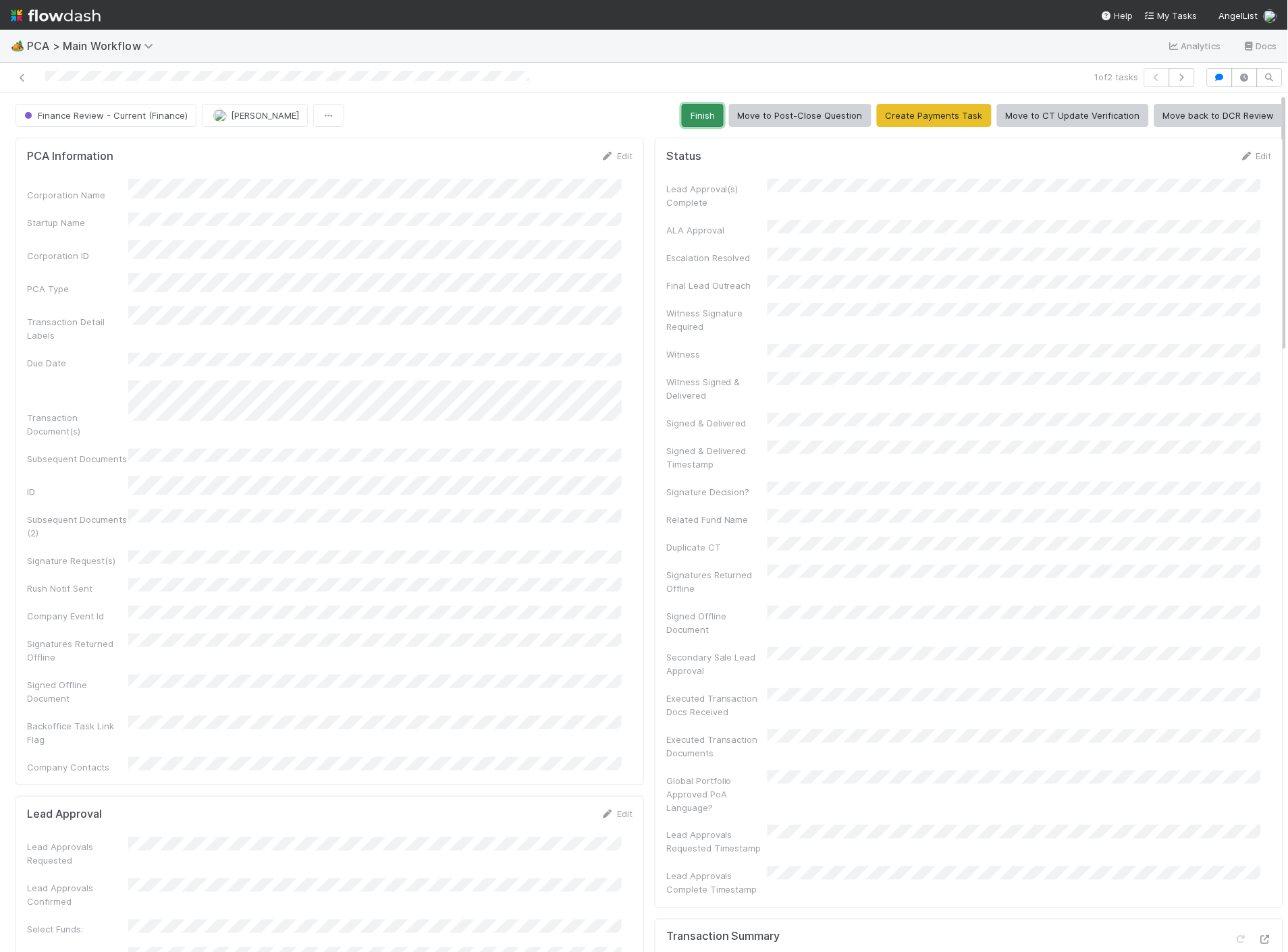
click at [686, 118] on button "Finish" at bounding box center [702, 115] width 42 height 23
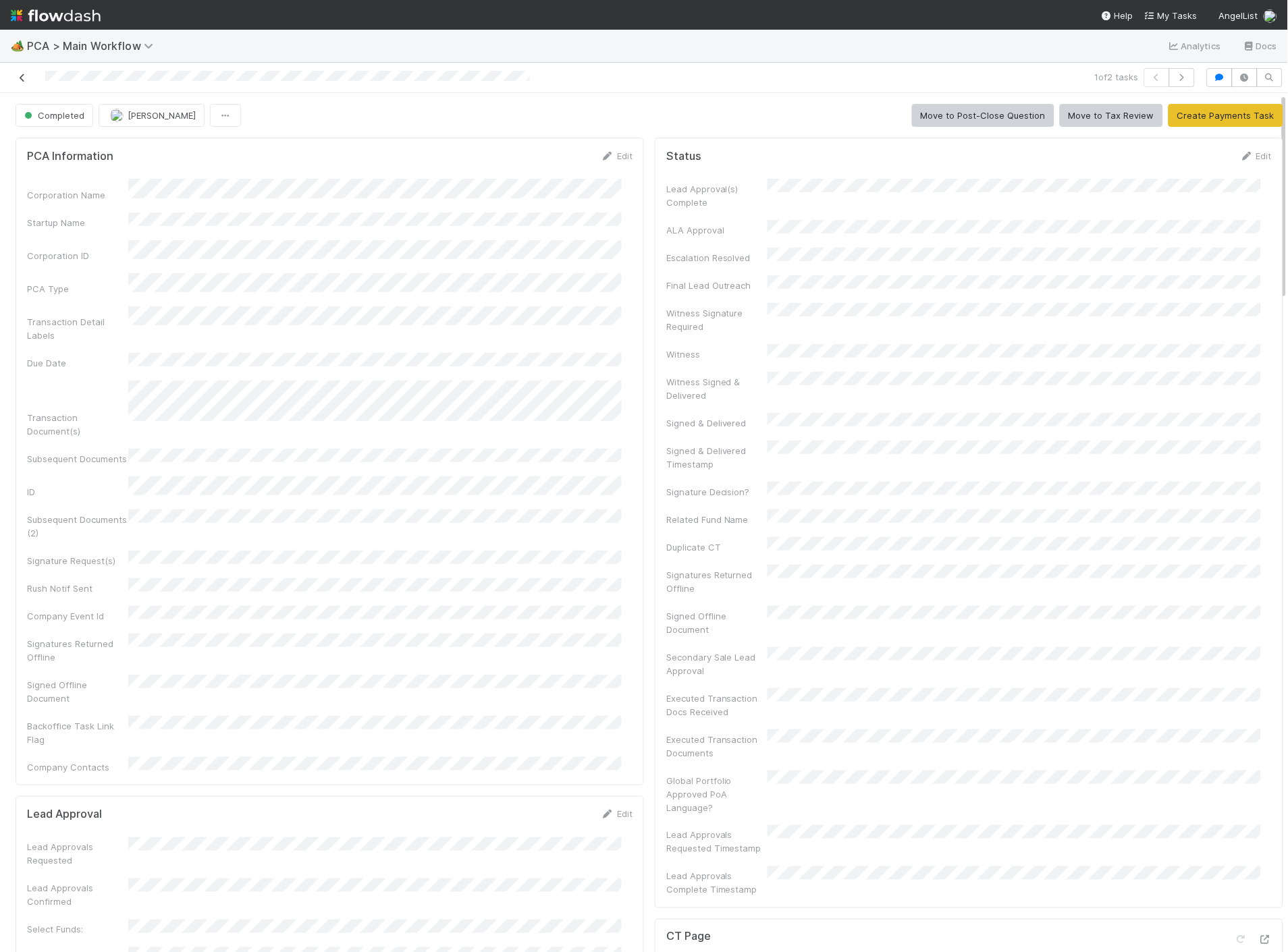
click at [24, 76] on icon at bounding box center [22, 78] width 14 height 9
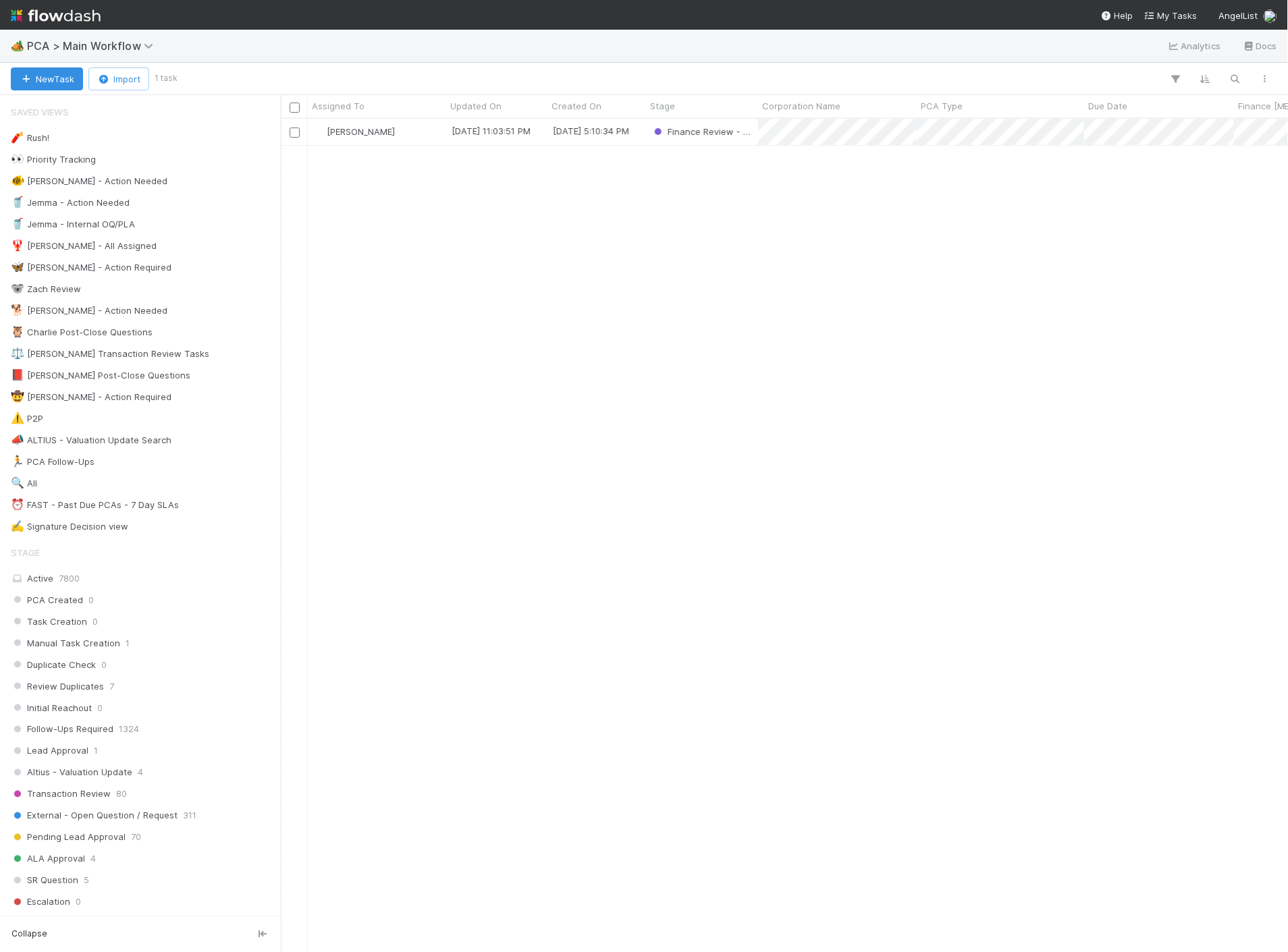
scroll to position [822, 995]
click at [429, 129] on div "[PERSON_NAME]" at bounding box center [377, 132] width 138 height 26
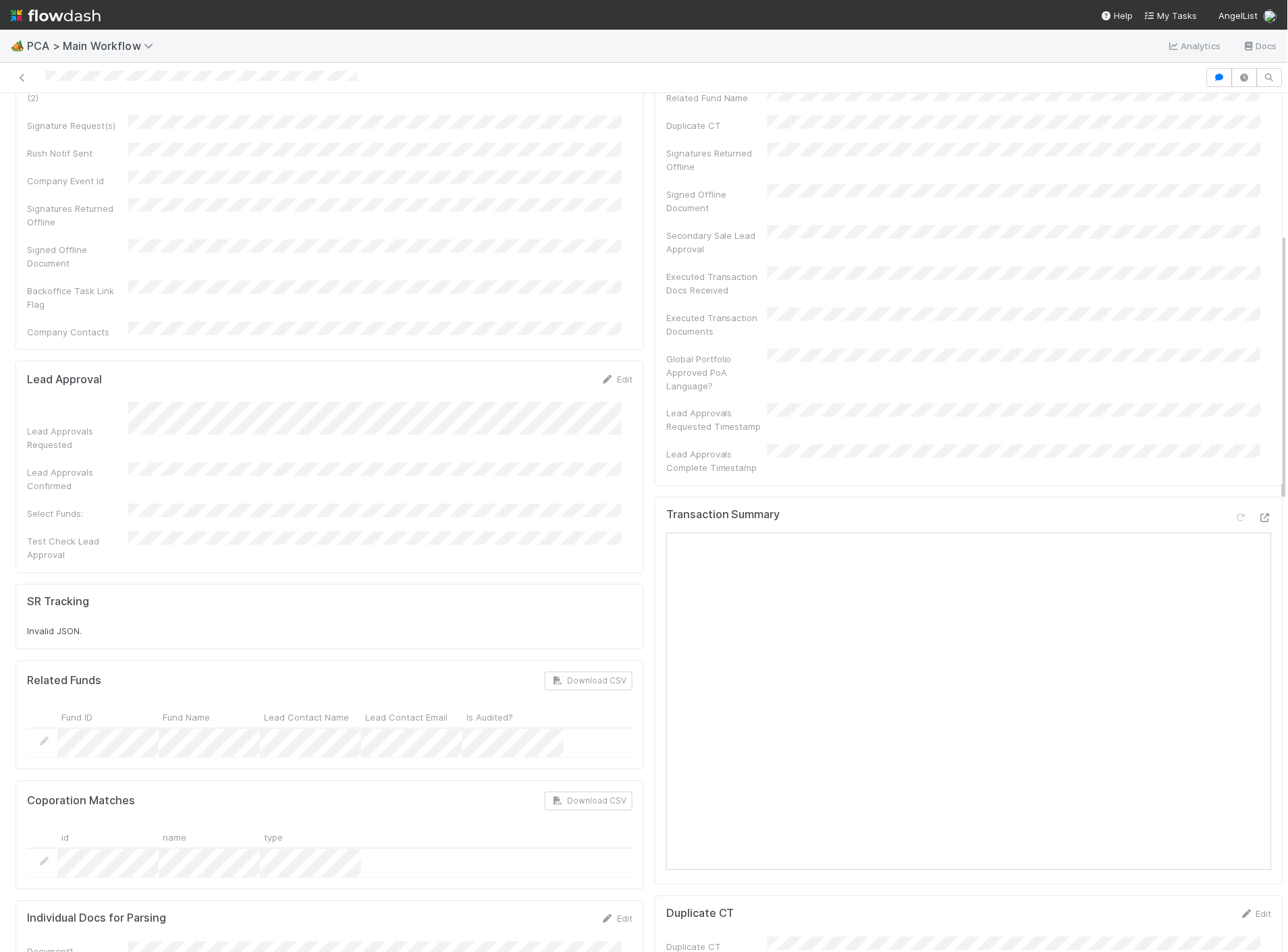
scroll to position [449, 0]
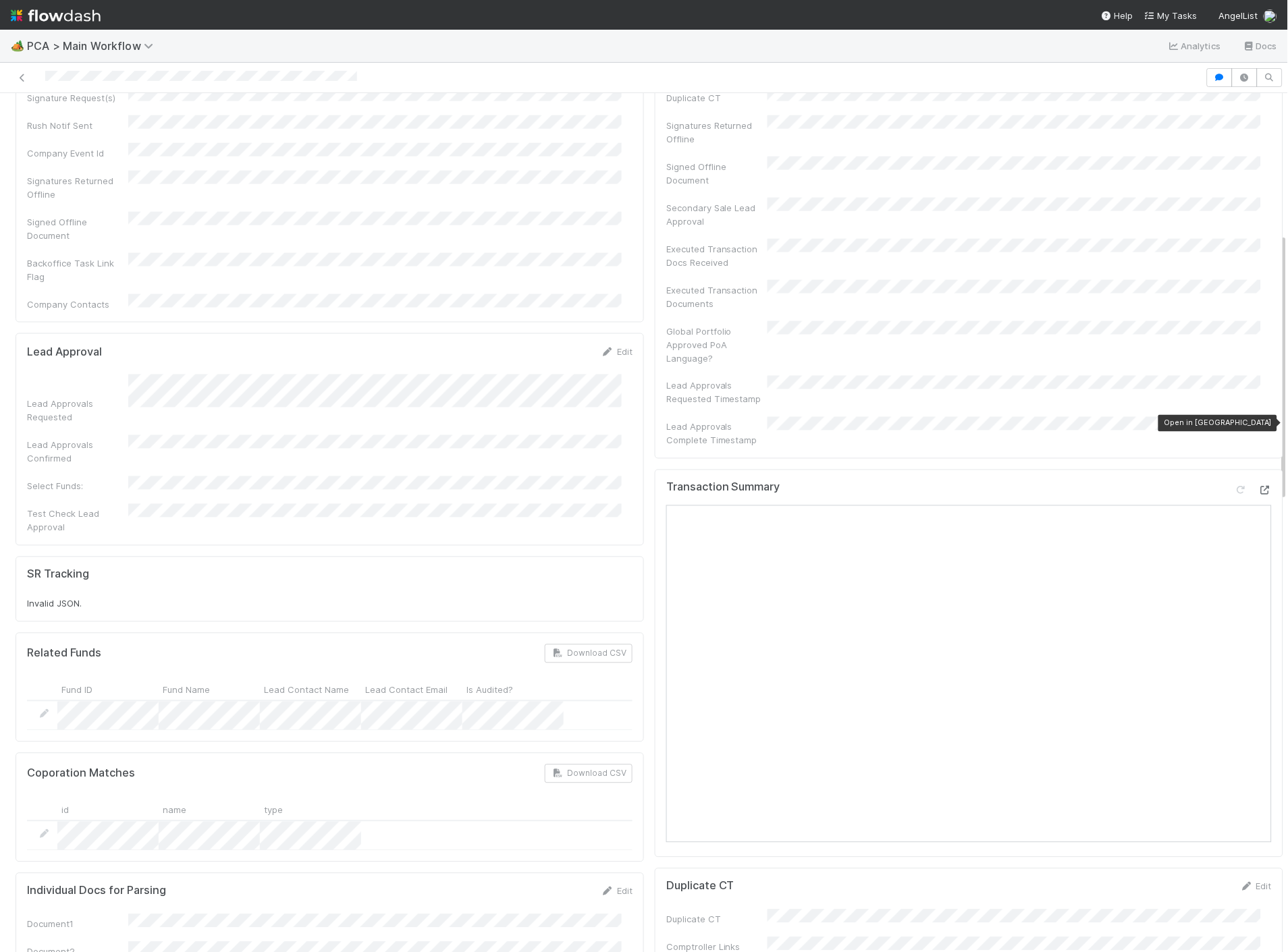
click at [1258, 487] on icon at bounding box center [1265, 491] width 14 height 9
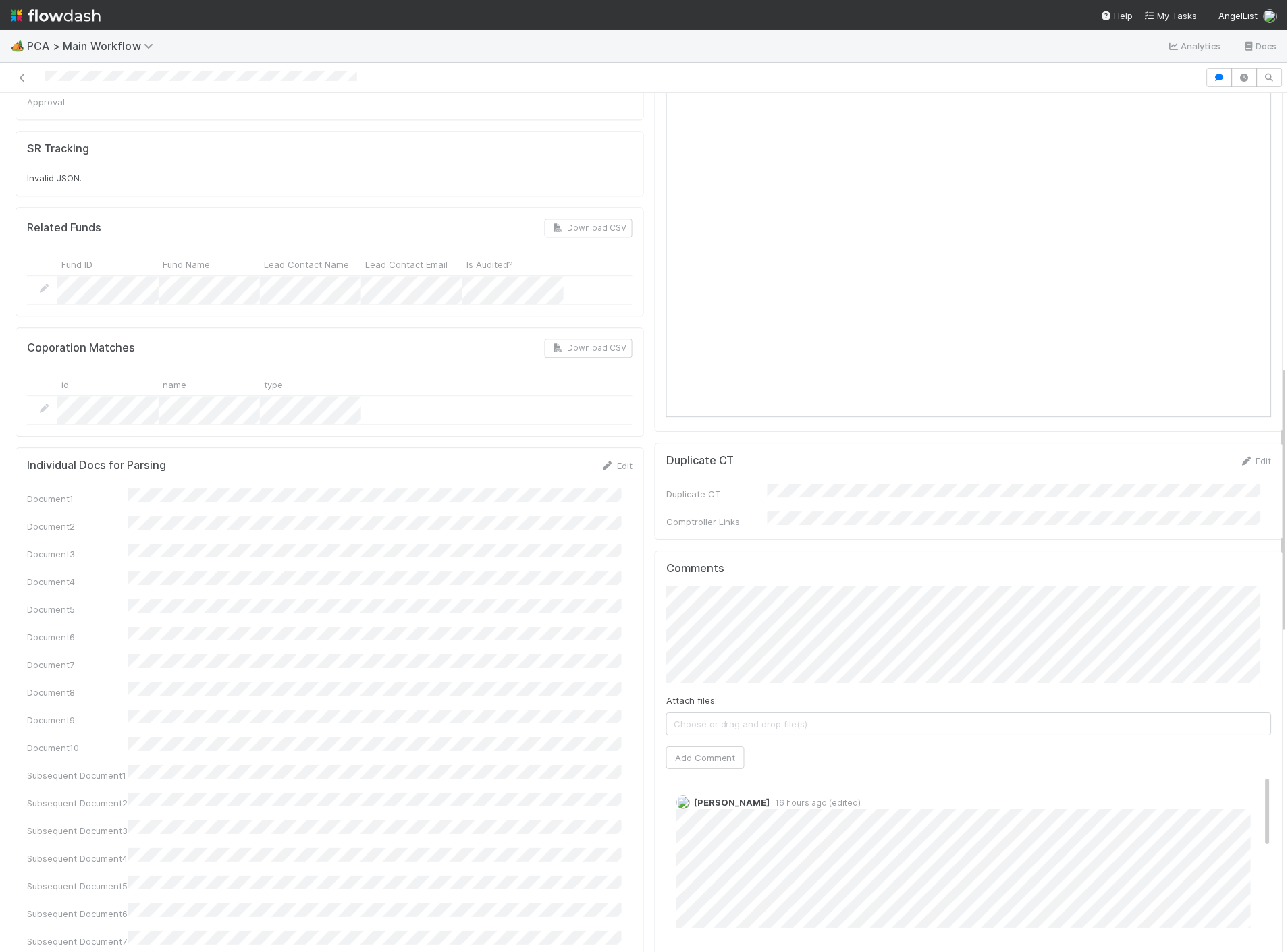
scroll to position [899, 0]
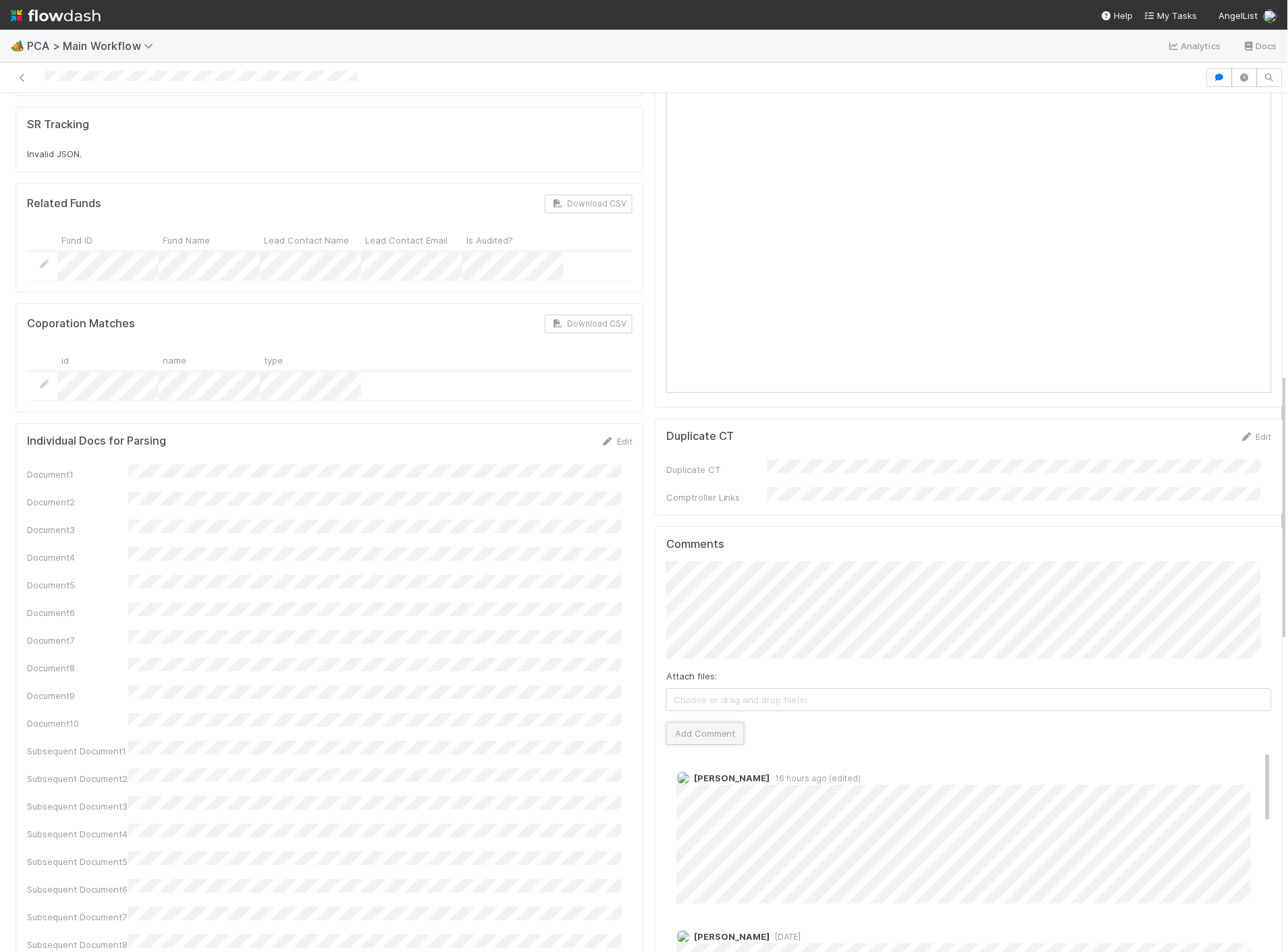
click at [689, 722] on button "Add Comment" at bounding box center [705, 733] width 78 height 23
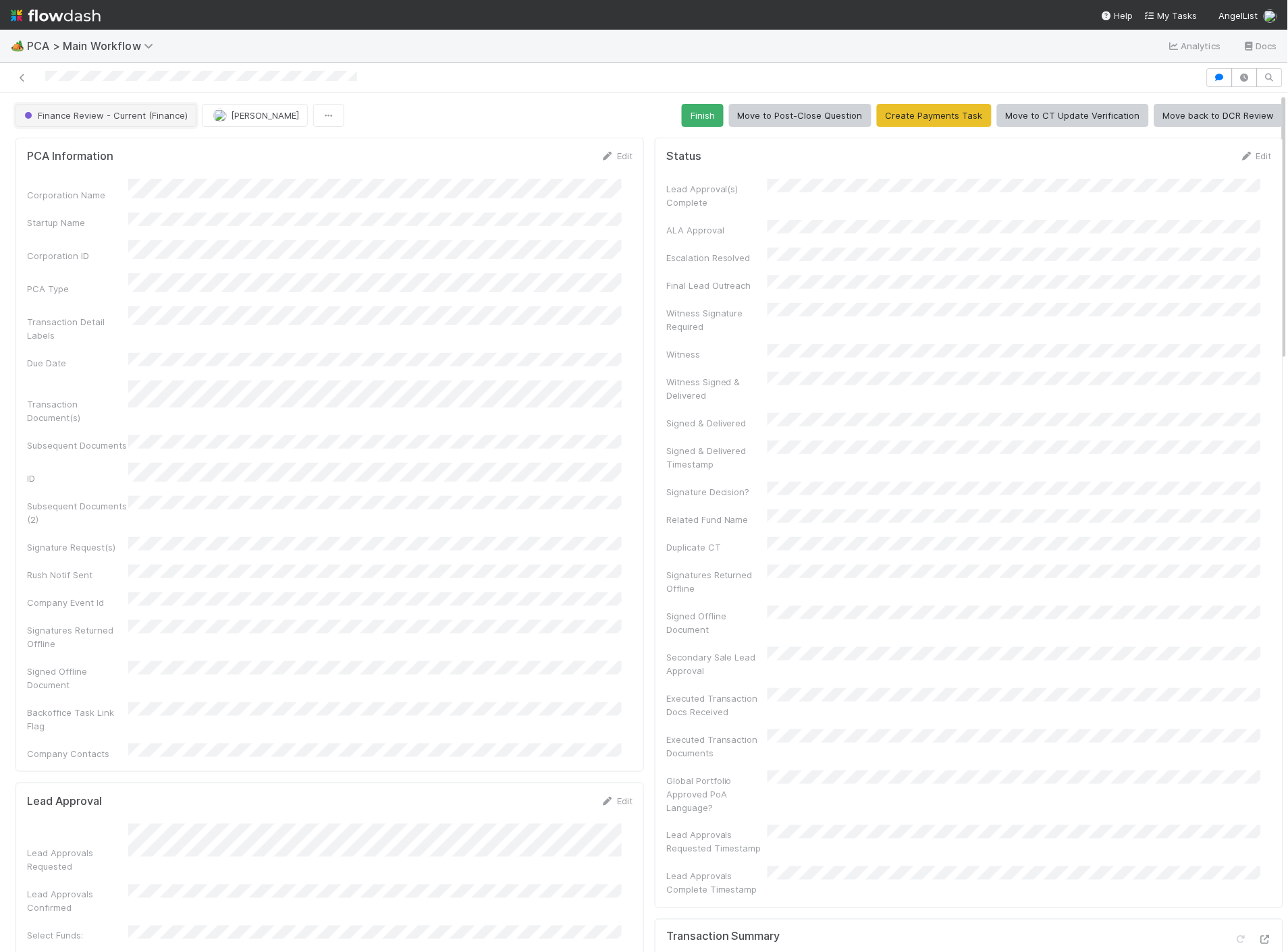
click at [160, 119] on button "Finance Review - Current (Finance)" at bounding box center [105, 115] width 181 height 23
click at [144, 148] on span "Internal - Open Question / Request" at bounding box center [101, 150] width 165 height 11
click at [238, 115] on span "[PERSON_NAME]" at bounding box center [265, 115] width 68 height 11
click at [24, 81] on icon at bounding box center [22, 78] width 14 height 9
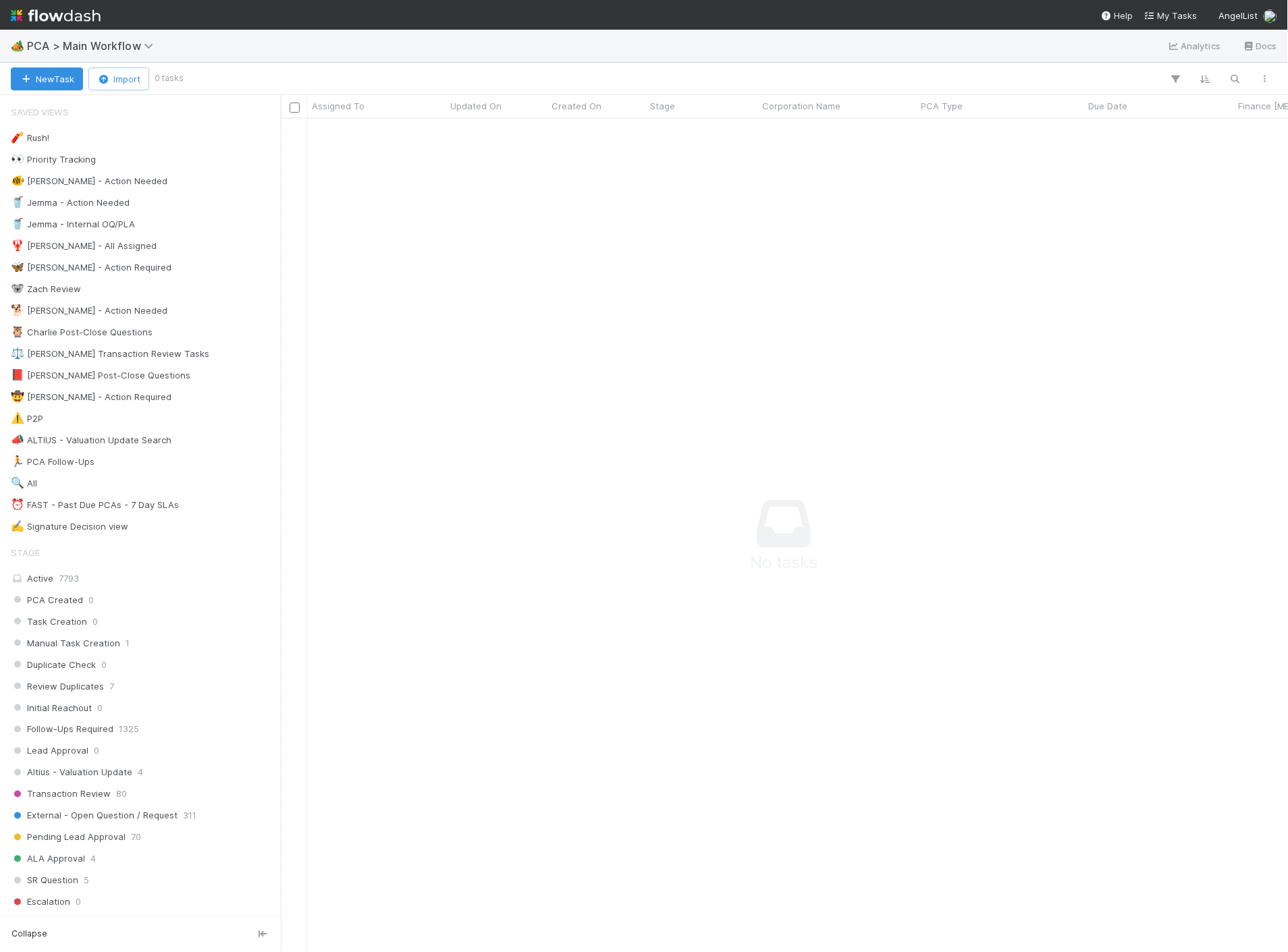
scroll to position [811, 984]
click at [77, 9] on img at bounding box center [56, 16] width 90 height 23
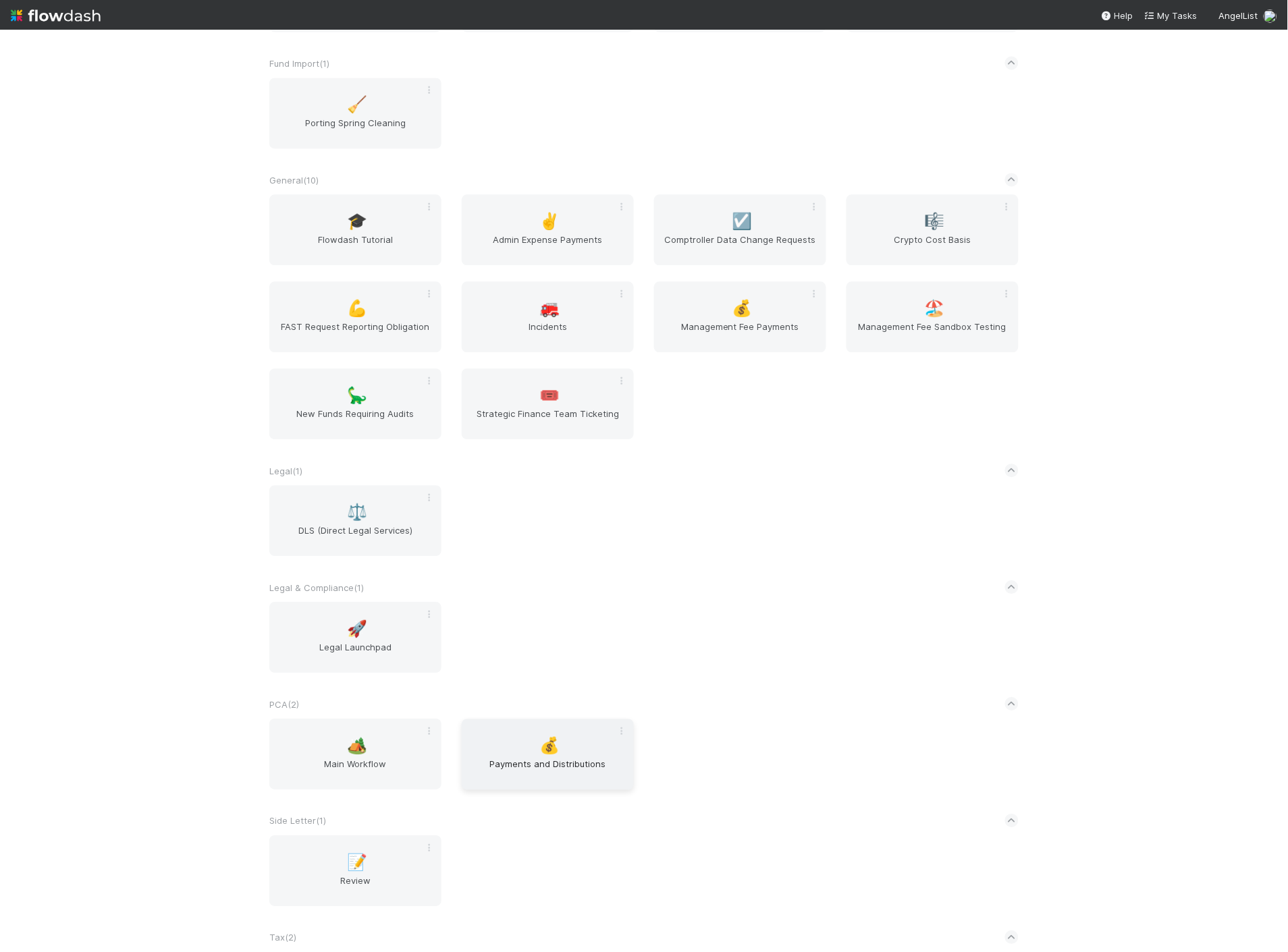
scroll to position [749, 0]
click at [386, 777] on span "Main Workflow" at bounding box center [355, 768] width 161 height 27
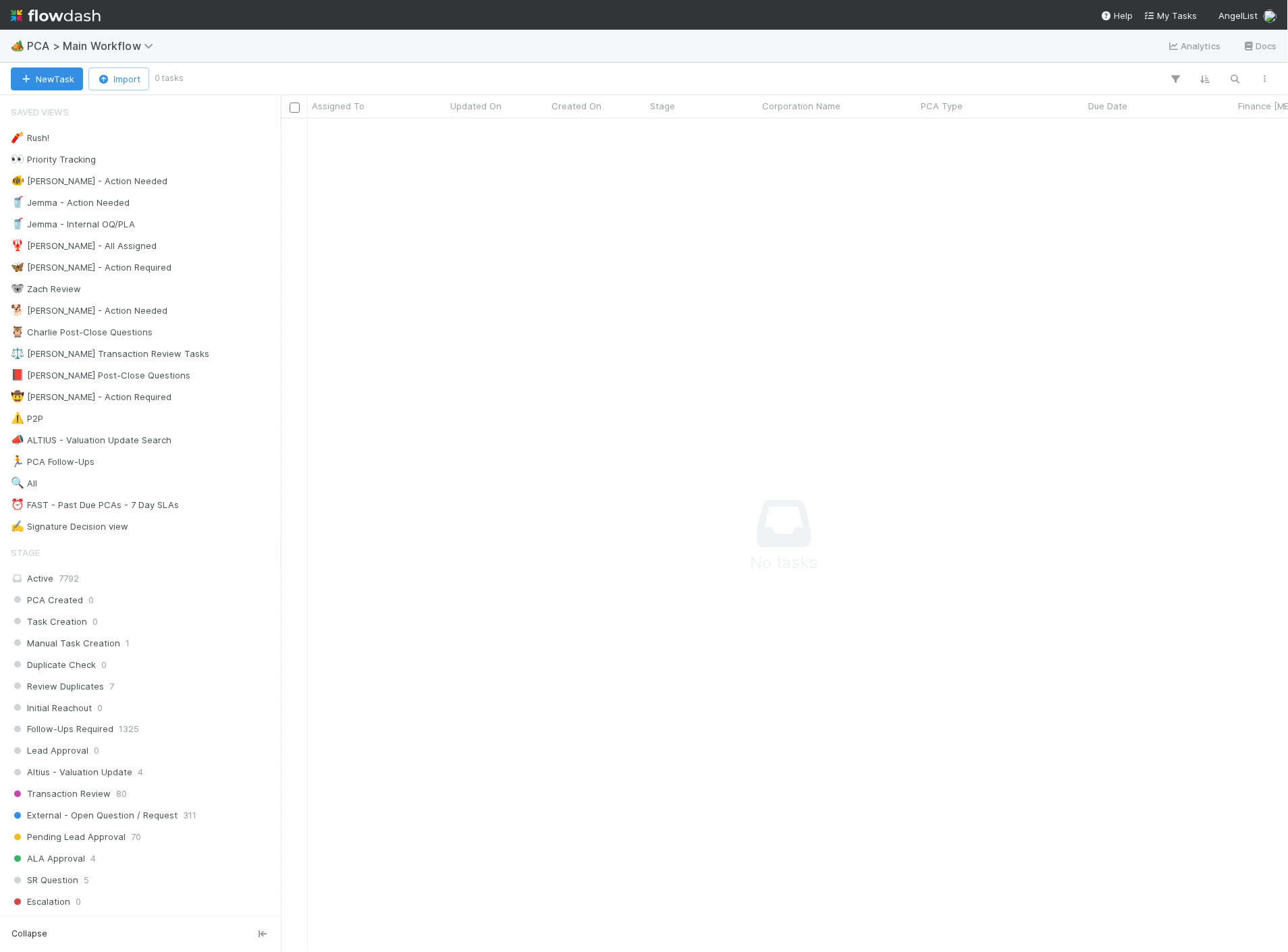
scroll to position [811, 984]
click at [41, 21] on img at bounding box center [56, 16] width 90 height 23
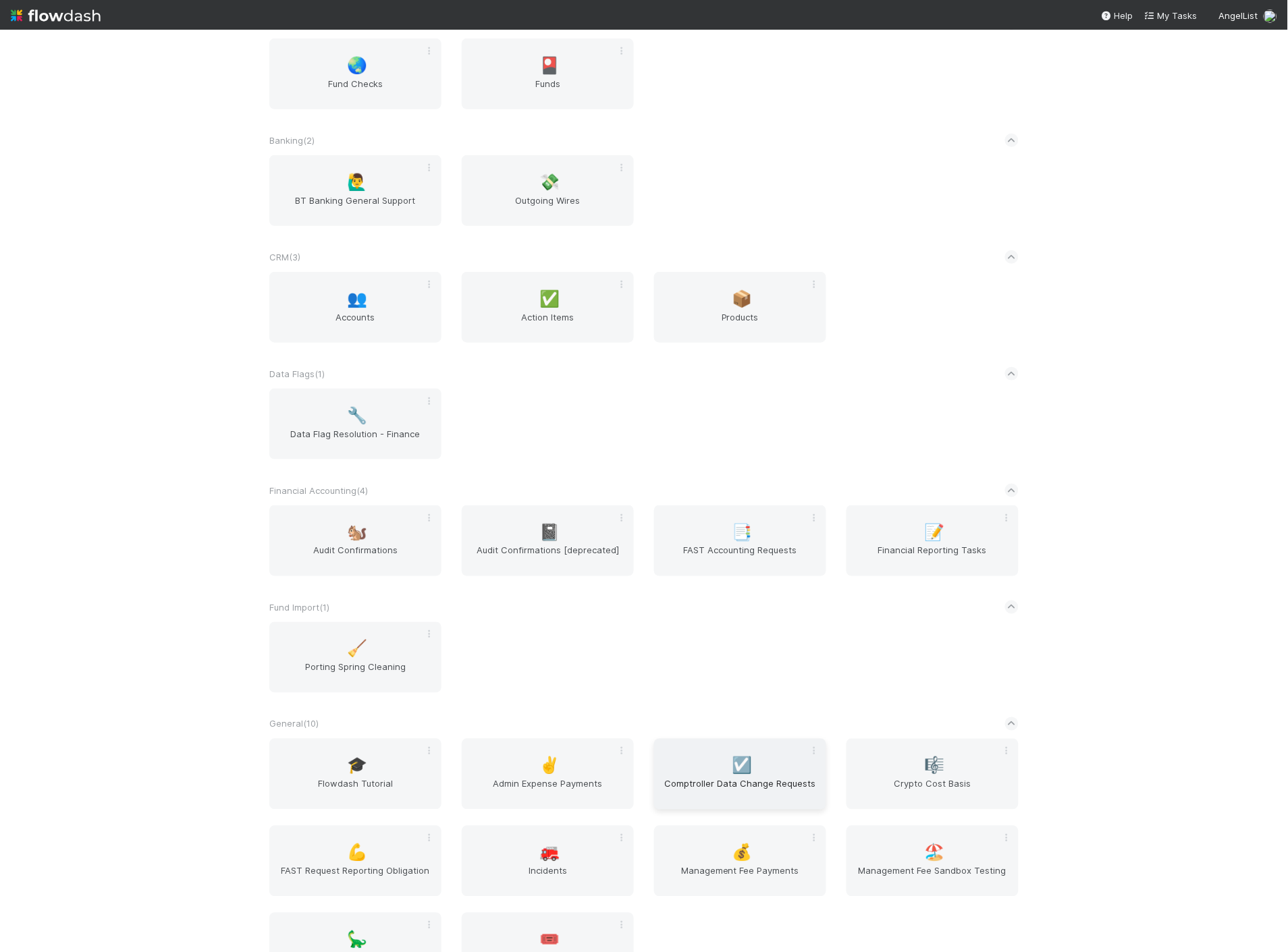
scroll to position [299, 0]
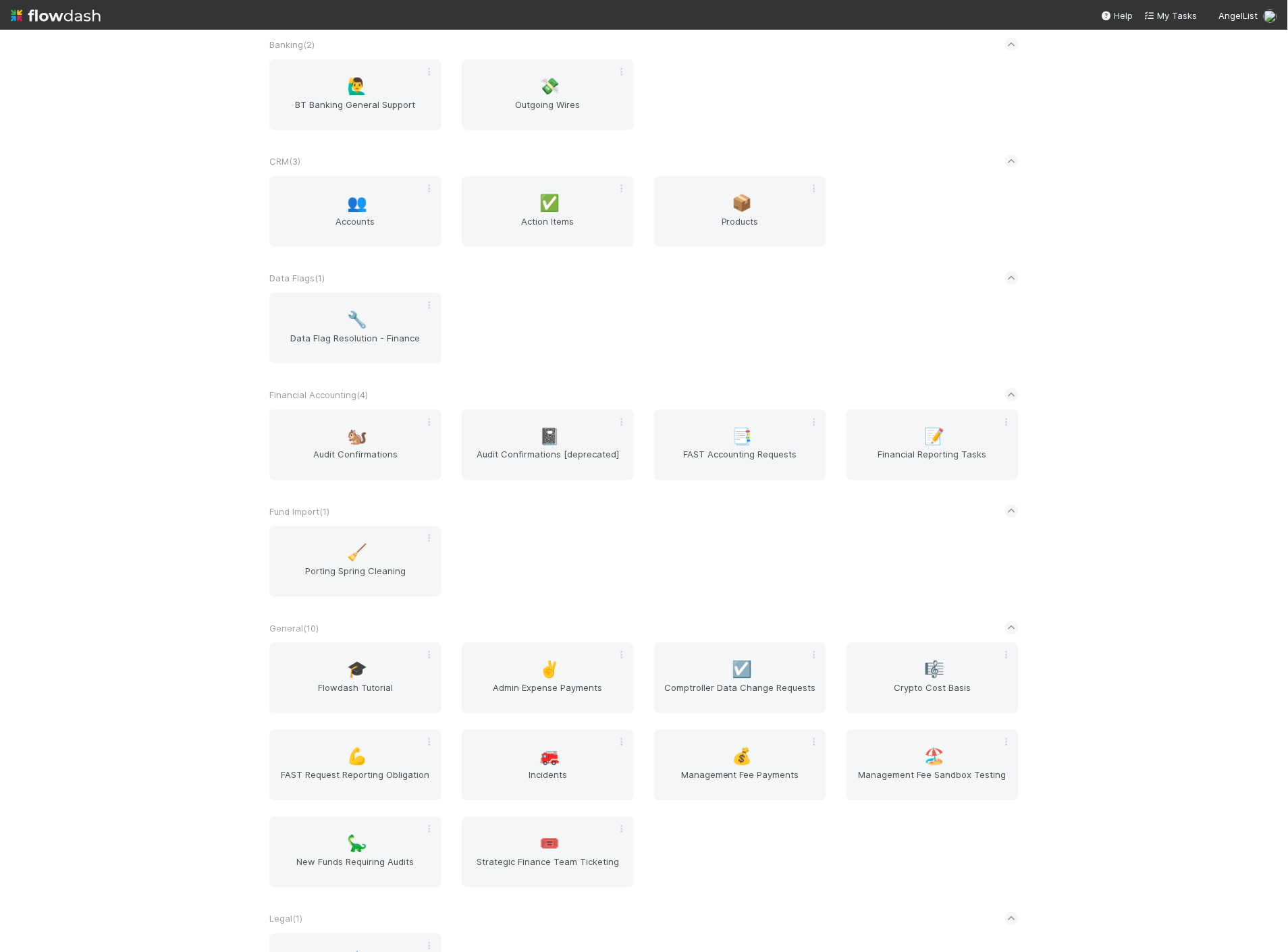
click at [44, 11] on img at bounding box center [56, 16] width 90 height 23
click at [362, 331] on span "Data Flag Resolution - Finance" at bounding box center [355, 344] width 161 height 27
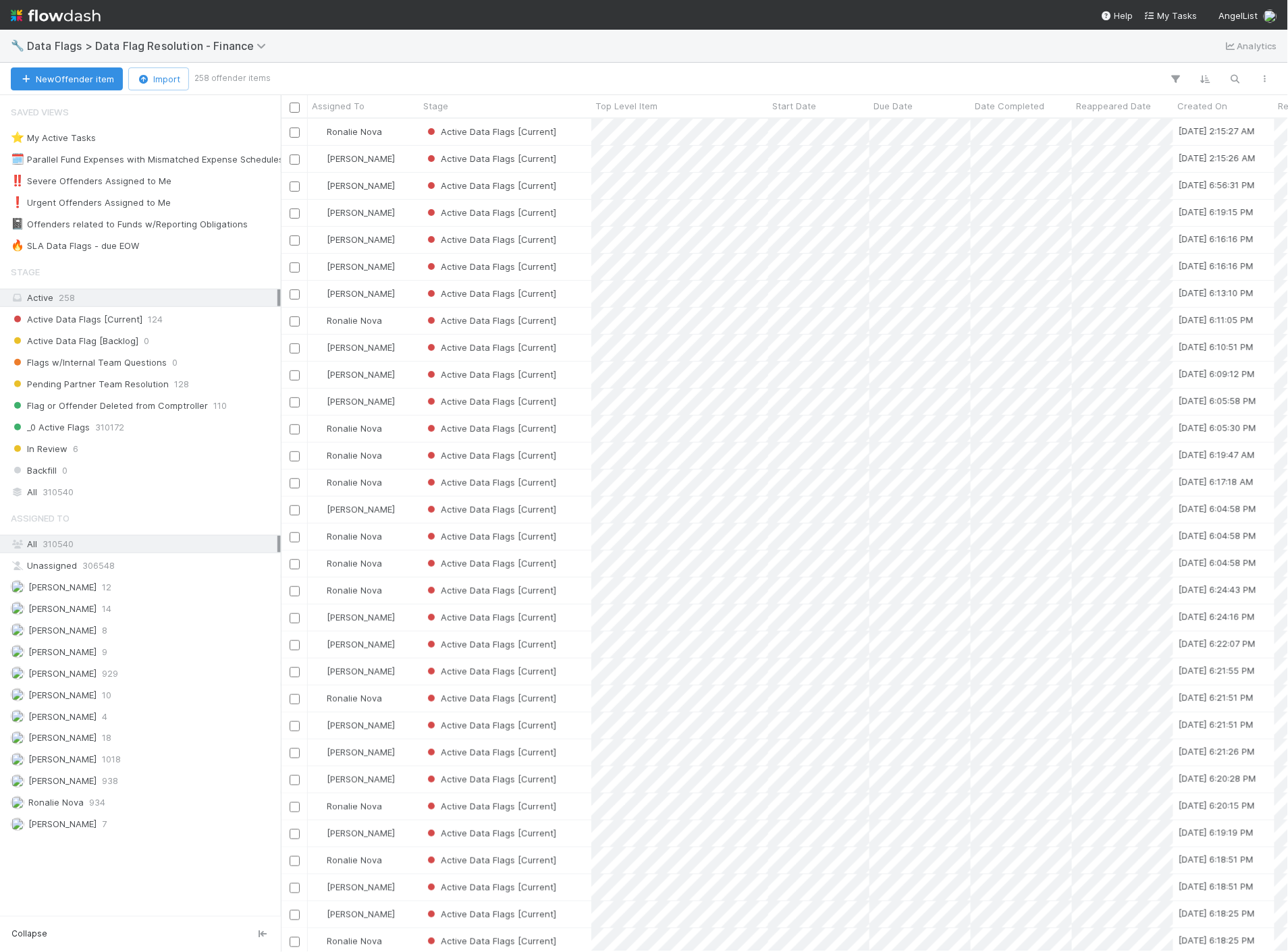
scroll to position [822, 995]
click at [62, 17] on img at bounding box center [56, 16] width 90 height 23
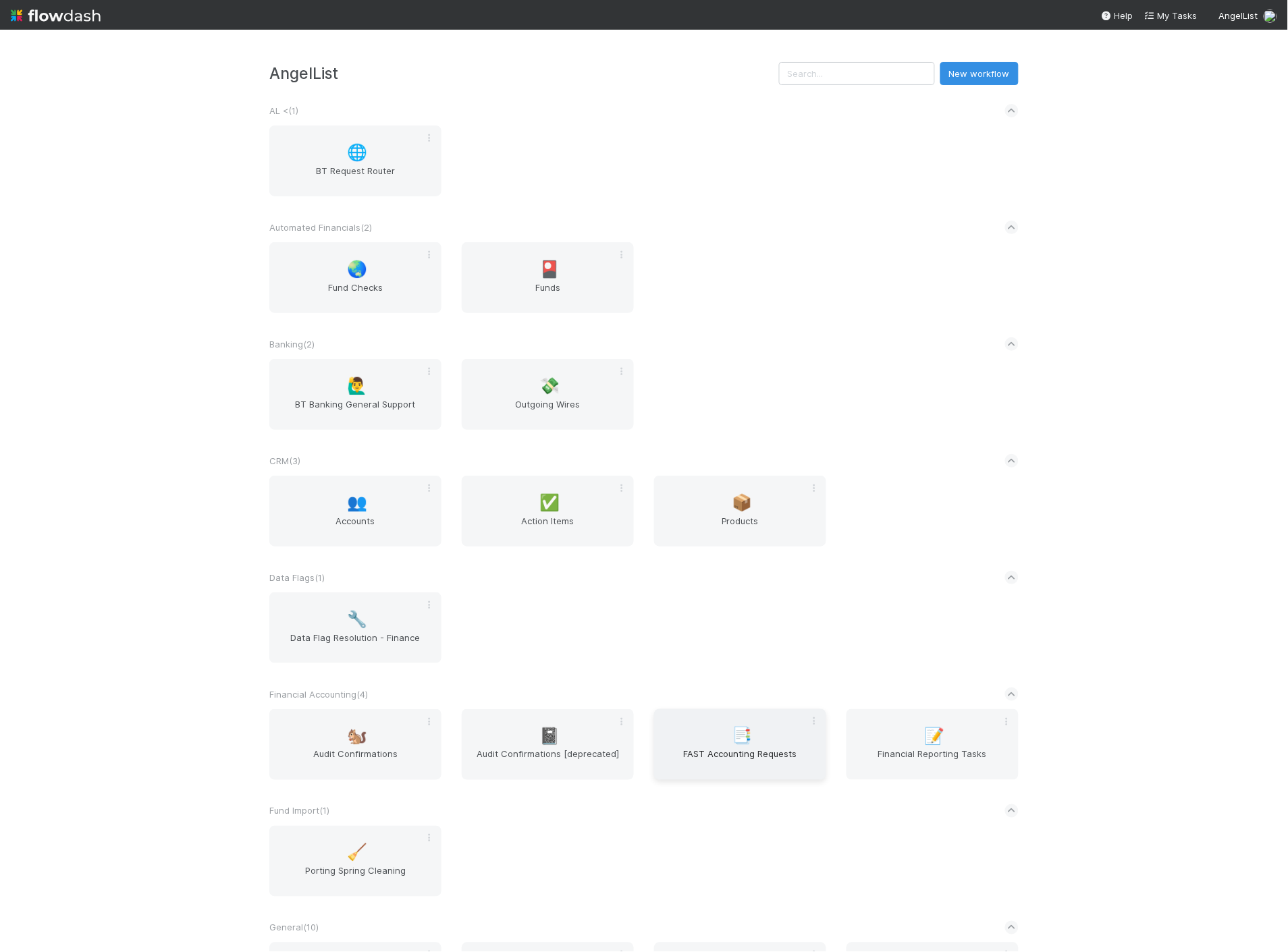
click at [786, 755] on span "FAST Accounting Requests" at bounding box center [740, 760] width 161 height 27
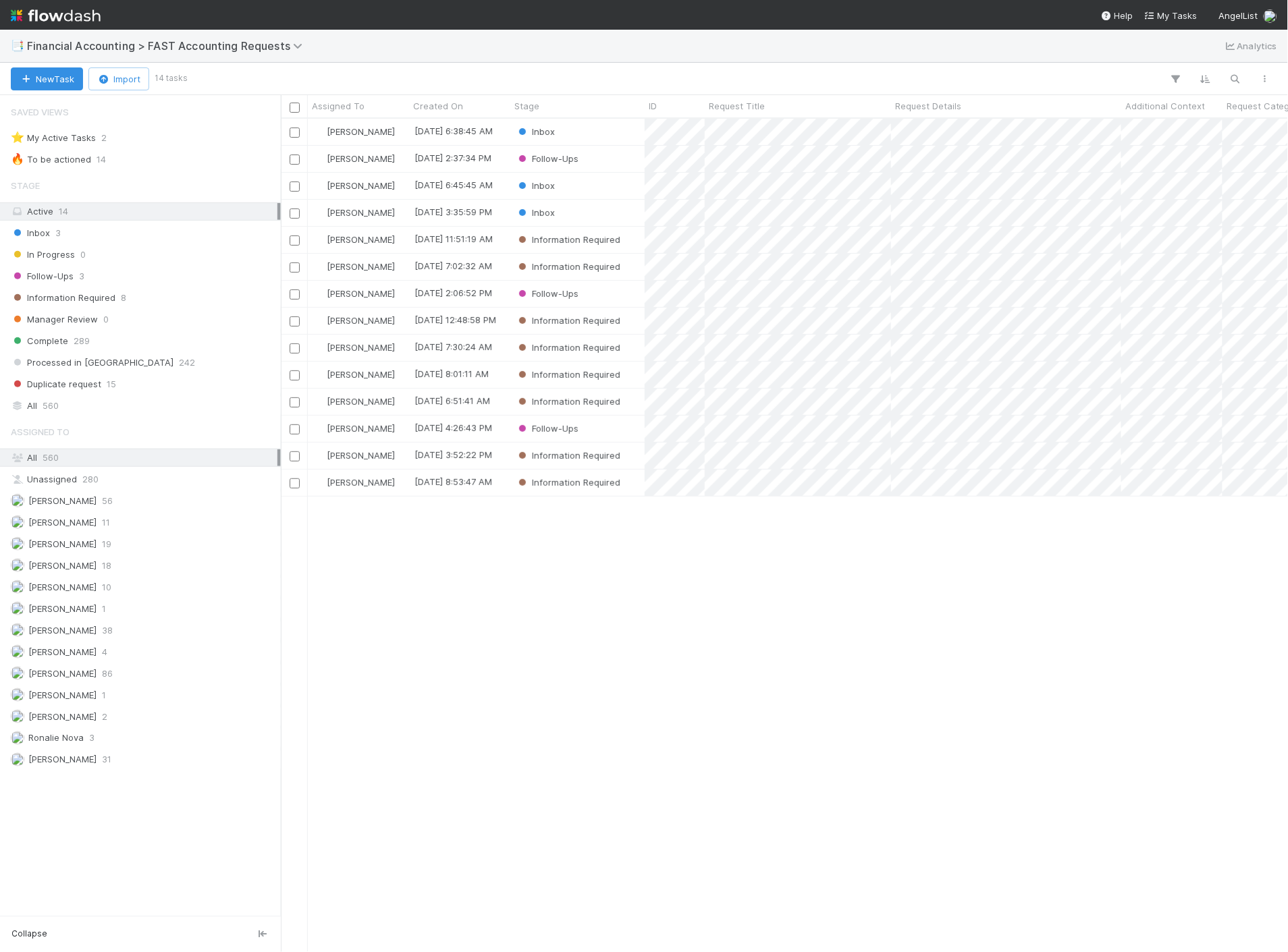
scroll to position [822, 995]
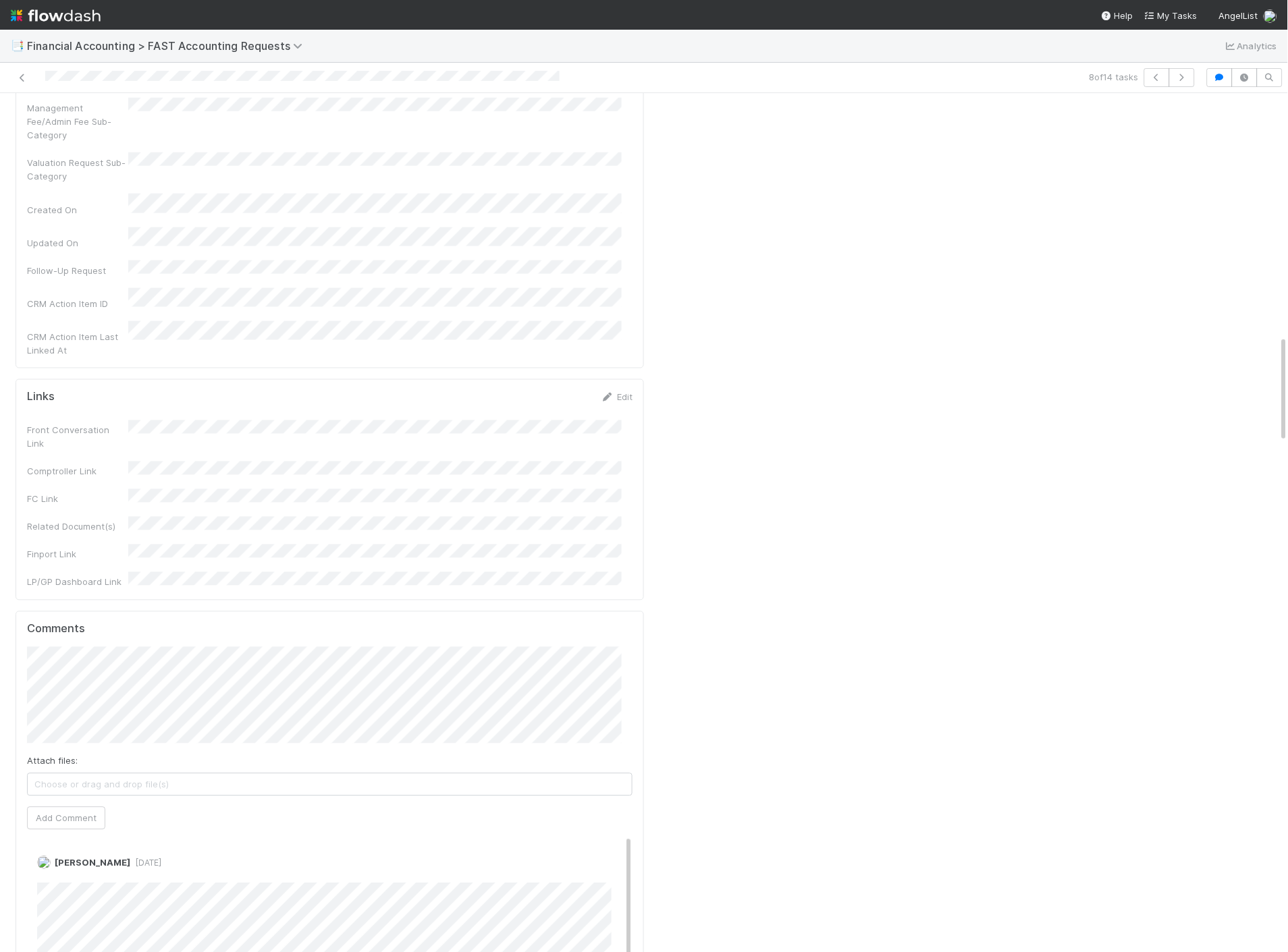
scroll to position [1948, 0]
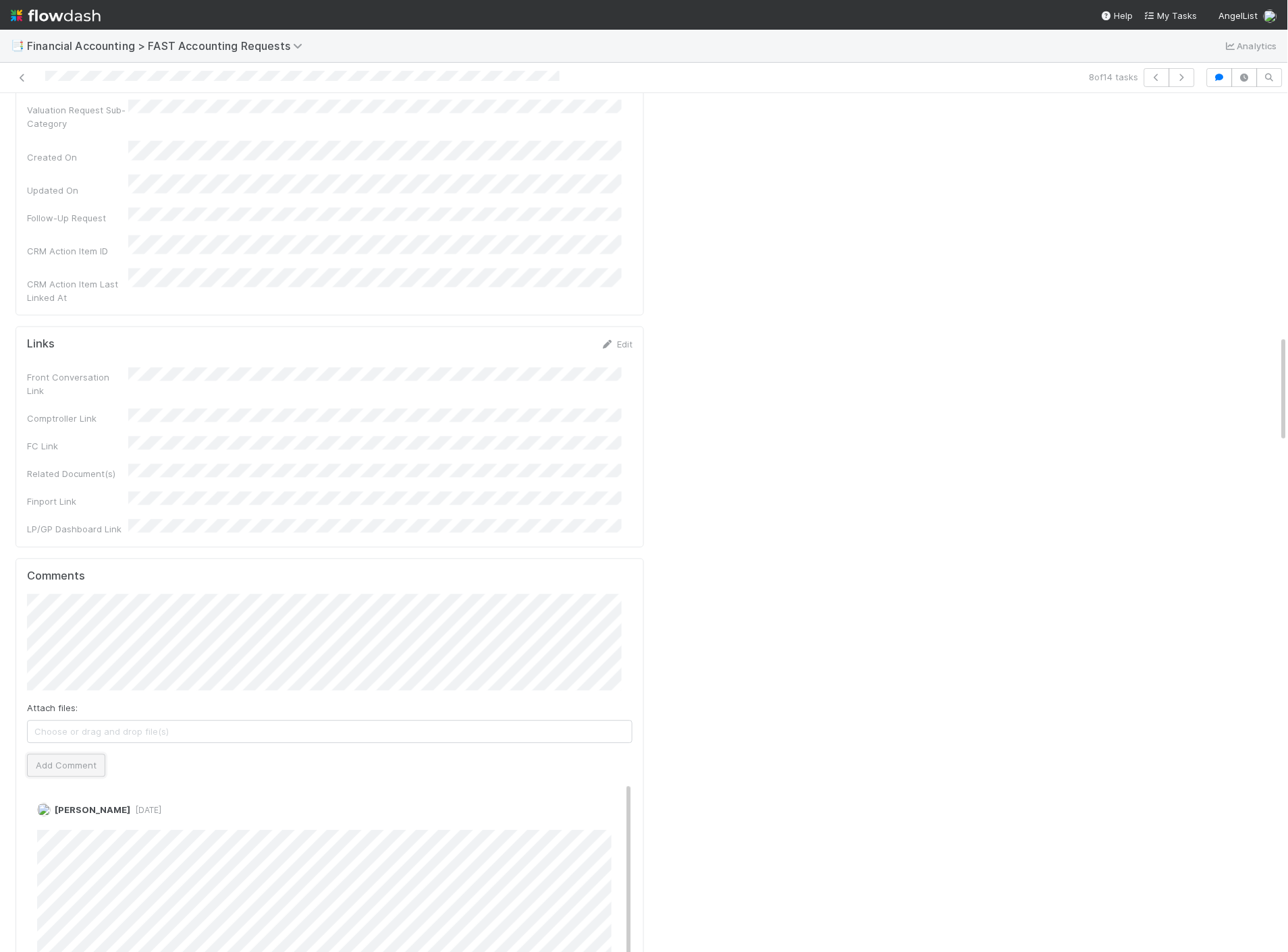
click at [91, 754] on button "Add Comment" at bounding box center [66, 766] width 78 height 23
click at [25, 75] on icon at bounding box center [22, 78] width 14 height 9
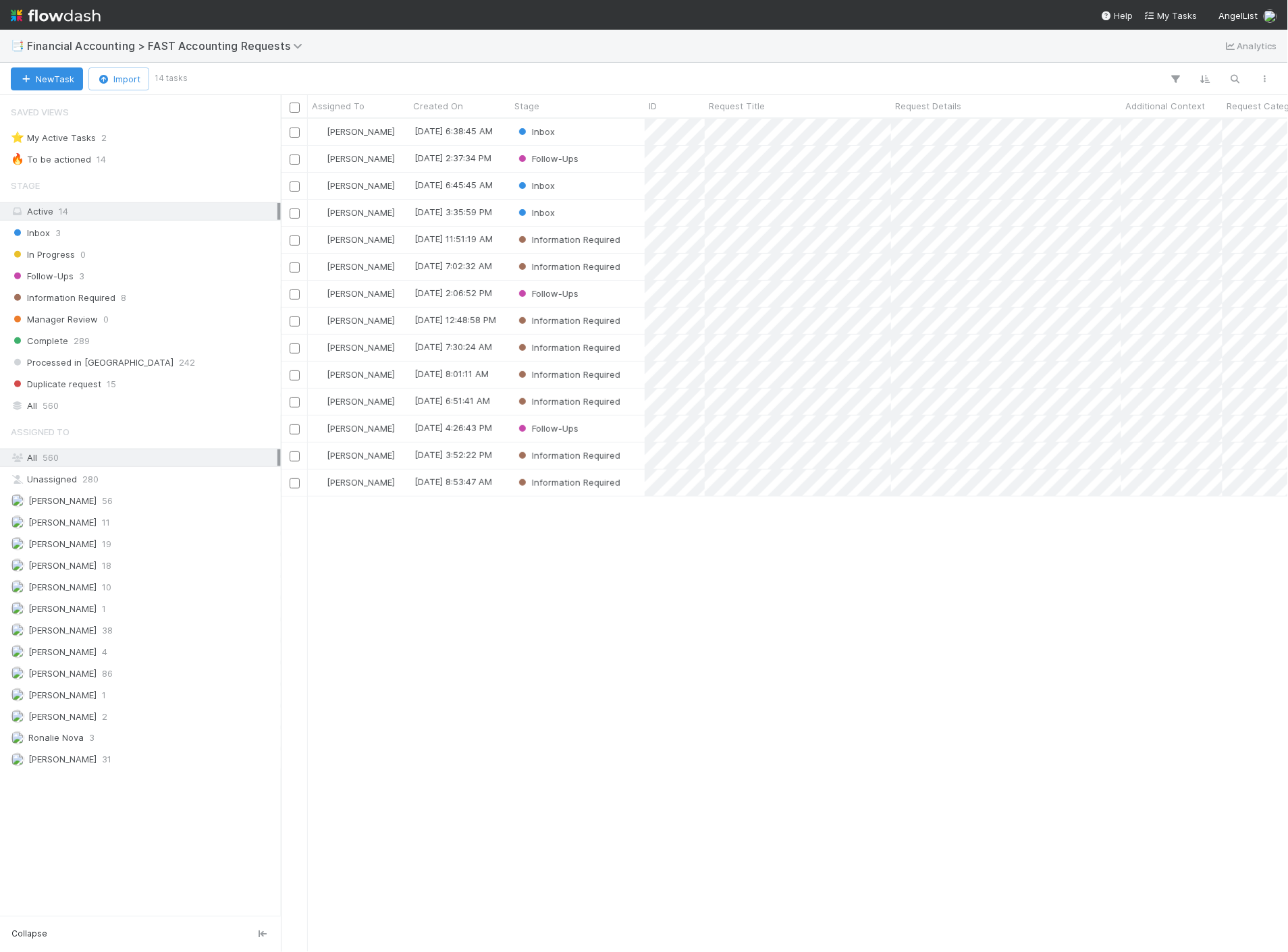
scroll to position [822, 995]
click at [33, 19] on img at bounding box center [56, 16] width 90 height 23
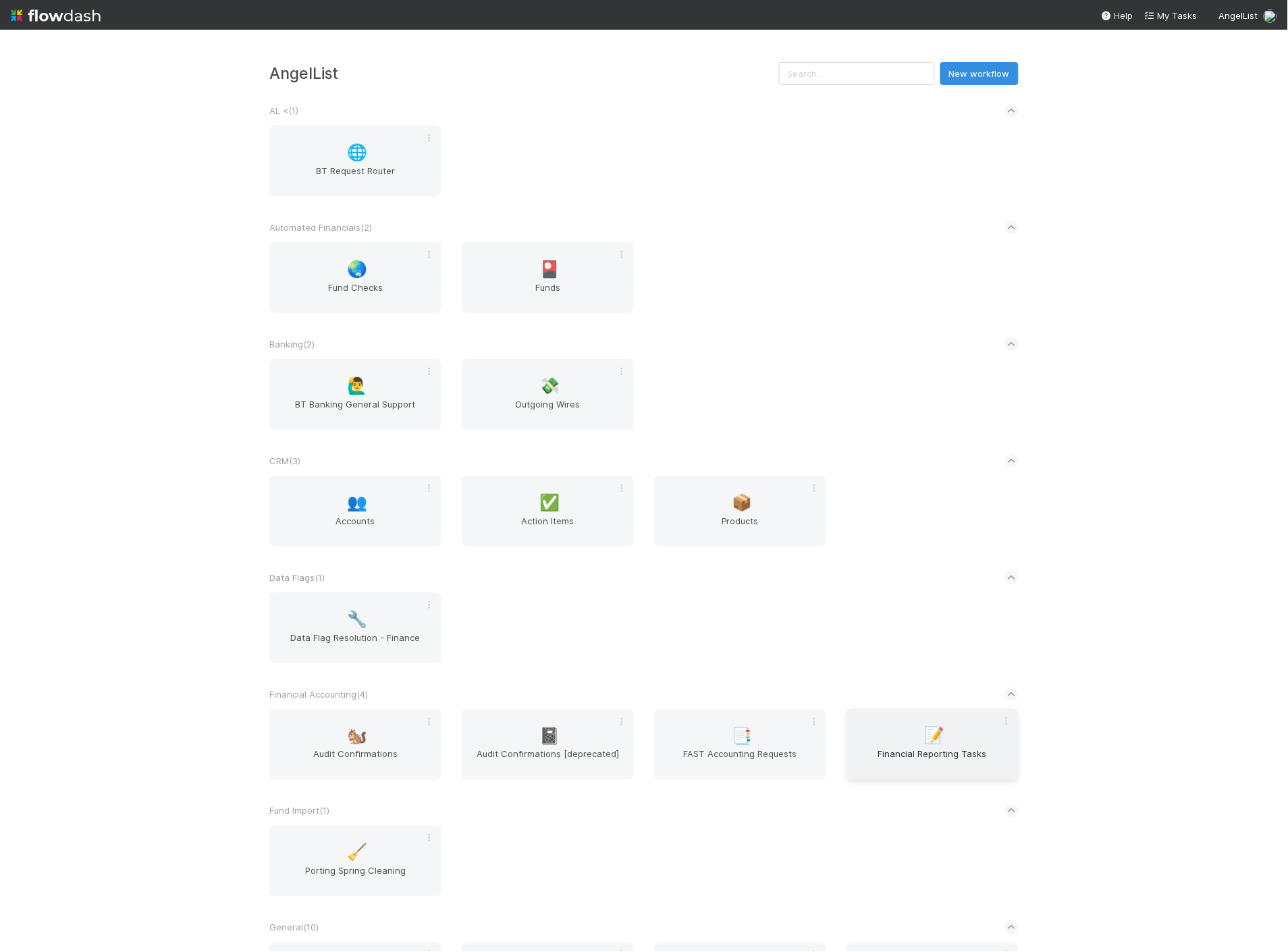
click at [878, 744] on div "📝 Financial Reporting Tasks" at bounding box center [932, 744] width 172 height 71
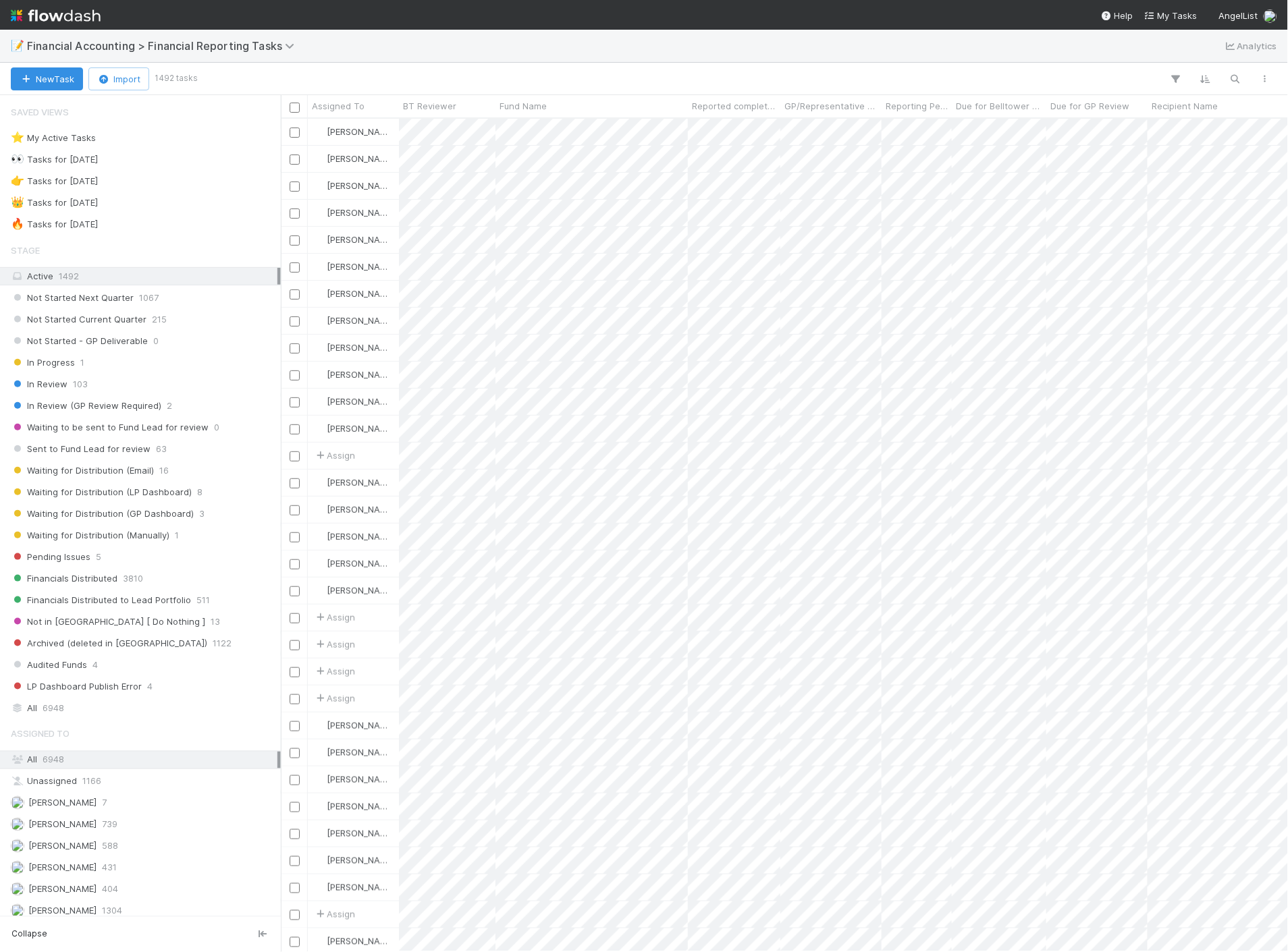
scroll to position [822, 995]
drag, startPoint x: 52, startPoint y: 12, endPoint x: 71, endPoint y: 14, distance: 19.1
click at [52, 12] on img at bounding box center [56, 16] width 90 height 23
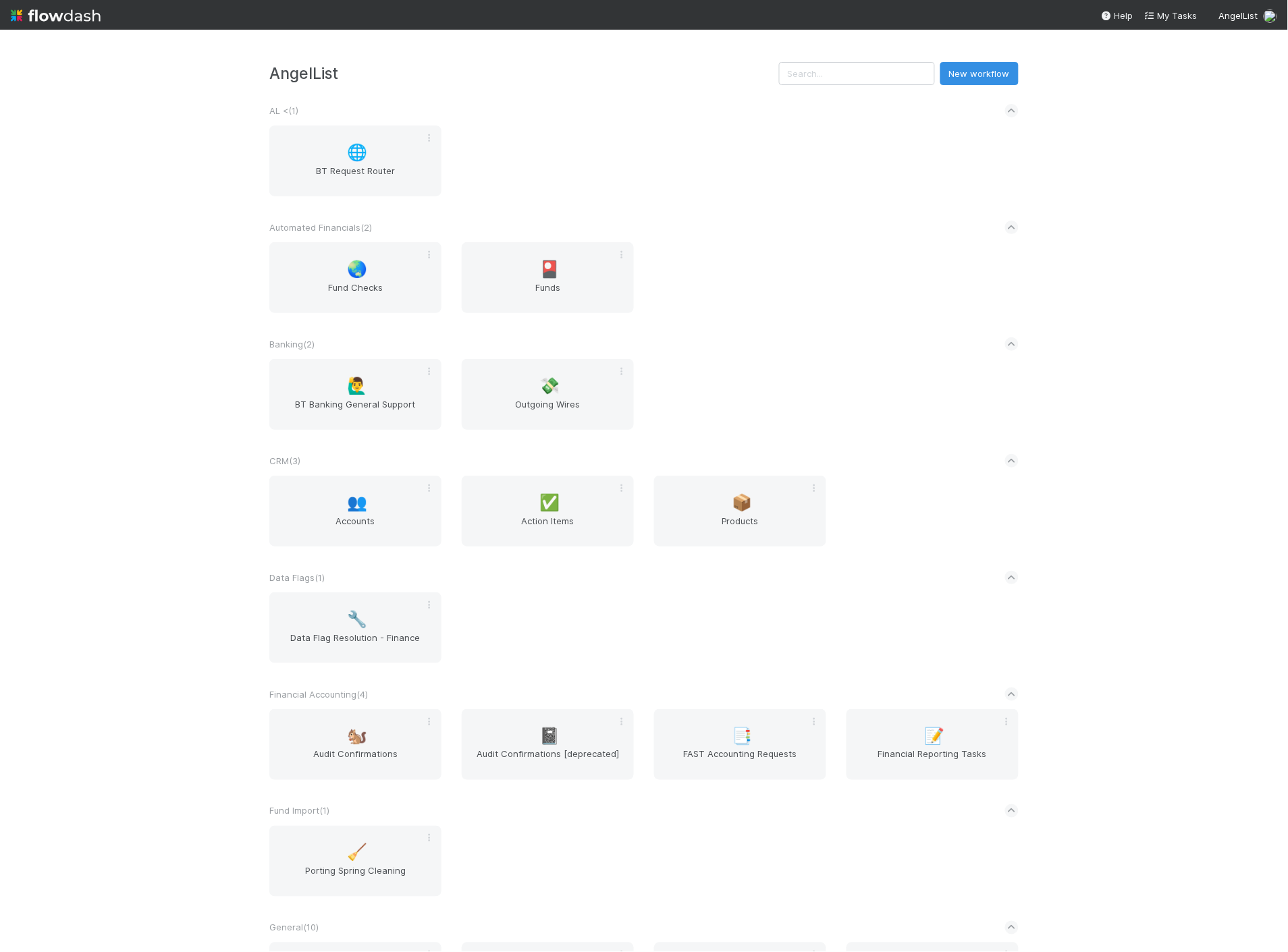
click at [73, 17] on img at bounding box center [56, 16] width 90 height 23
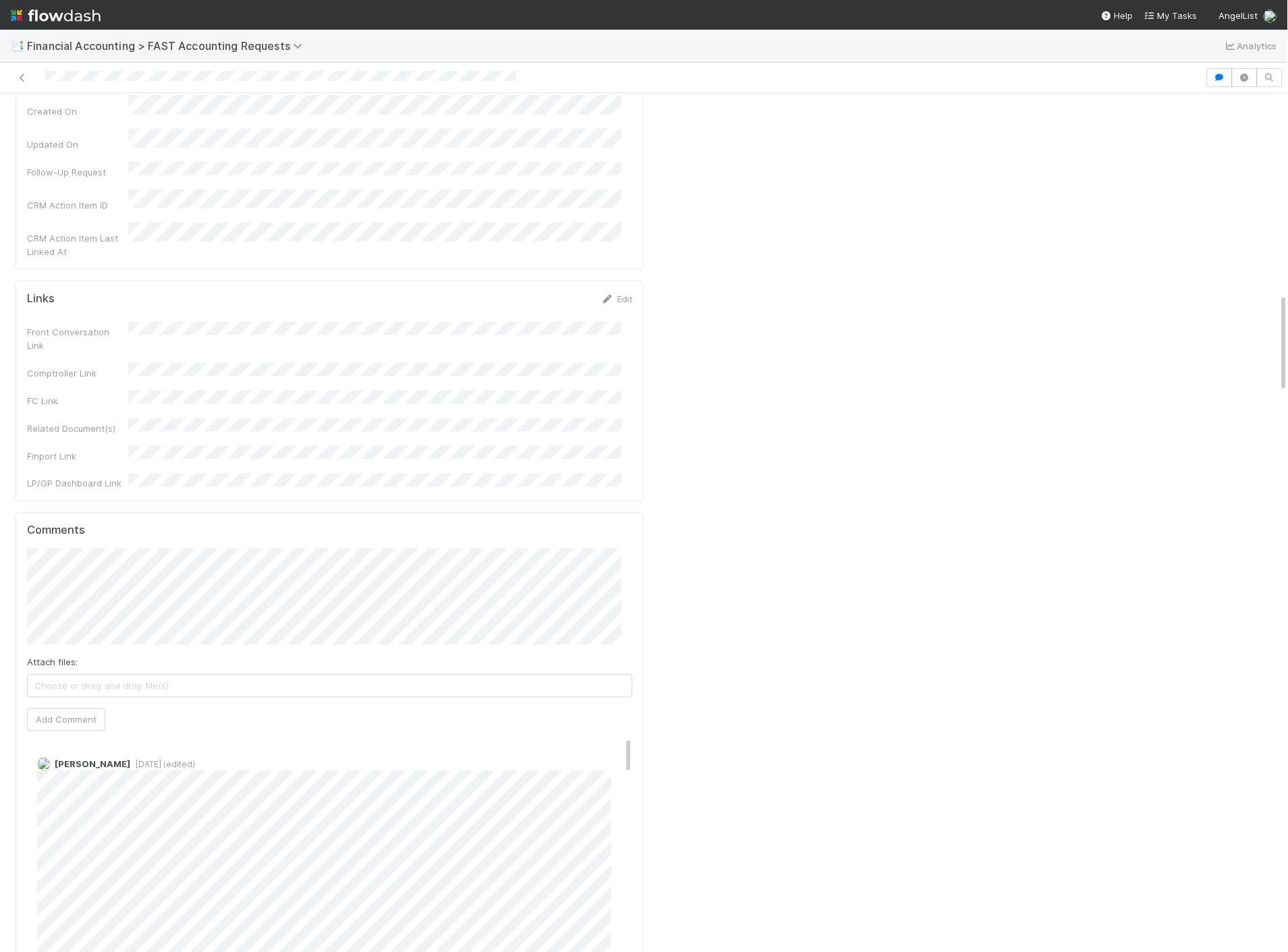
scroll to position [1724, 0]
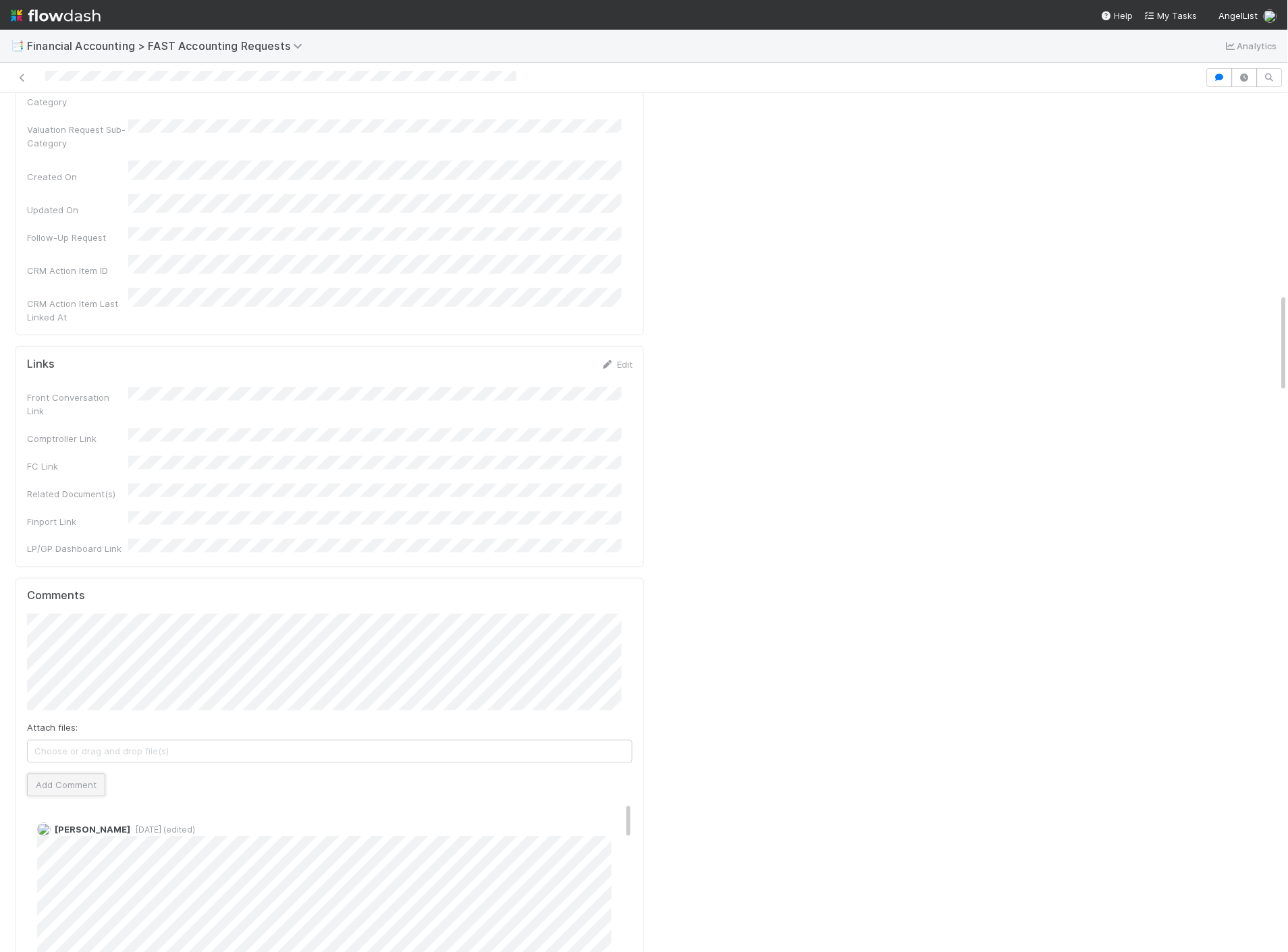
click at [65, 774] on button "Add Comment" at bounding box center [66, 786] width 78 height 23
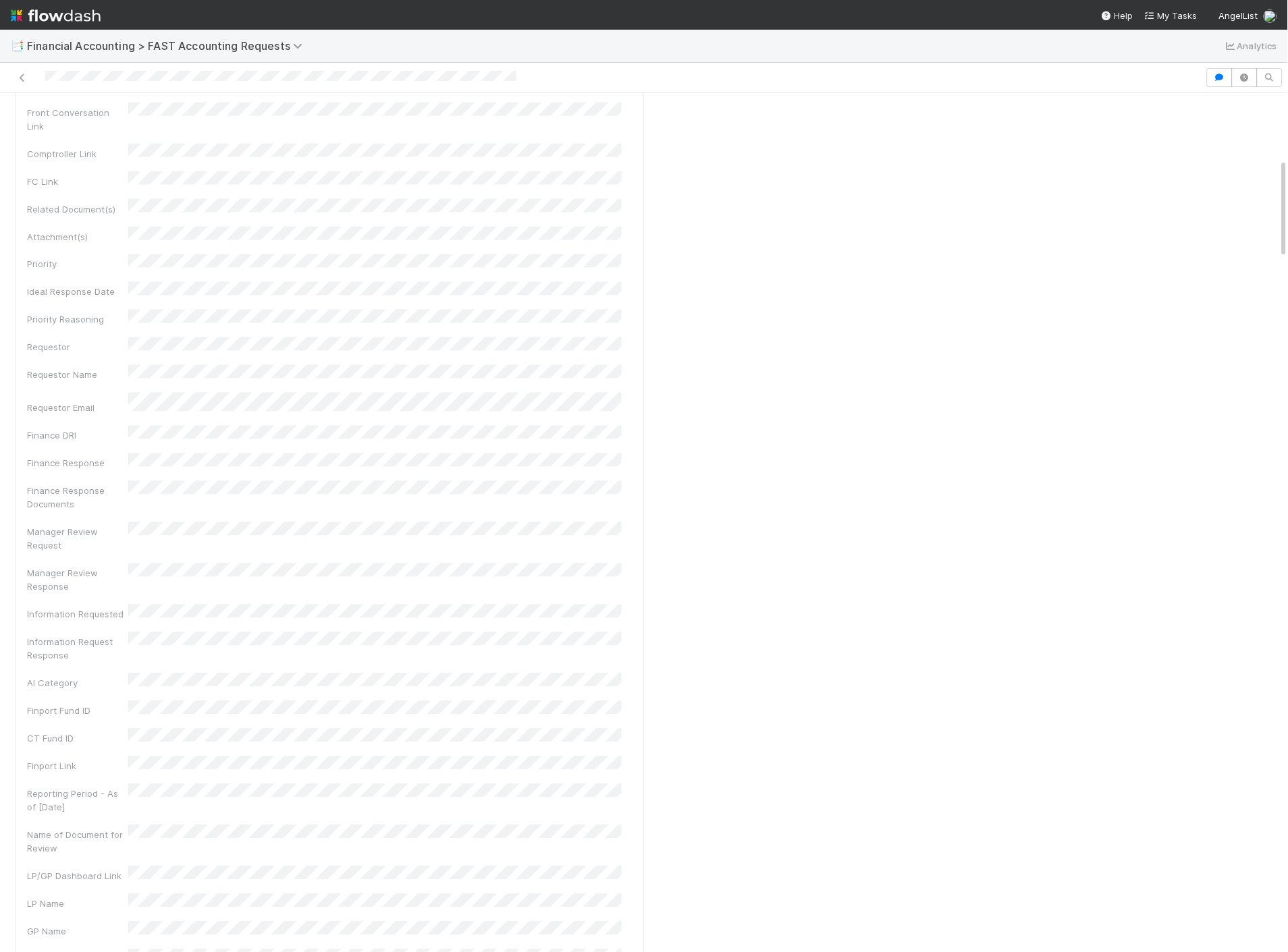
scroll to position [0, 0]
click at [62, 19] on img at bounding box center [56, 16] width 90 height 23
